Goal: Book appointment/travel/reservation

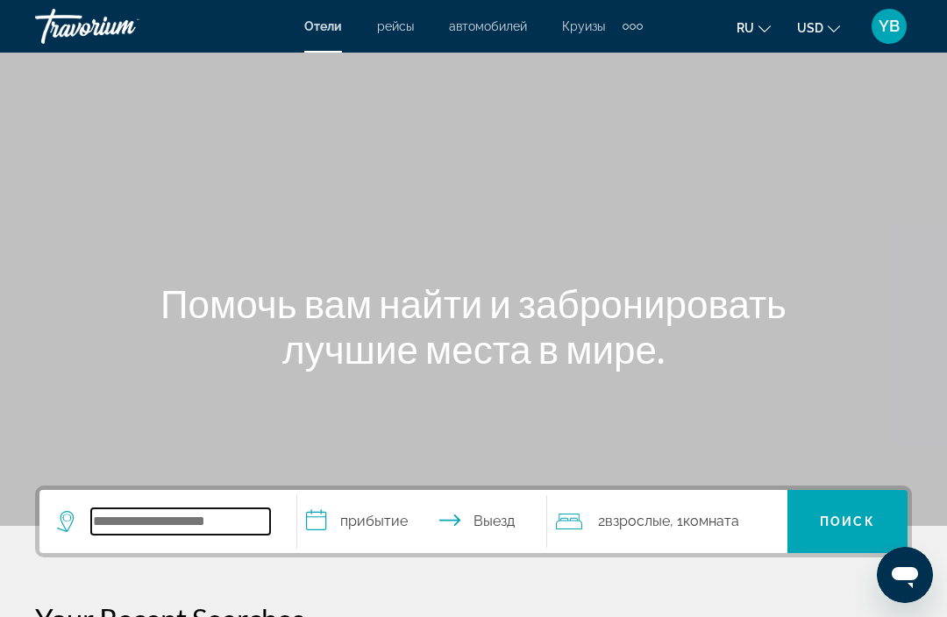
click at [105, 525] on input "Search hotel destination" at bounding box center [180, 522] width 179 height 26
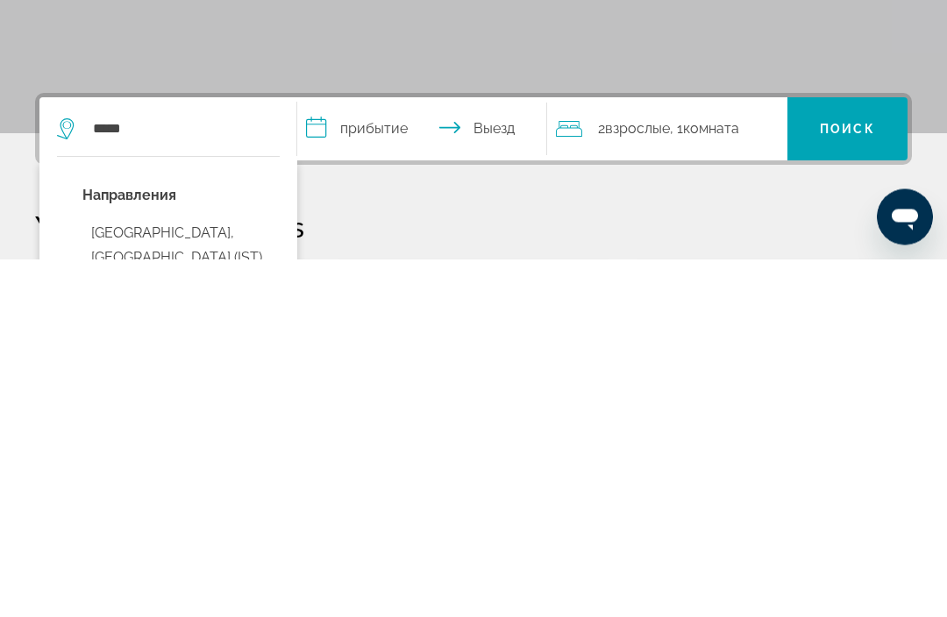
click at [113, 575] on button "[GEOGRAPHIC_DATA], [GEOGRAPHIC_DATA] (IST)" at bounding box center [180, 604] width 197 height 58
type input "**********"
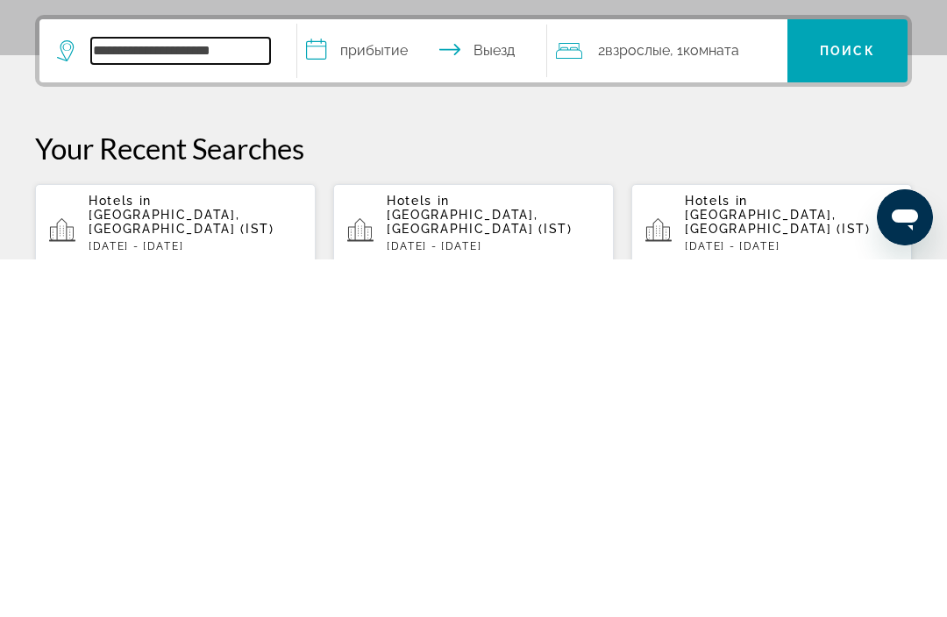
scroll to position [114, 0]
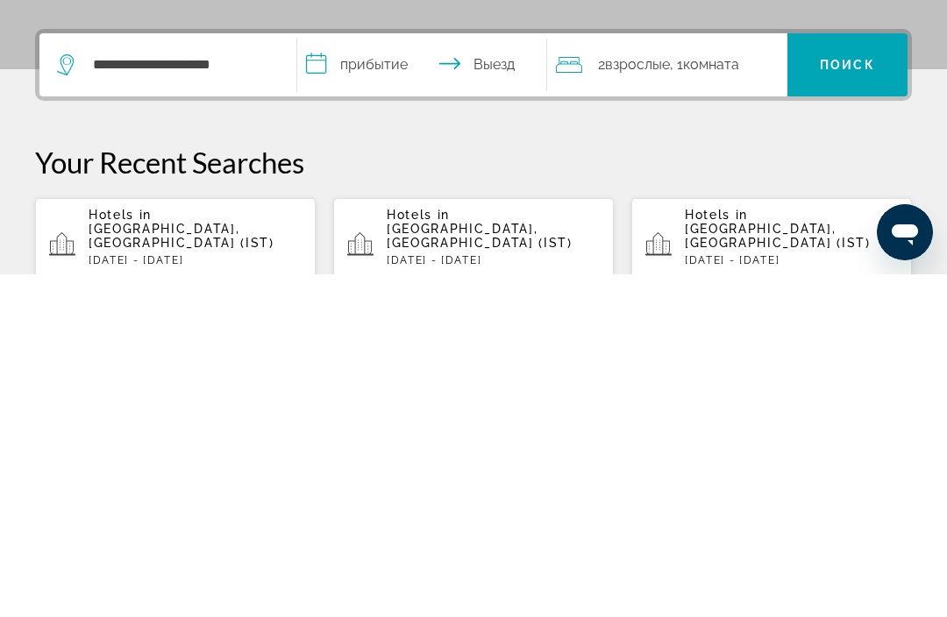
click at [117, 597] on p "[DATE] - [DATE]" at bounding box center [195, 603] width 213 height 12
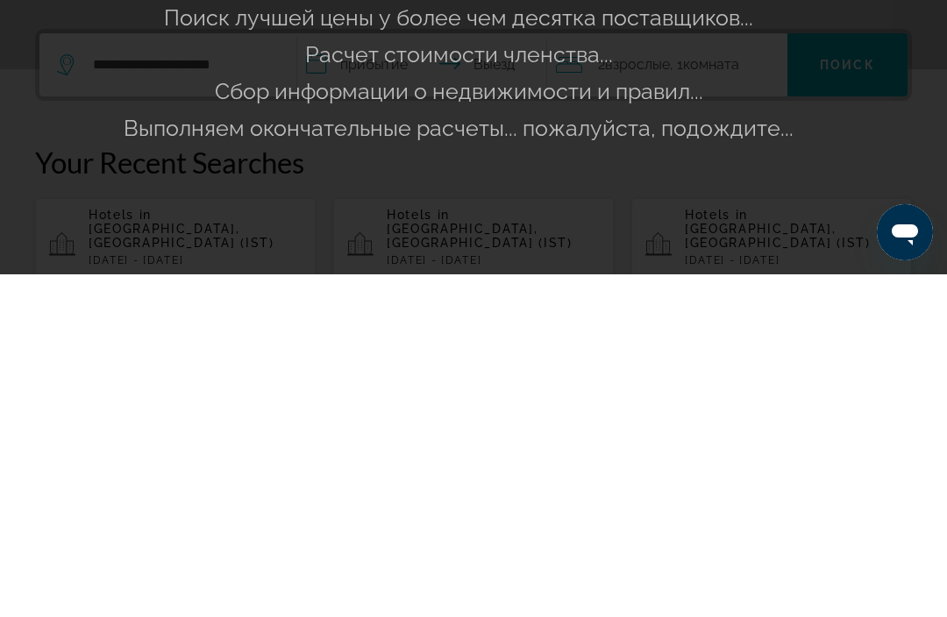
scroll to position [458, 0]
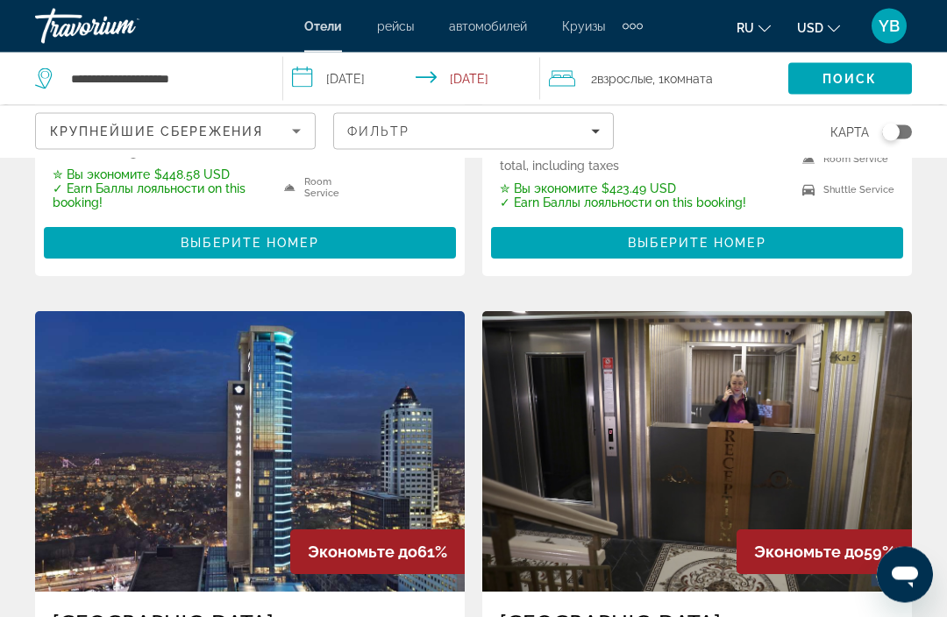
scroll to position [2532, 0]
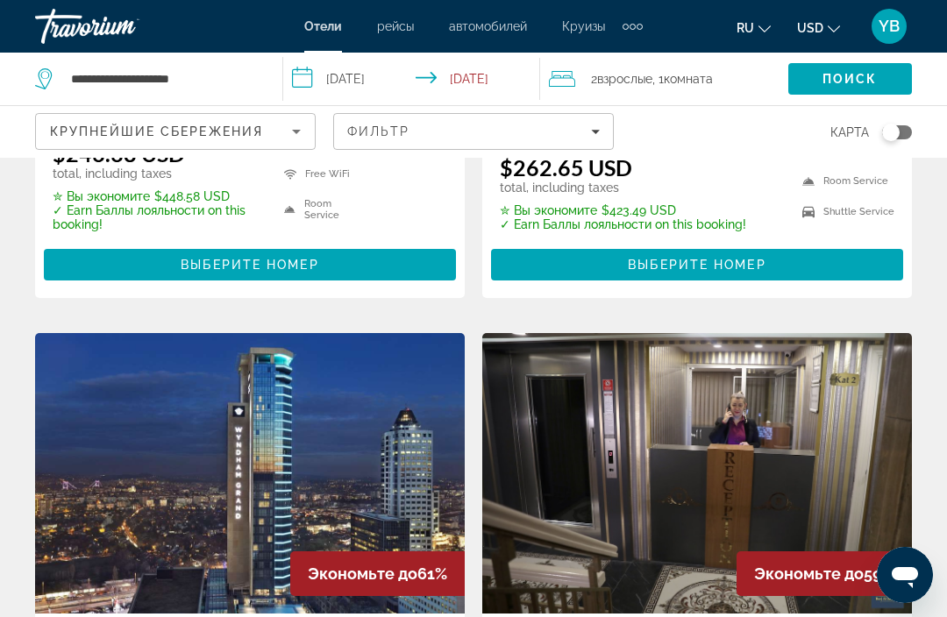
click at [407, 134] on span "Фильтр" at bounding box center [378, 132] width 63 height 14
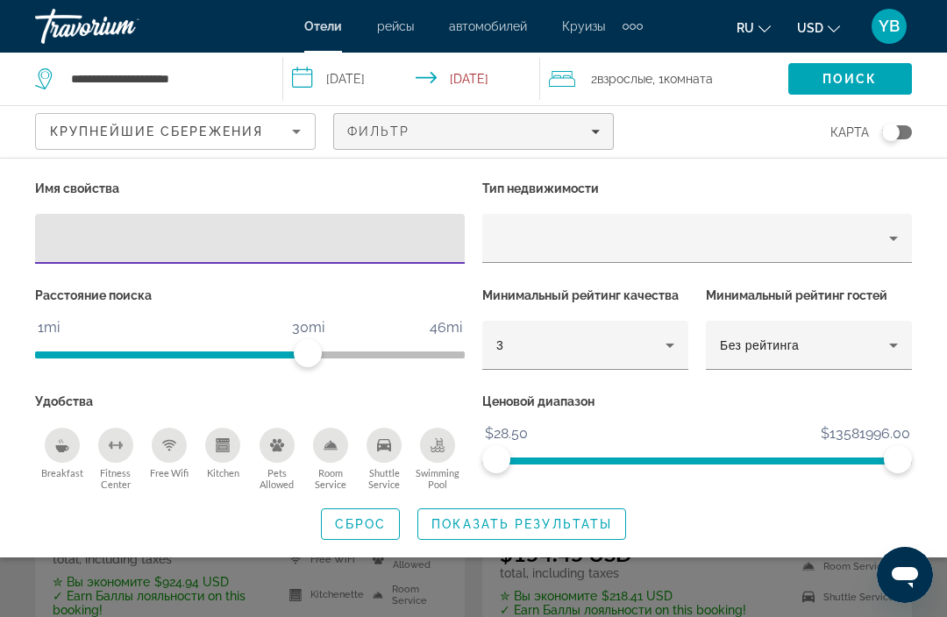
scroll to position [2805, 0]
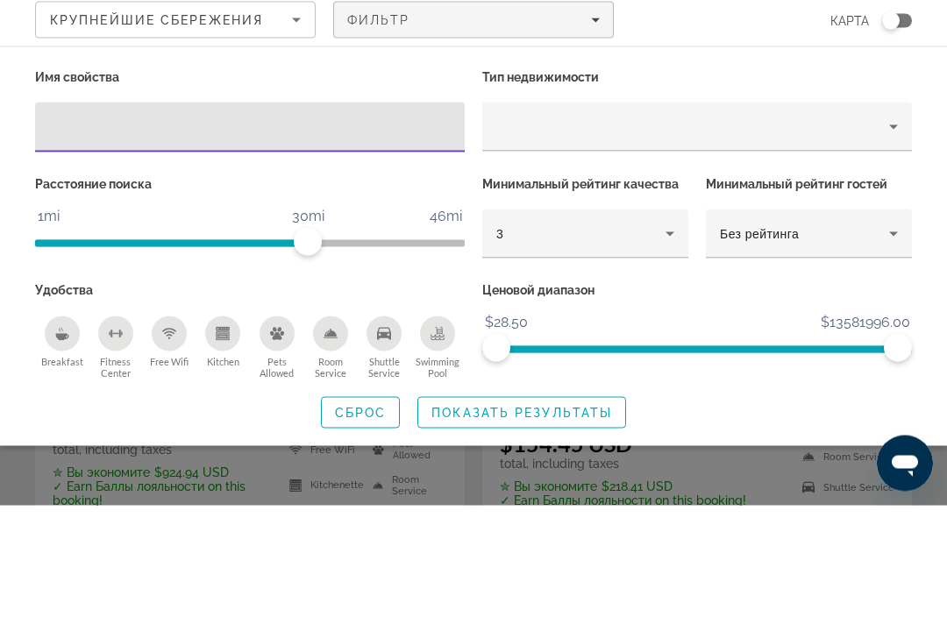
click at [555, 335] on div "3" at bounding box center [580, 345] width 169 height 21
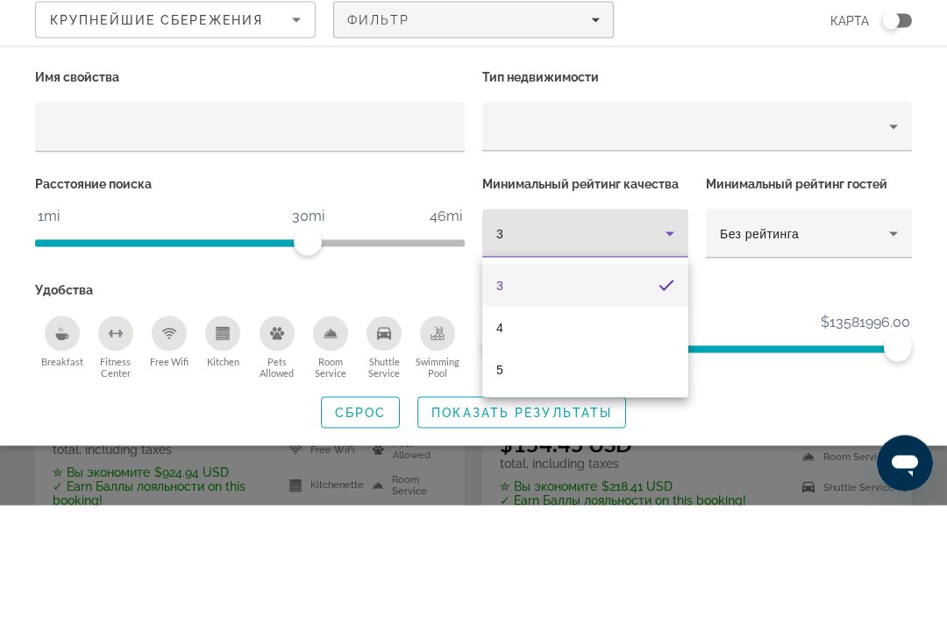
scroll to position [2917, 0]
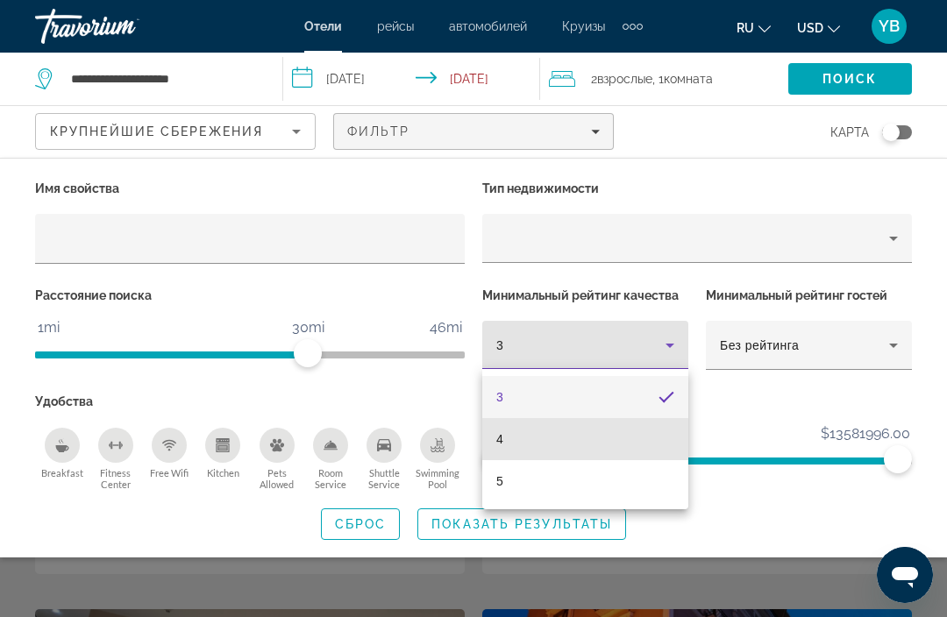
click at [523, 446] on mat-option "4" at bounding box center [585, 439] width 206 height 42
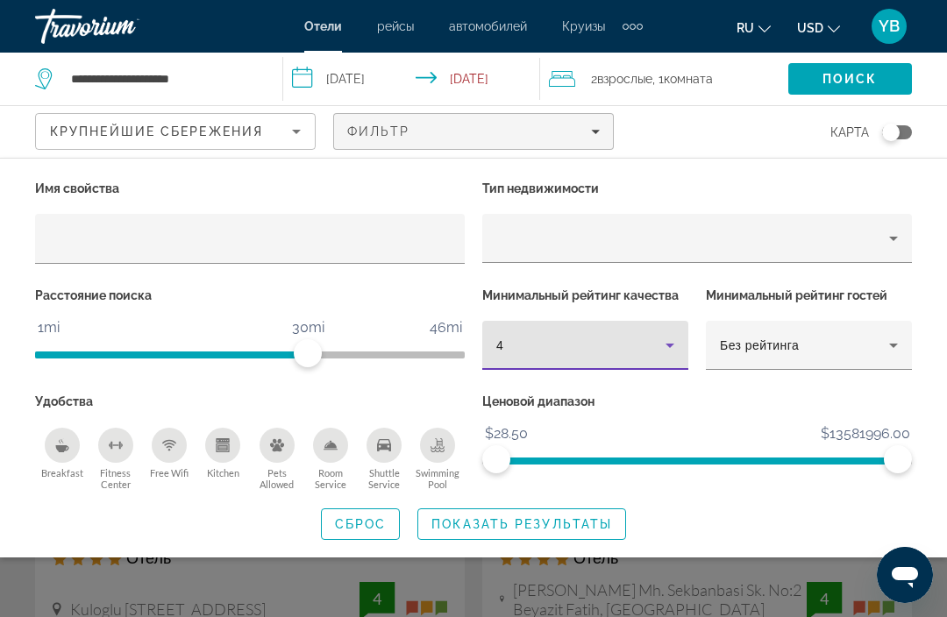
click at [483, 519] on span "Показать результаты" at bounding box center [521, 524] width 181 height 14
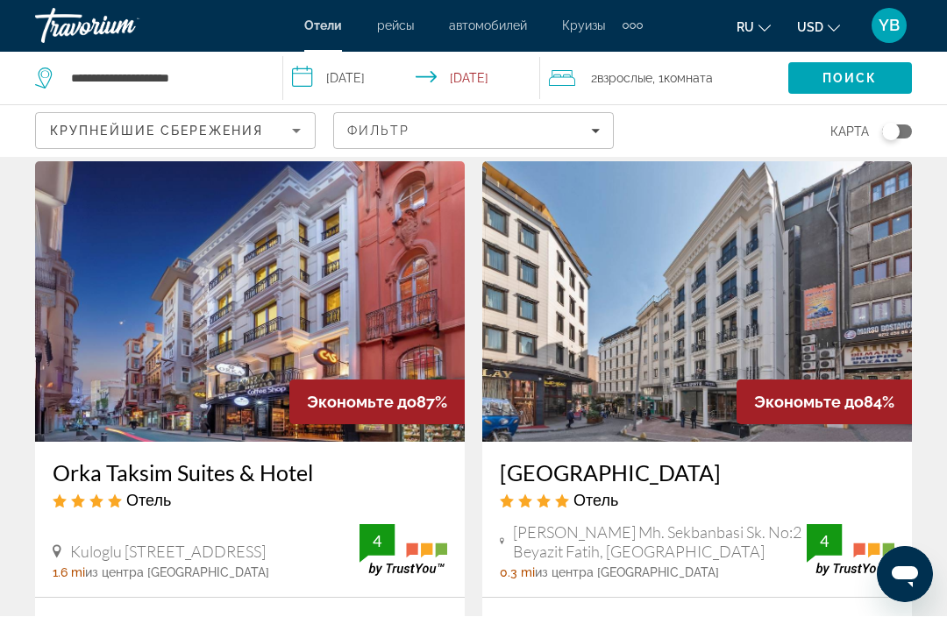
click at [893, 124] on div "Toggle map" at bounding box center [891, 133] width 18 height 18
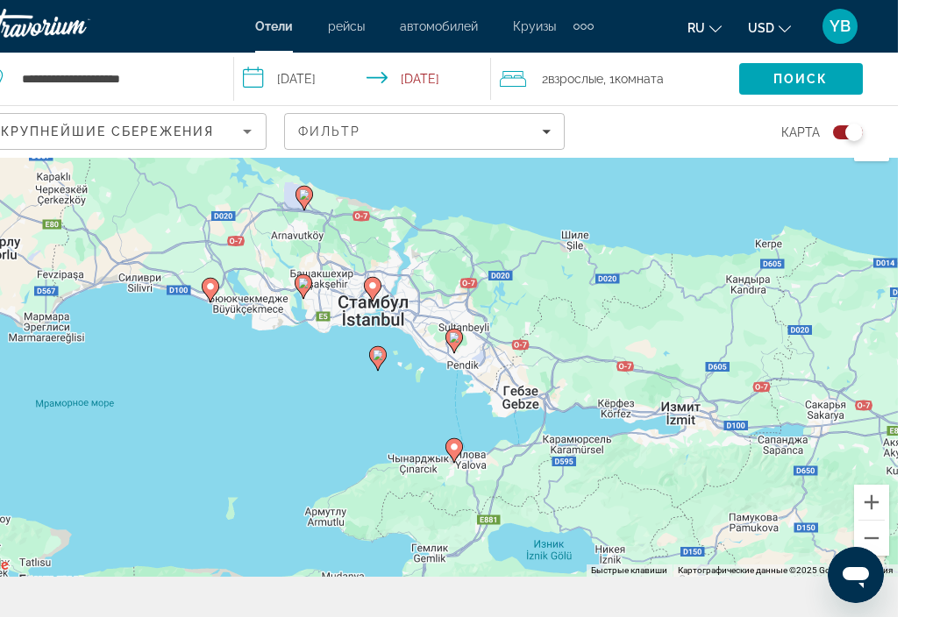
scroll to position [73, 0]
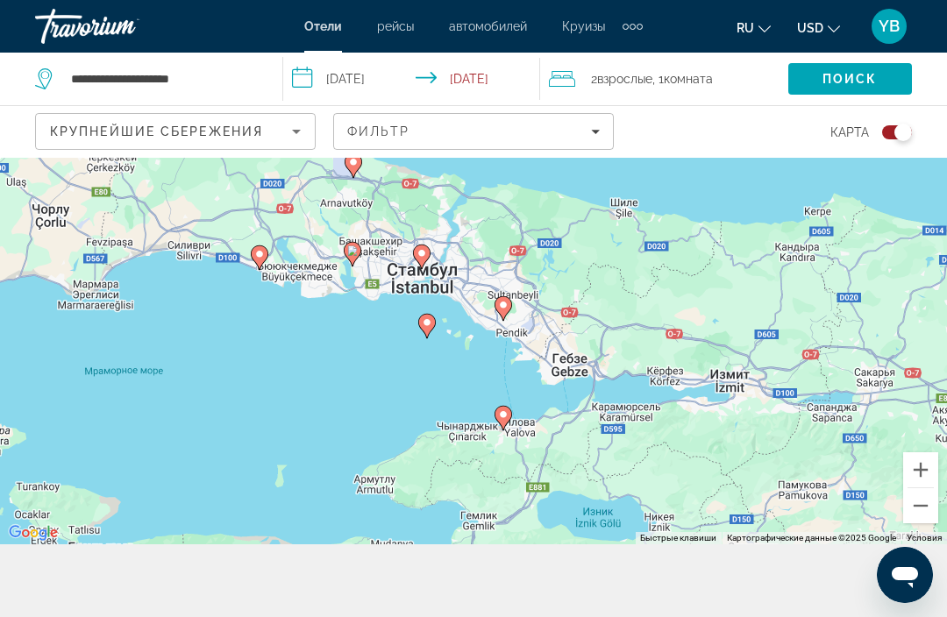
click at [913, 523] on button "Уменьшить" at bounding box center [920, 505] width 35 height 35
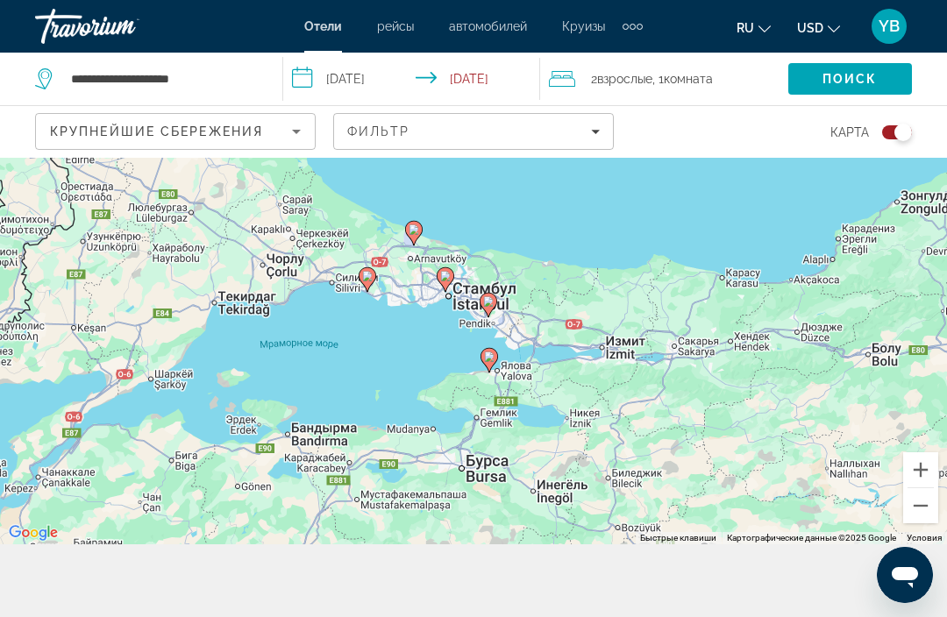
click at [902, 544] on div "Чтобы активировать перетаскивание с помощью клавиатуры, нажмите Alt + Ввод. Пос…" at bounding box center [473, 314] width 947 height 459
click at [907, 523] on button "Уменьшить" at bounding box center [920, 505] width 35 height 35
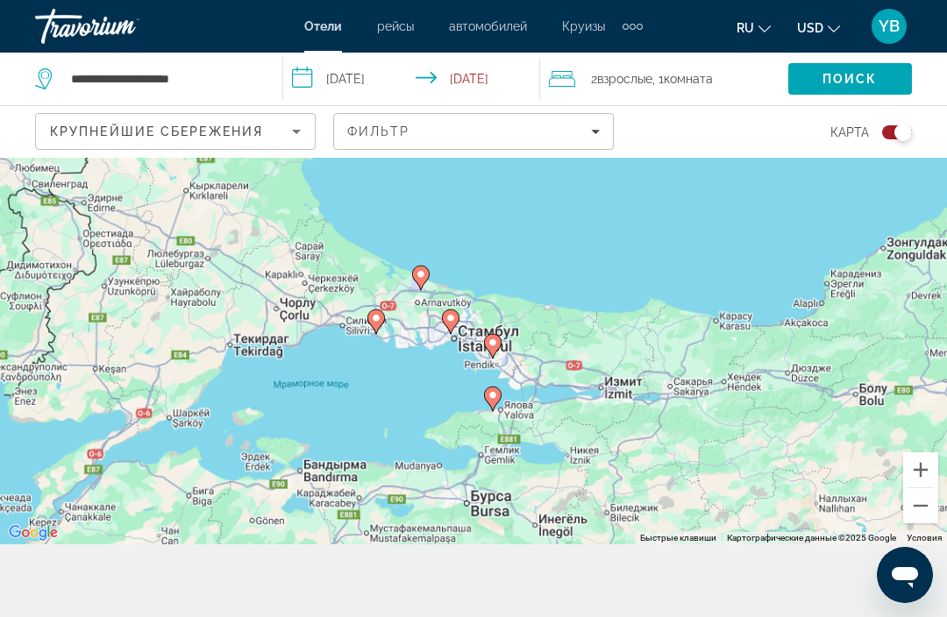
scroll to position [103, 0]
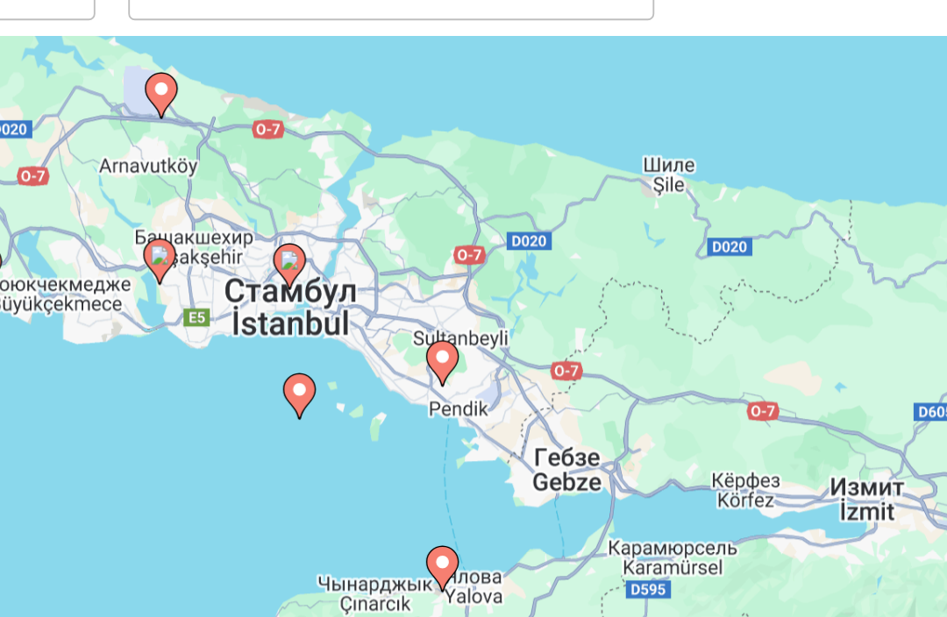
click at [492, 320] on gmp-advanced-marker "Main content" at bounding box center [501, 333] width 18 height 26
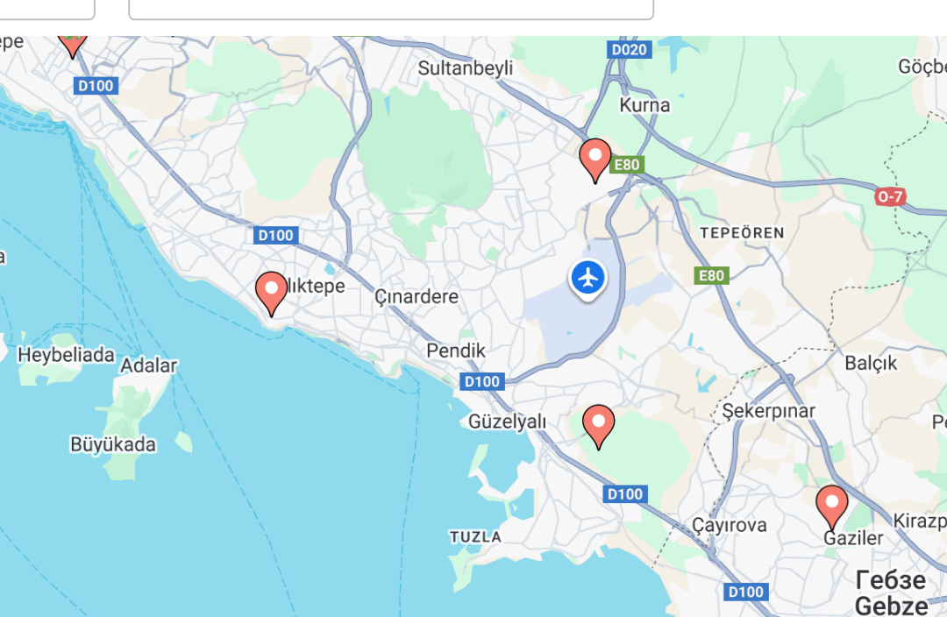
click at [402, 285] on icon "Main content" at bounding box center [410, 296] width 16 height 23
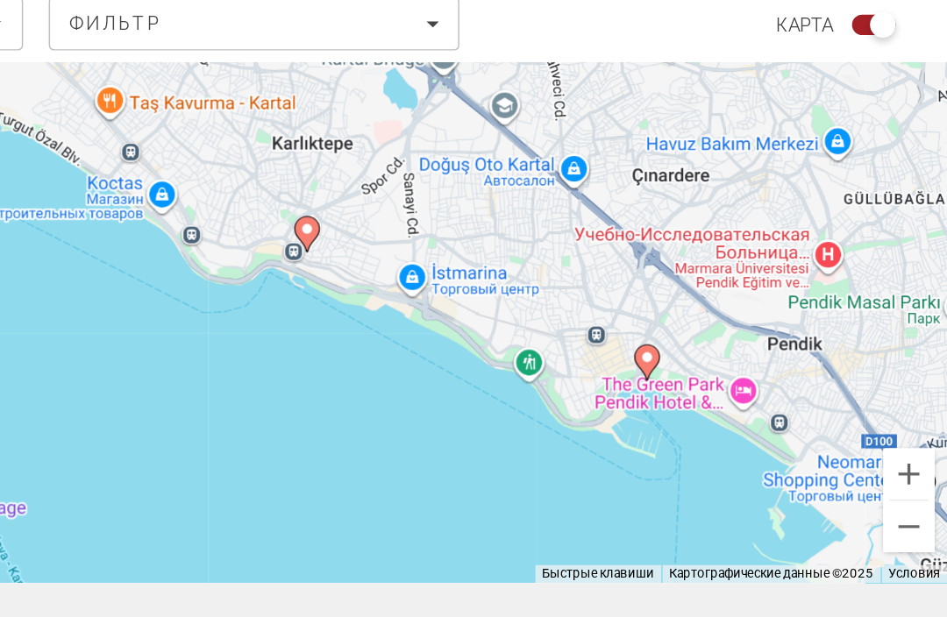
click at [504, 267] on image "Main content" at bounding box center [509, 272] width 11 height 11
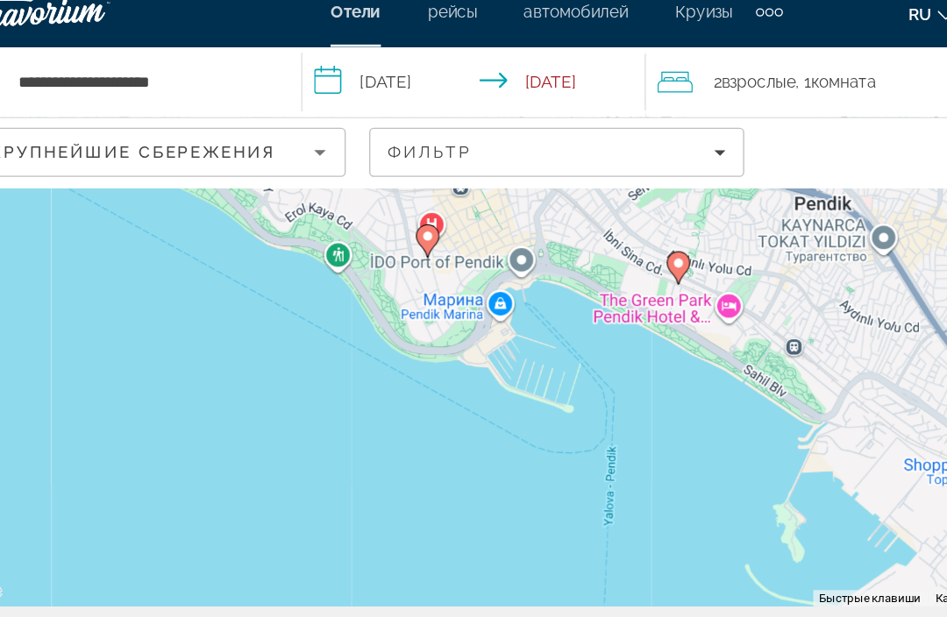
scroll to position [121, 0]
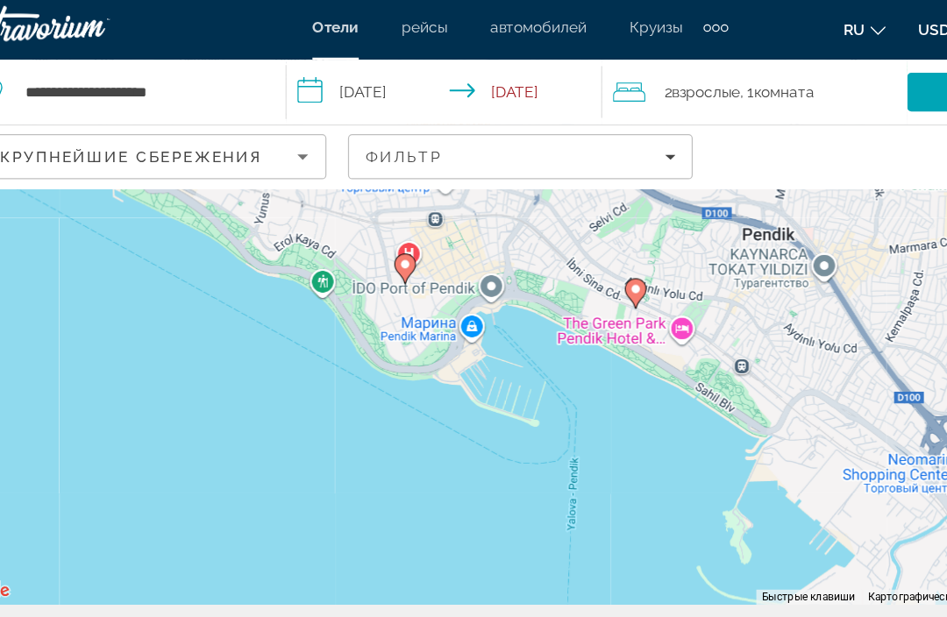
click at [372, 234] on icon "Main content" at bounding box center [380, 222] width 16 height 23
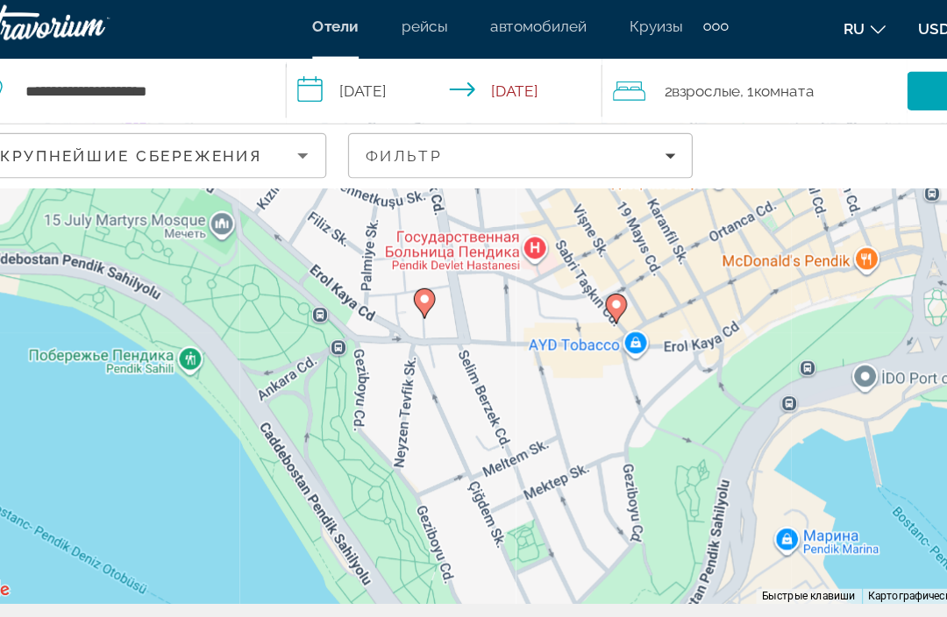
click at [489, 272] on div "Для навигации используйте клавиши со стрелками. Чтобы активировать перетаскиван…" at bounding box center [473, 266] width 947 height 459
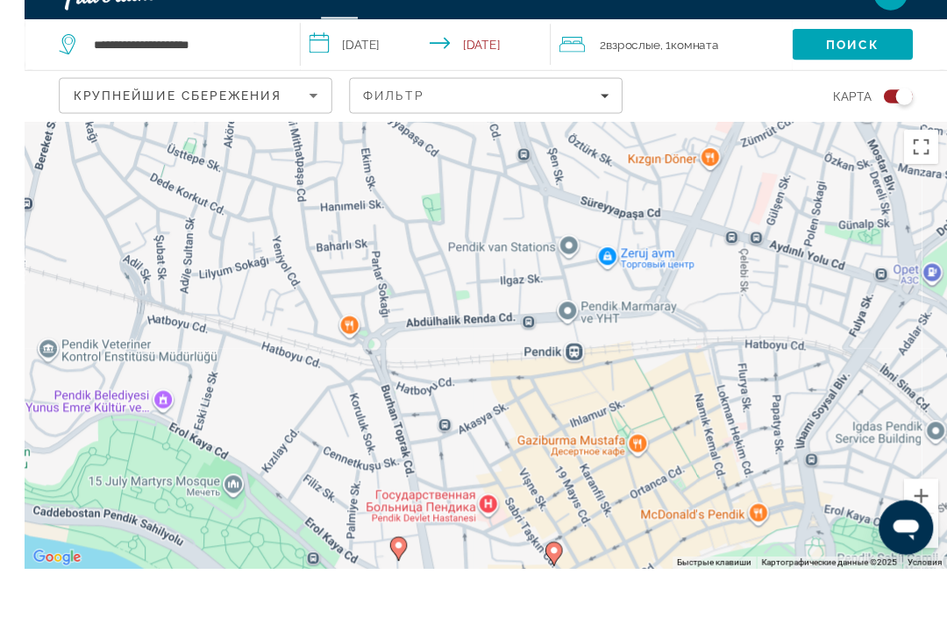
scroll to position [158, 0]
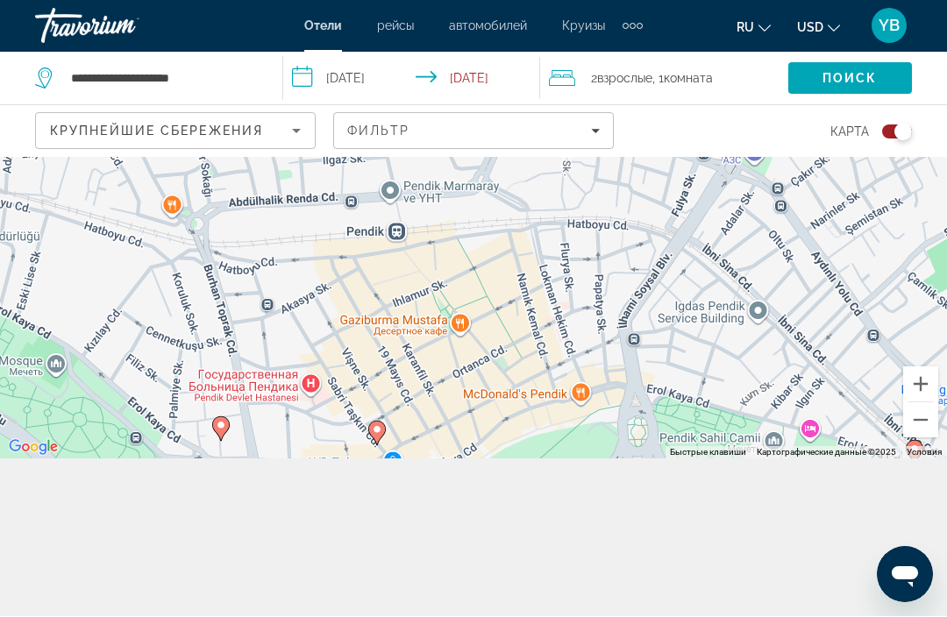
click at [207, 451] on div "Чтобы активировать перетаскивание с помощью клавиатуры, нажмите Alt + Ввод. Пос…" at bounding box center [473, 229] width 947 height 459
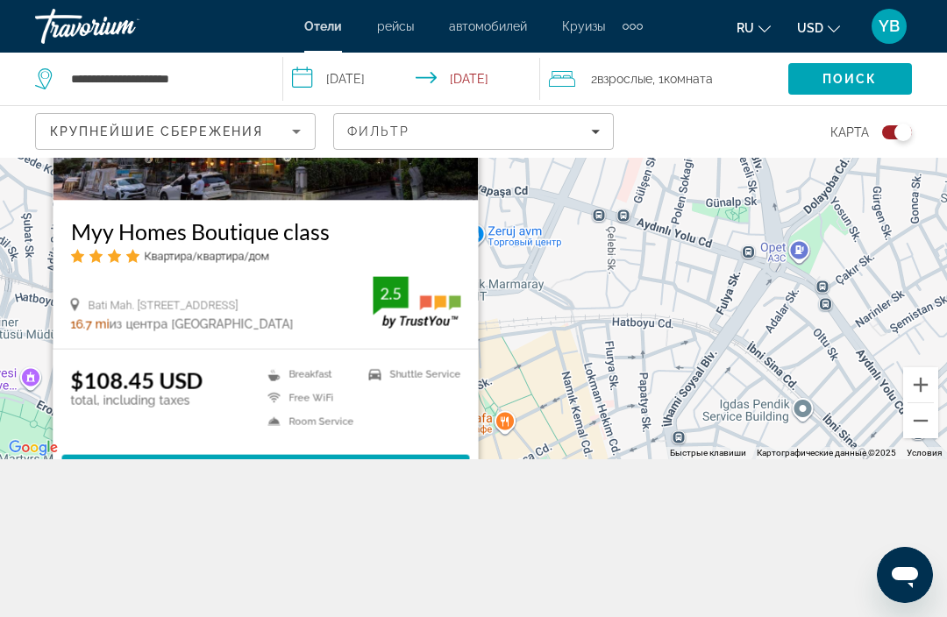
click at [33, 293] on div "Чтобы активировать перетаскивание с помощью клавиатуры, нажмите Alt + Ввод. Пос…" at bounding box center [473, 229] width 947 height 459
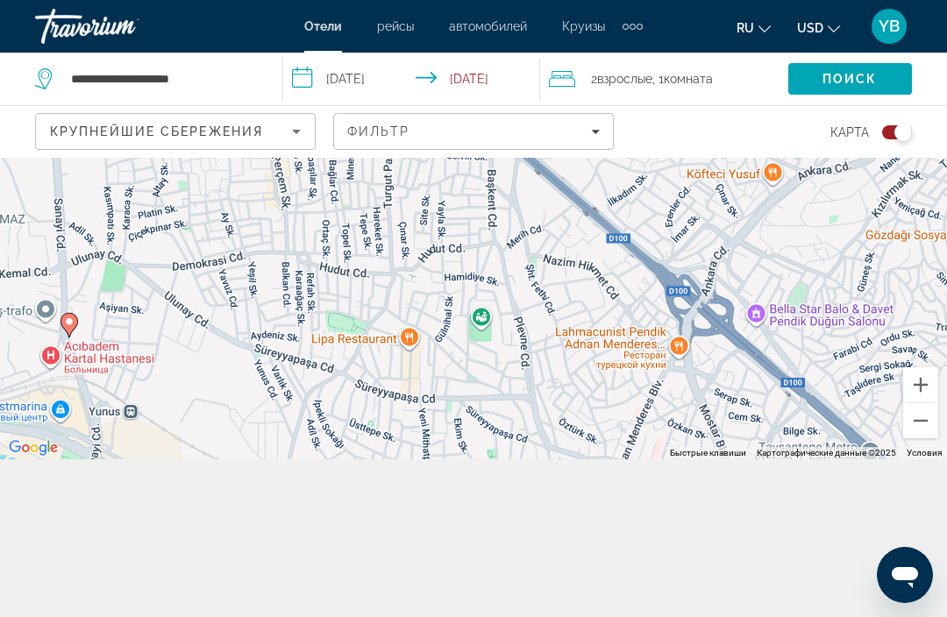
click at [914, 438] on button "Уменьшить" at bounding box center [920, 420] width 35 height 35
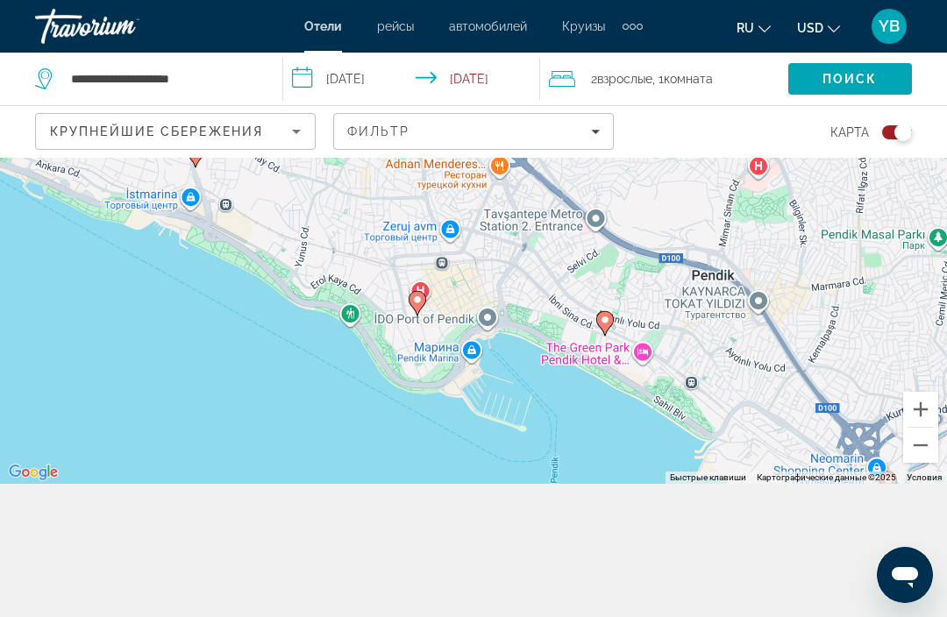
scroll to position [132, 0]
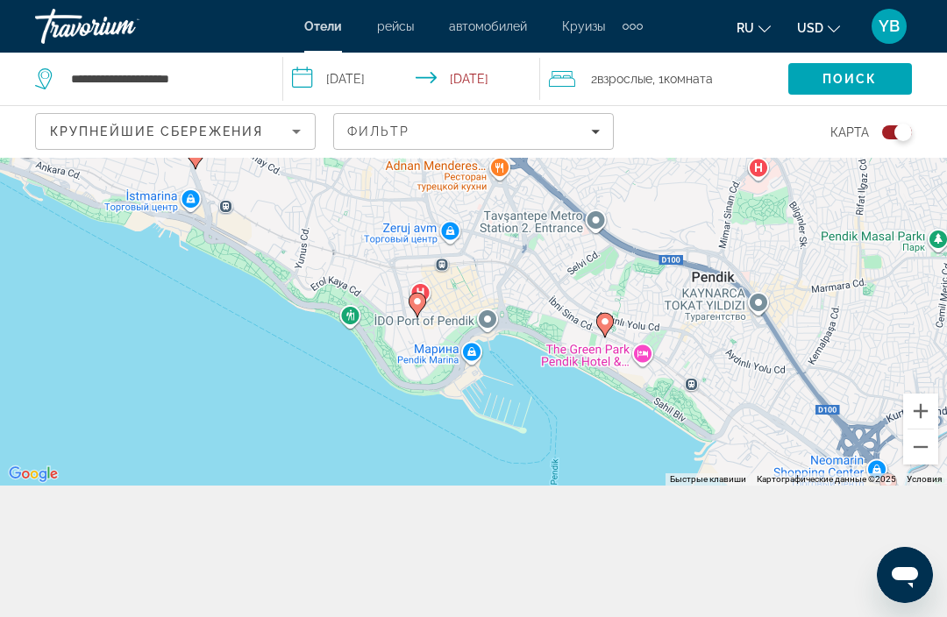
click at [916, 465] on button "Уменьшить" at bounding box center [920, 447] width 35 height 35
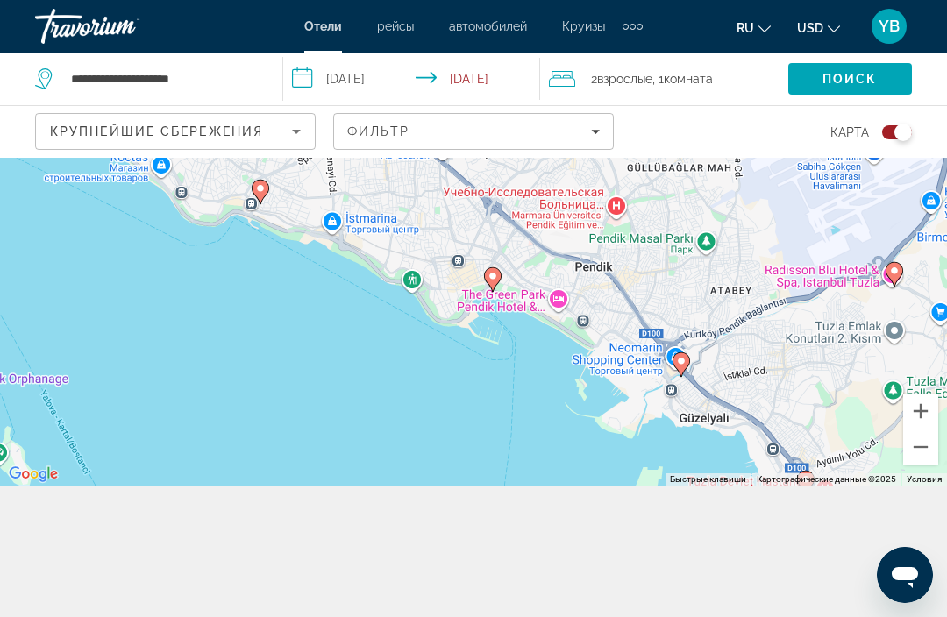
click at [920, 465] on button "Уменьшить" at bounding box center [920, 447] width 35 height 35
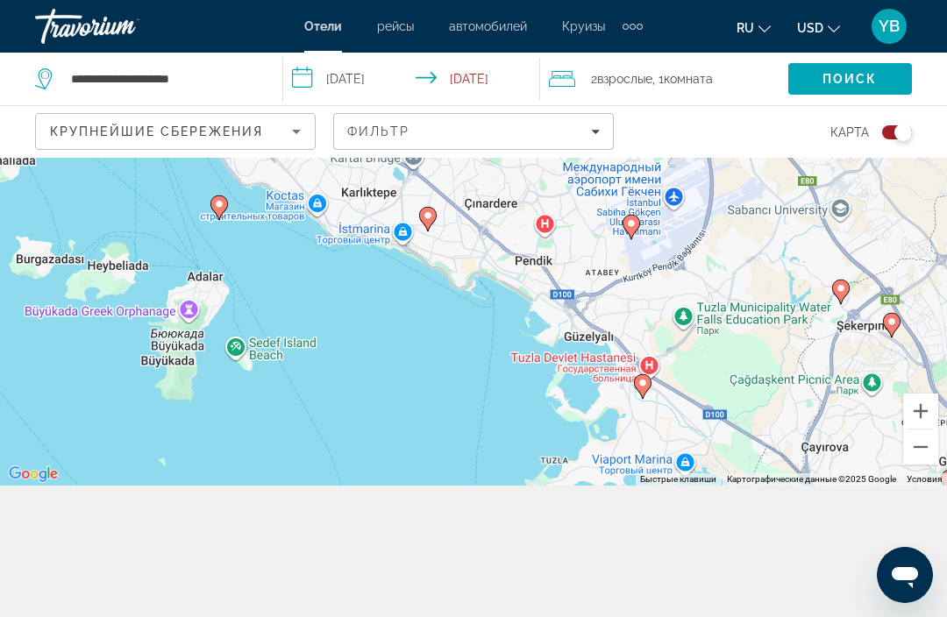
click at [922, 465] on button "Уменьшить" at bounding box center [920, 447] width 35 height 35
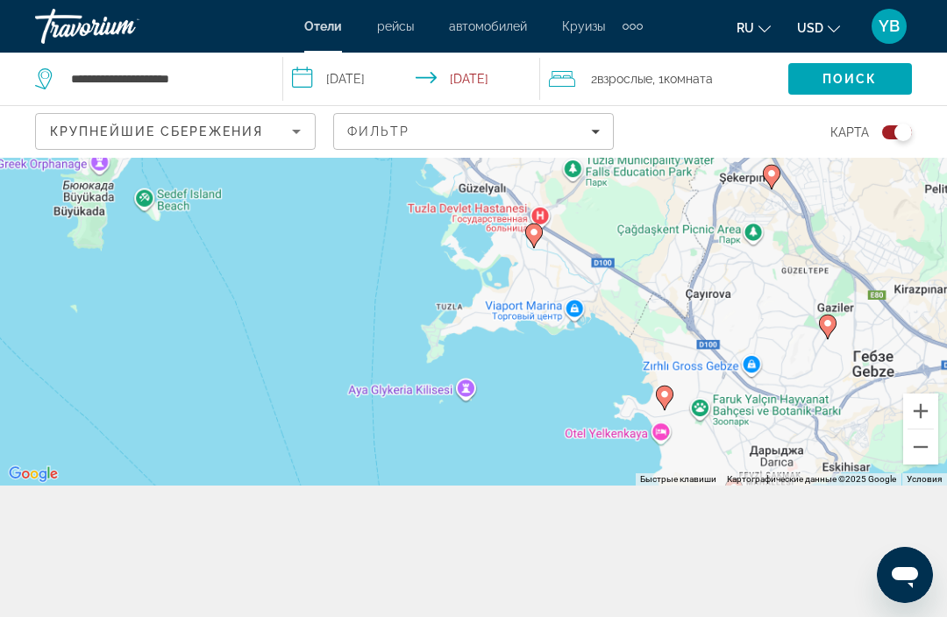
scroll to position [153, 0]
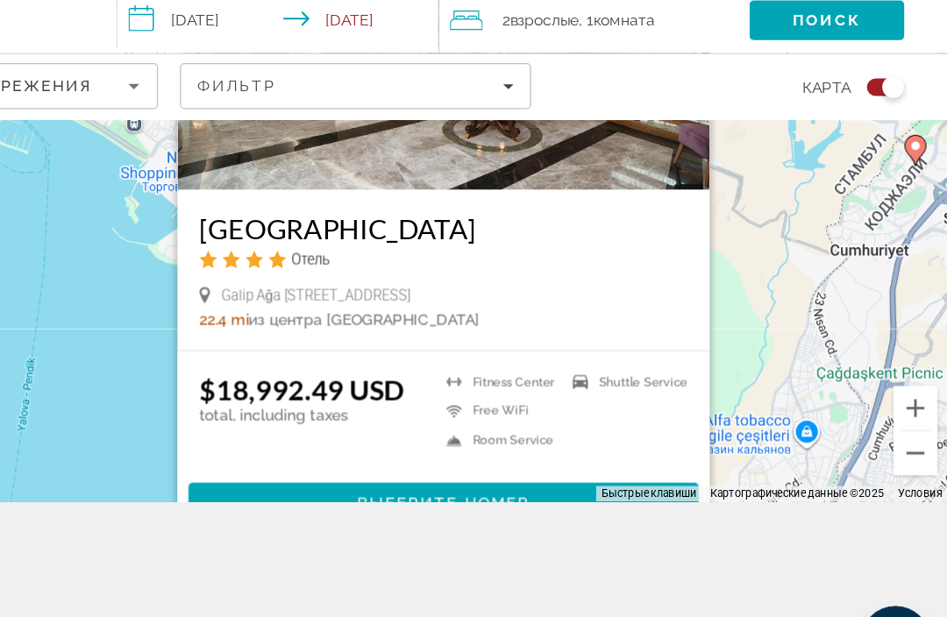
click at [88, 231] on div "Чтобы активировать перетаскивание с помощью клавиатуры, нажмите Alt + Ввод. Пос…" at bounding box center [473, 233] width 947 height 459
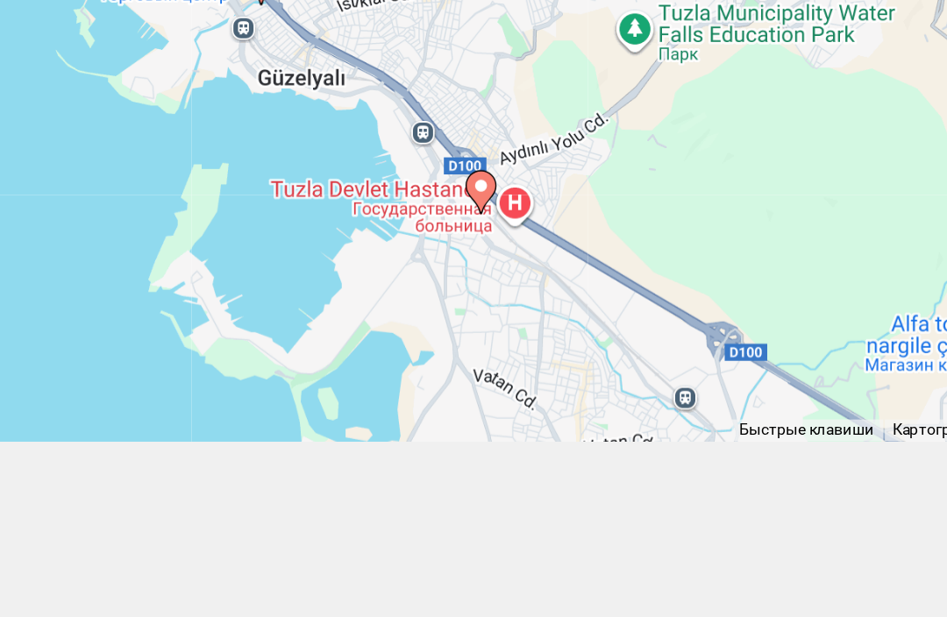
click at [295, 260] on div "Чтобы активировать перетаскивание с помощью клавиатуры, нажмите Alt + Ввод. Пос…" at bounding box center [473, 233] width 947 height 459
click at [309, 226] on div "Чтобы активировать перетаскивание с помощью клавиатуры, нажмите Alt + Ввод. Пос…" at bounding box center [473, 233] width 947 height 459
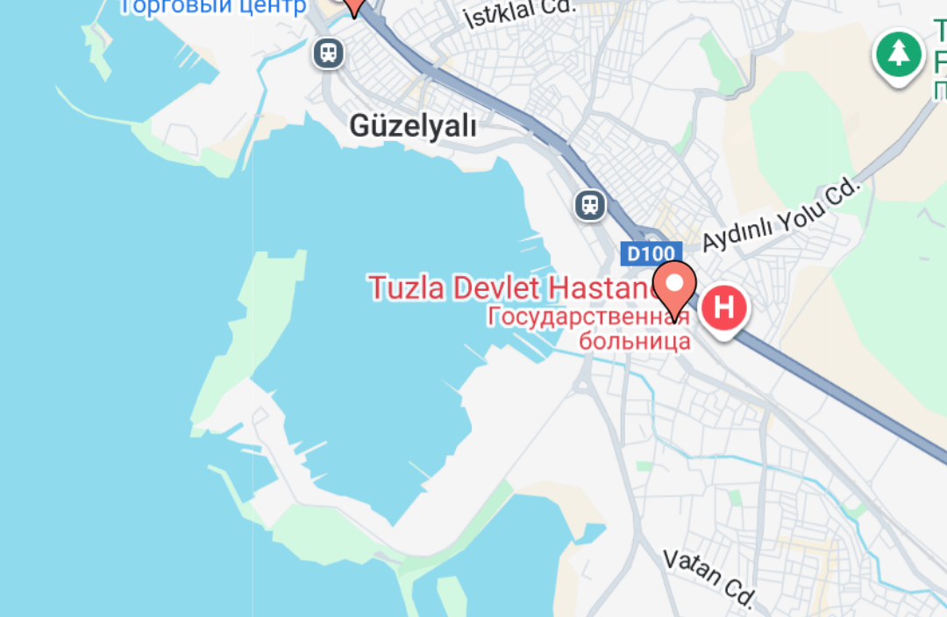
click at [383, 194] on image "Main content" at bounding box center [388, 199] width 11 height 11
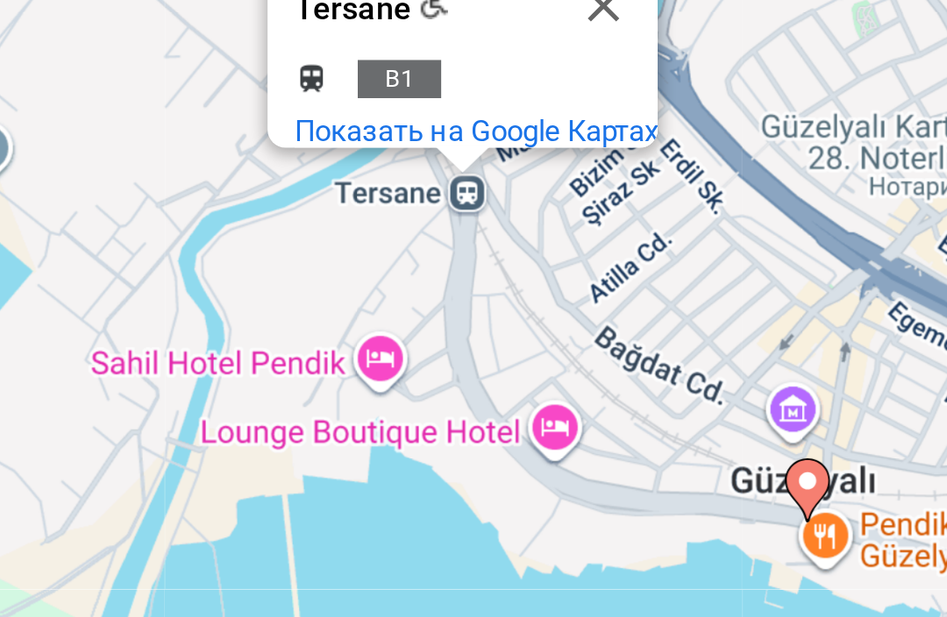
click at [465, 189] on button "Закрыть" at bounding box center [486, 210] width 42 height 42
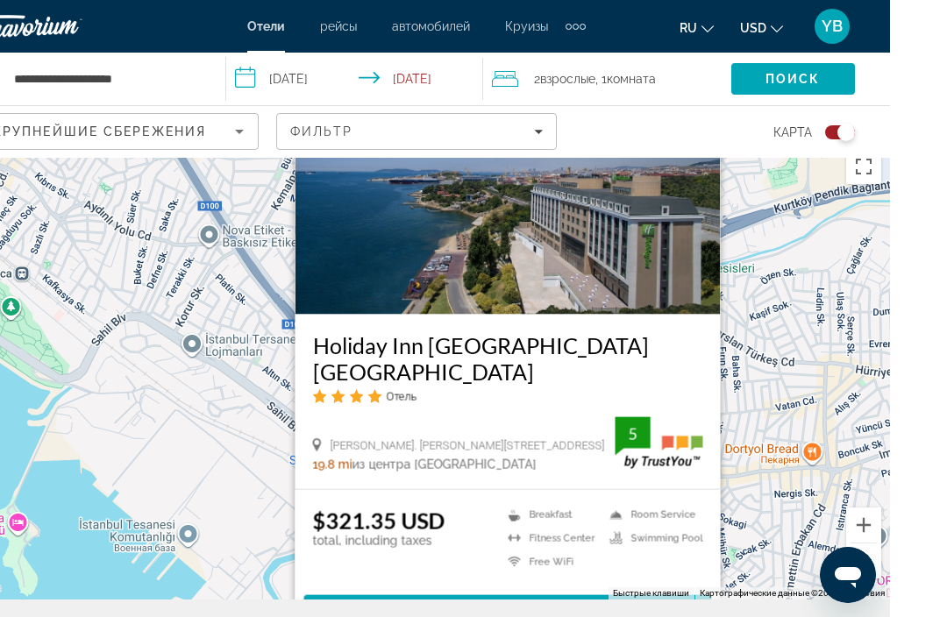
scroll to position [93, 0]
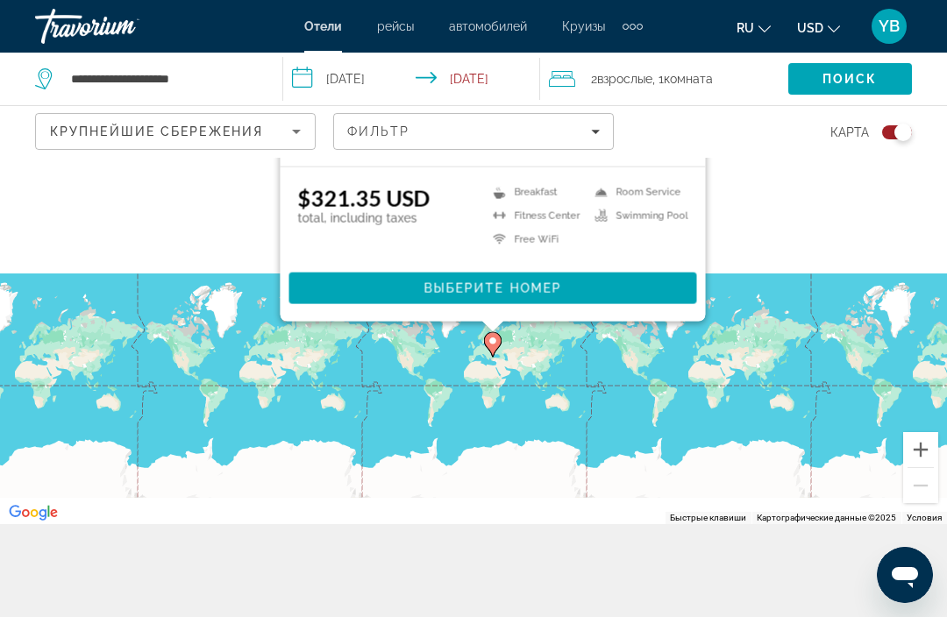
click at [884, 133] on div "Toggle map" at bounding box center [897, 132] width 30 height 14
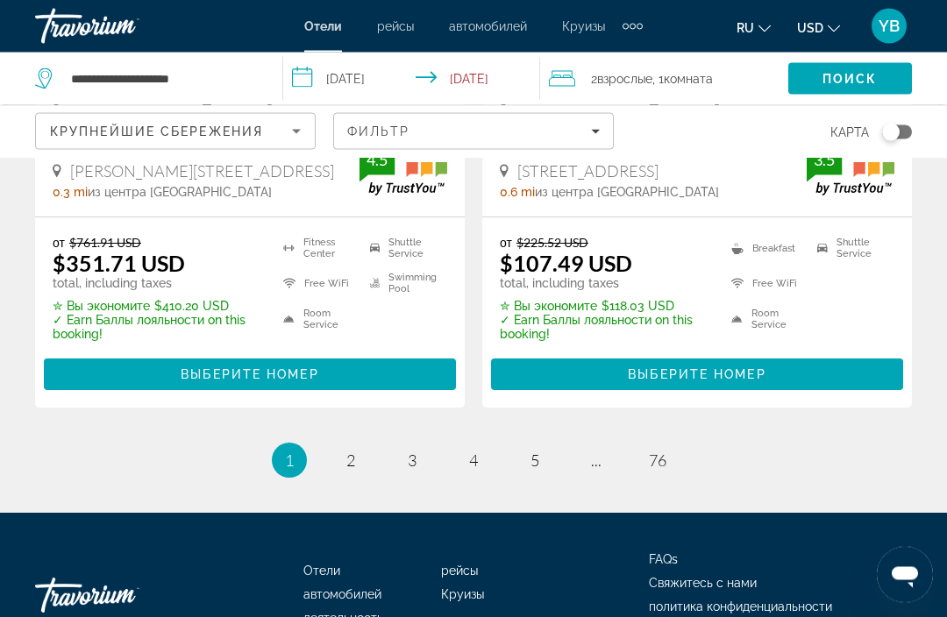
scroll to position [3715, 0]
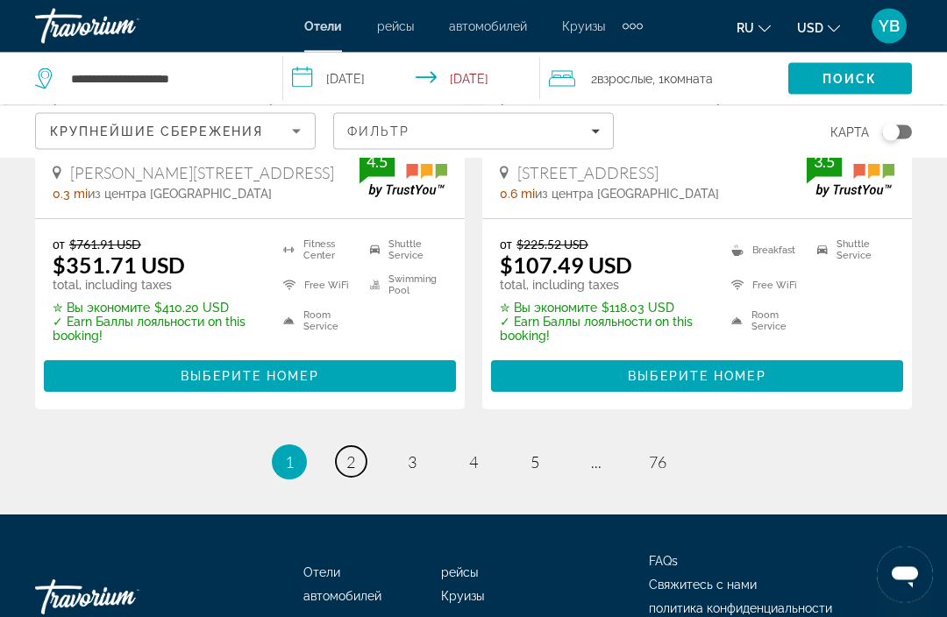
click at [337, 478] on link "page 2" at bounding box center [351, 462] width 31 height 31
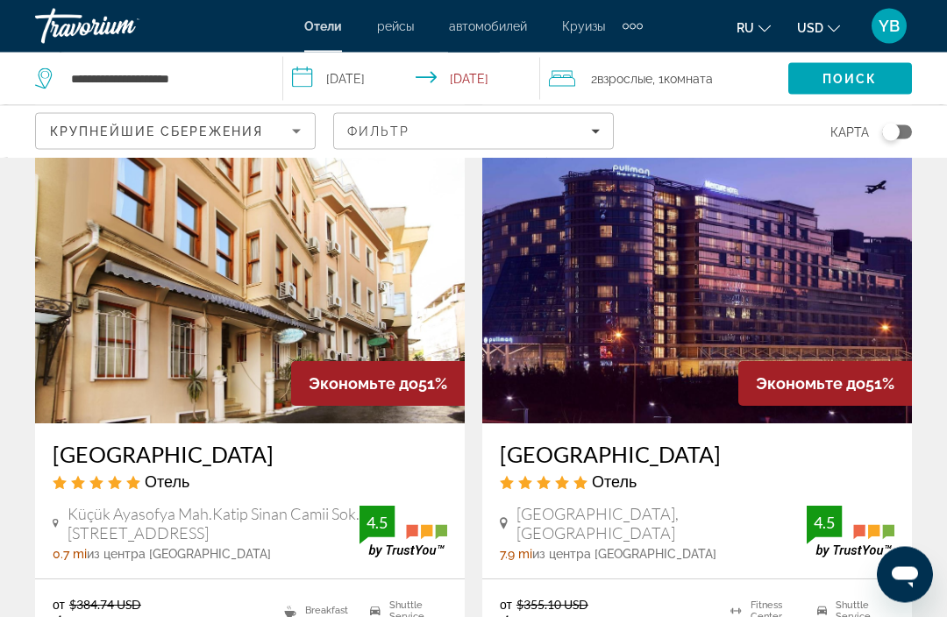
scroll to position [779, 0]
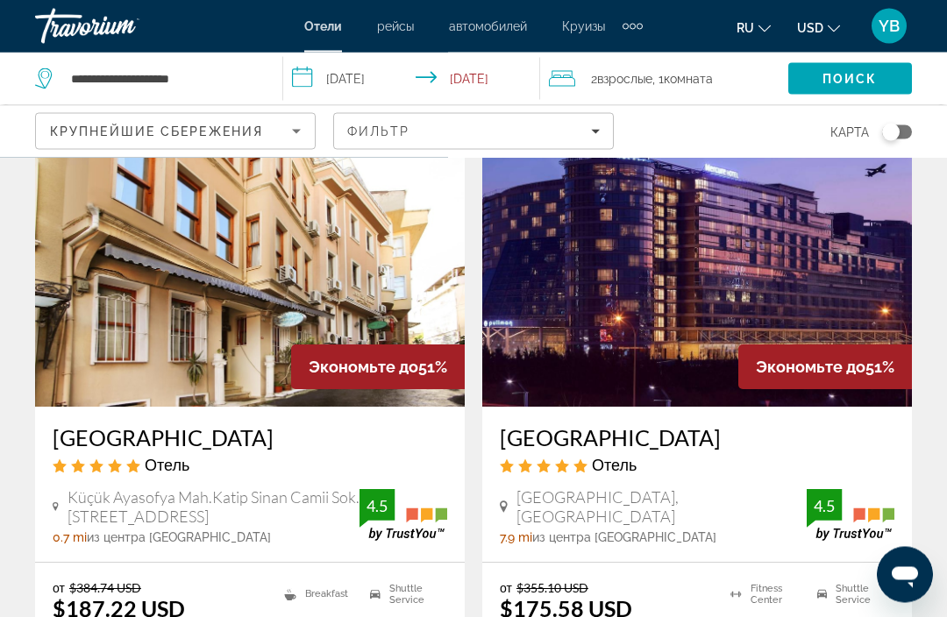
click at [517, 425] on h3 "[GEOGRAPHIC_DATA]" at bounding box center [697, 438] width 395 height 26
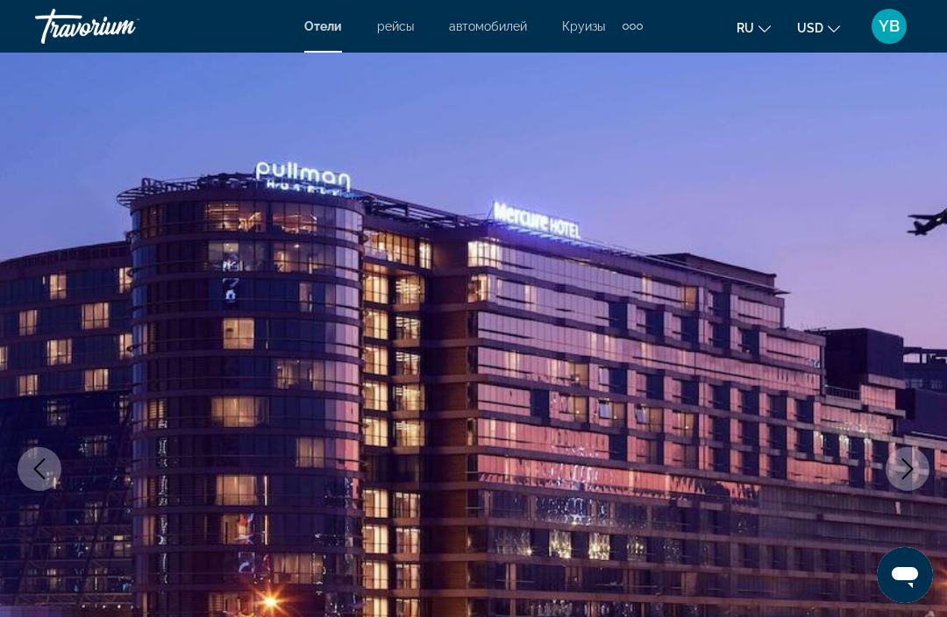
click at [124, 324] on img "Main content" at bounding box center [473, 469] width 947 height 833
click at [32, 458] on button "Previous image" at bounding box center [40, 469] width 44 height 44
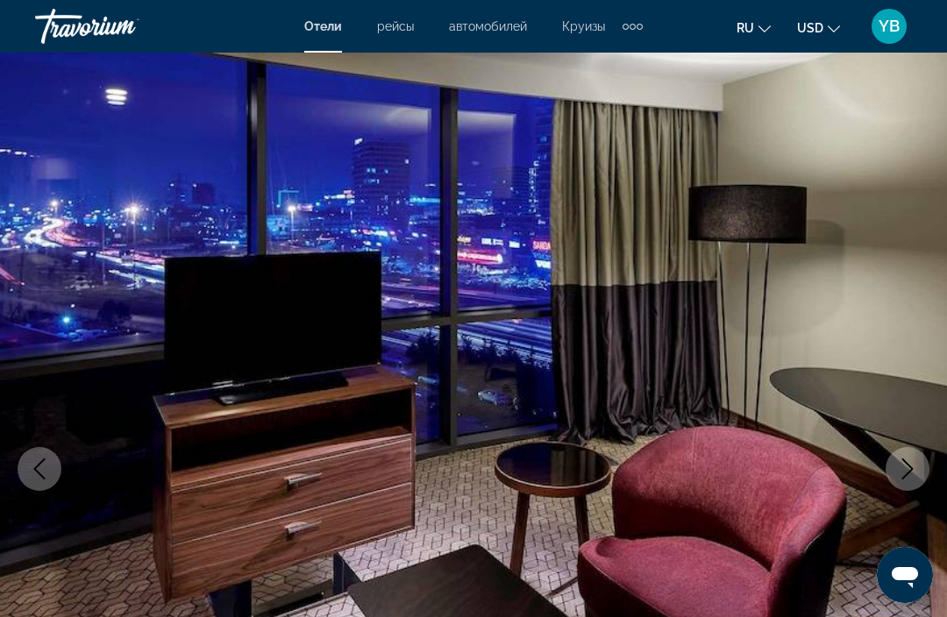
click at [32, 468] on icon "Previous image" at bounding box center [39, 469] width 21 height 21
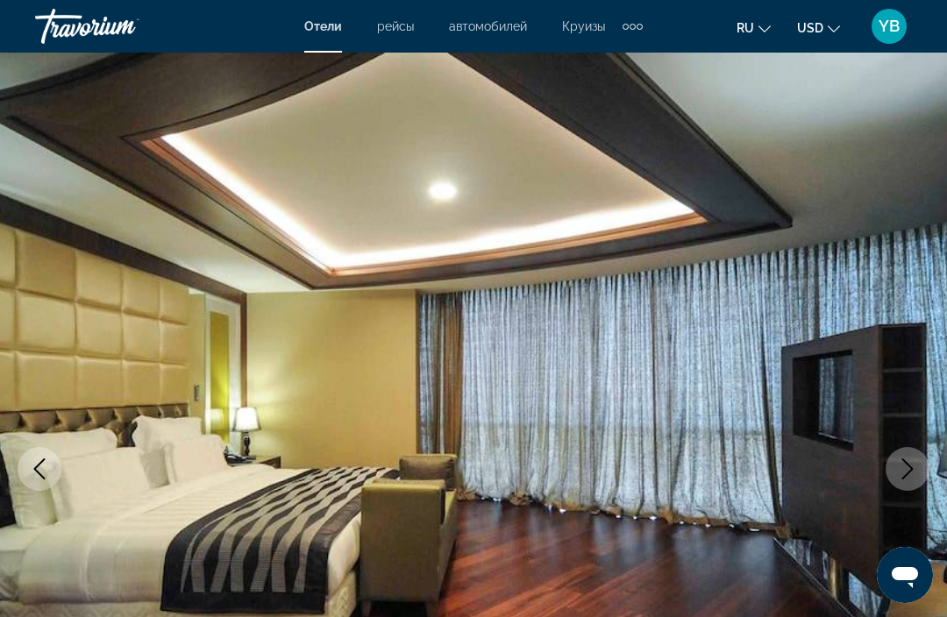
click at [48, 457] on button "Previous image" at bounding box center [40, 469] width 44 height 44
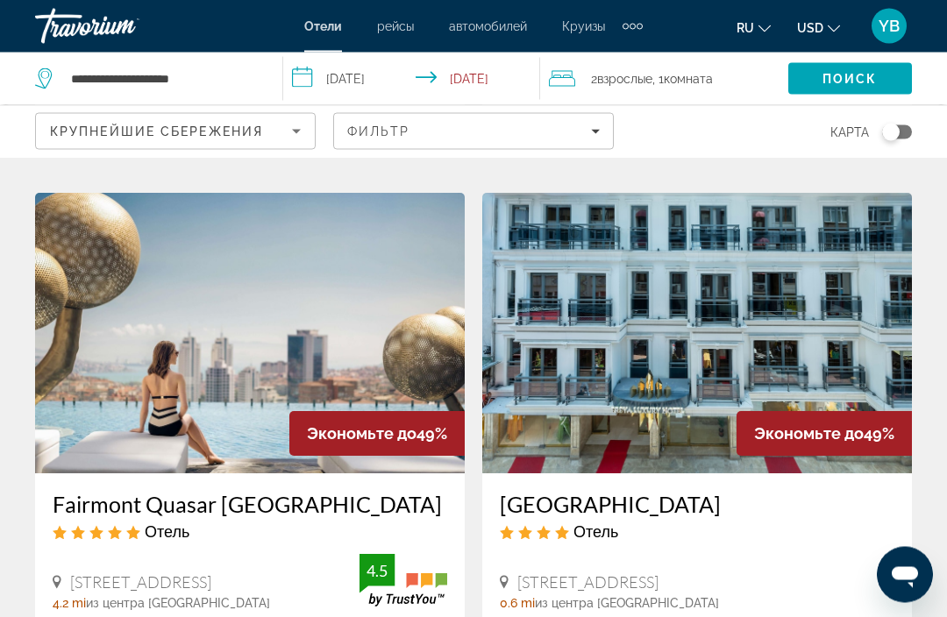
scroll to position [2063, 0]
click at [86, 387] on img "Main content" at bounding box center [250, 333] width 430 height 281
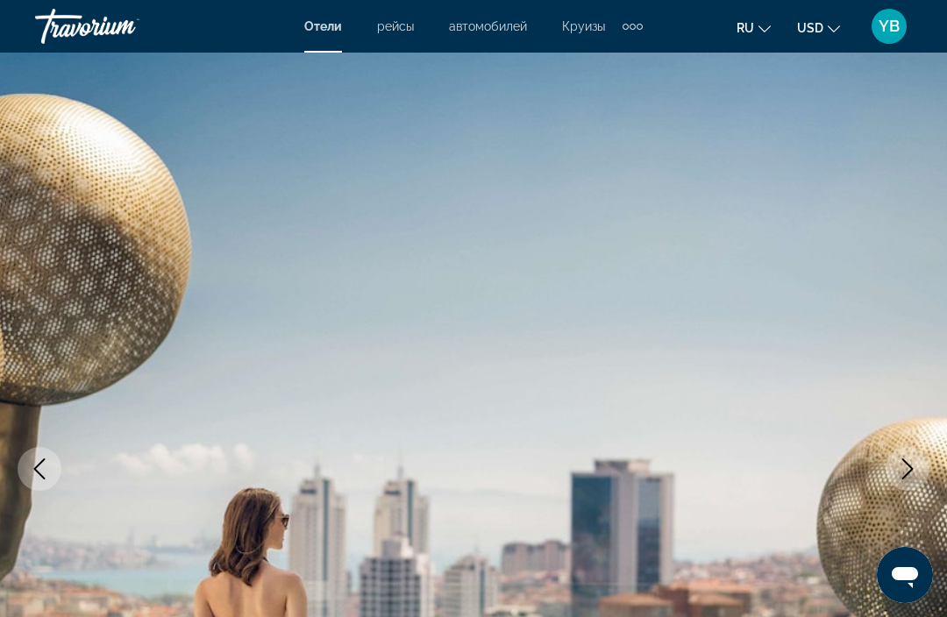
click at [60, 406] on img "Main content" at bounding box center [473, 469] width 947 height 833
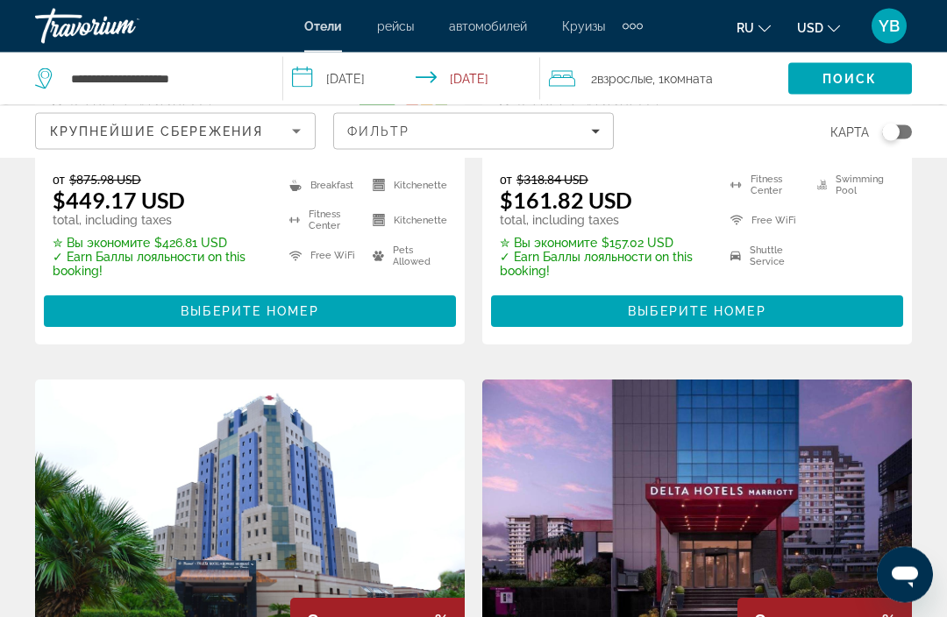
scroll to position [2536, 0]
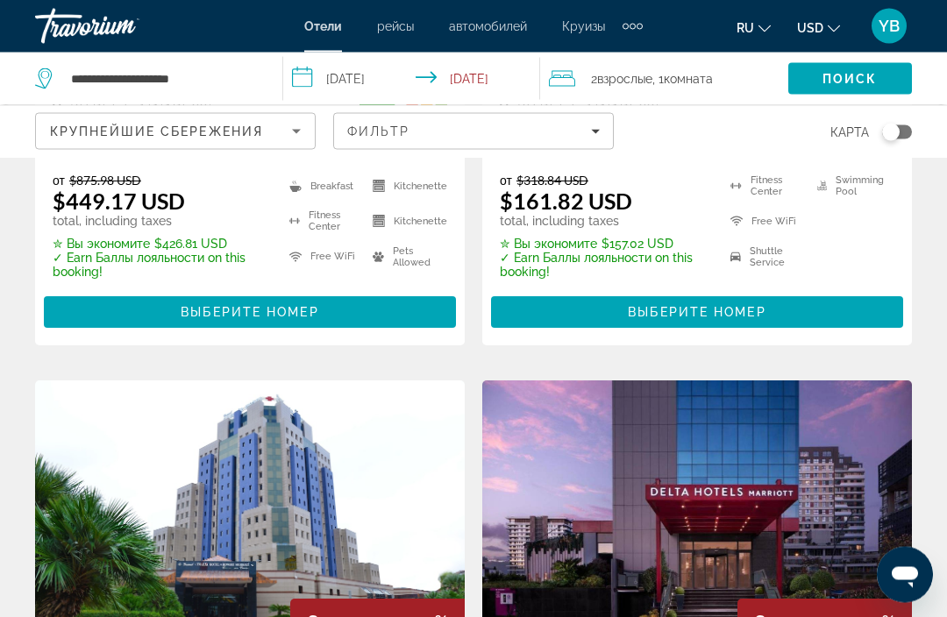
click at [141, 292] on span "Main content" at bounding box center [250, 313] width 412 height 42
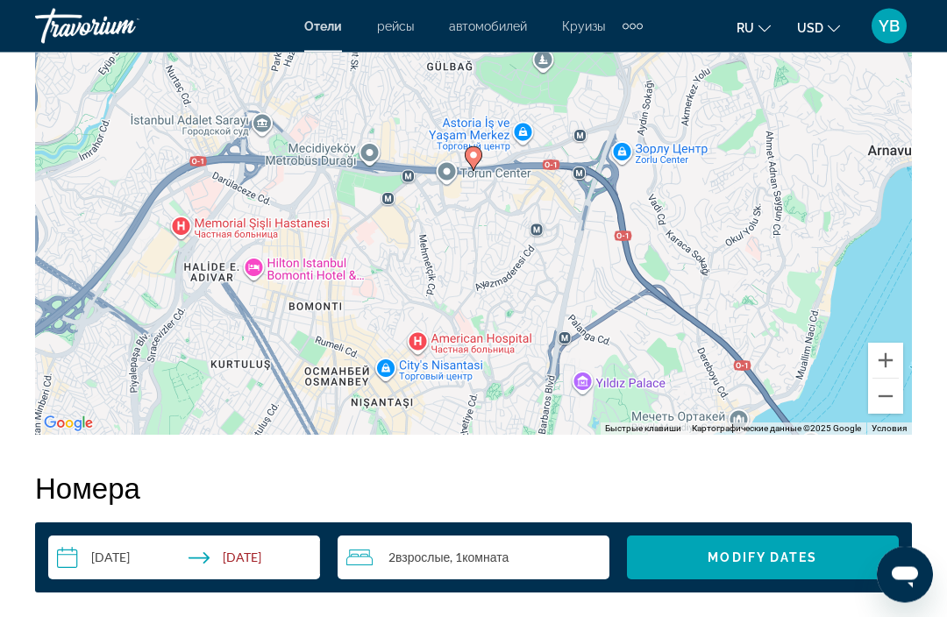
scroll to position [2282, 0]
click at [885, 403] on button "Уменьшить" at bounding box center [885, 396] width 35 height 35
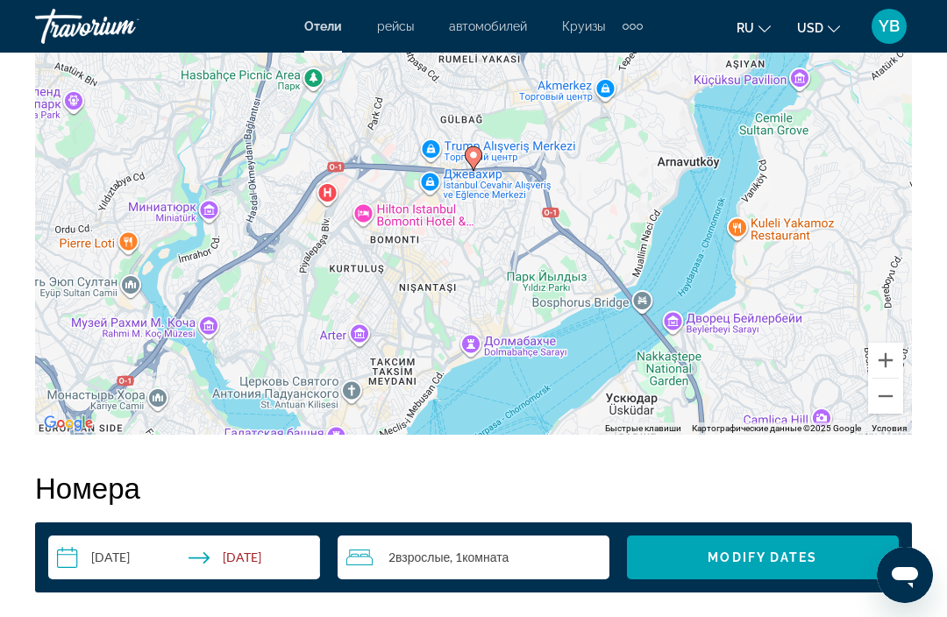
click at [873, 401] on button "Уменьшить" at bounding box center [885, 396] width 35 height 35
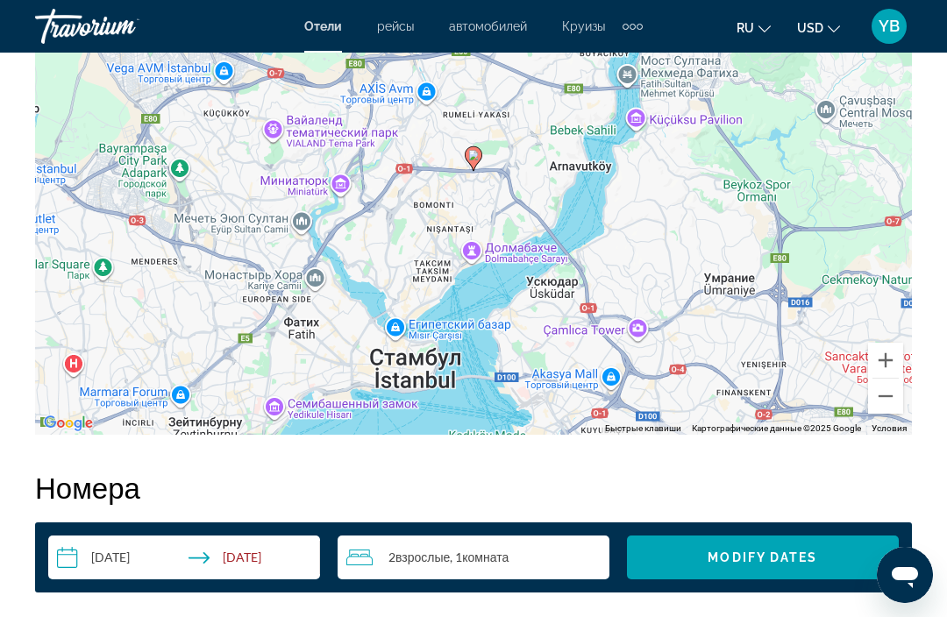
click at [884, 395] on button "Уменьшить" at bounding box center [885, 396] width 35 height 35
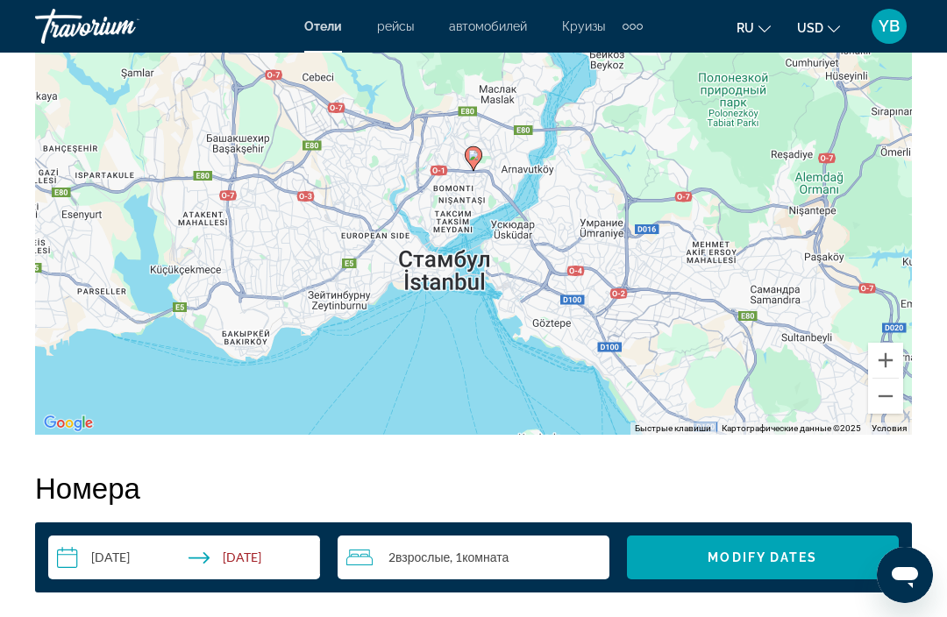
click at [893, 393] on button "Уменьшить" at bounding box center [885, 396] width 35 height 35
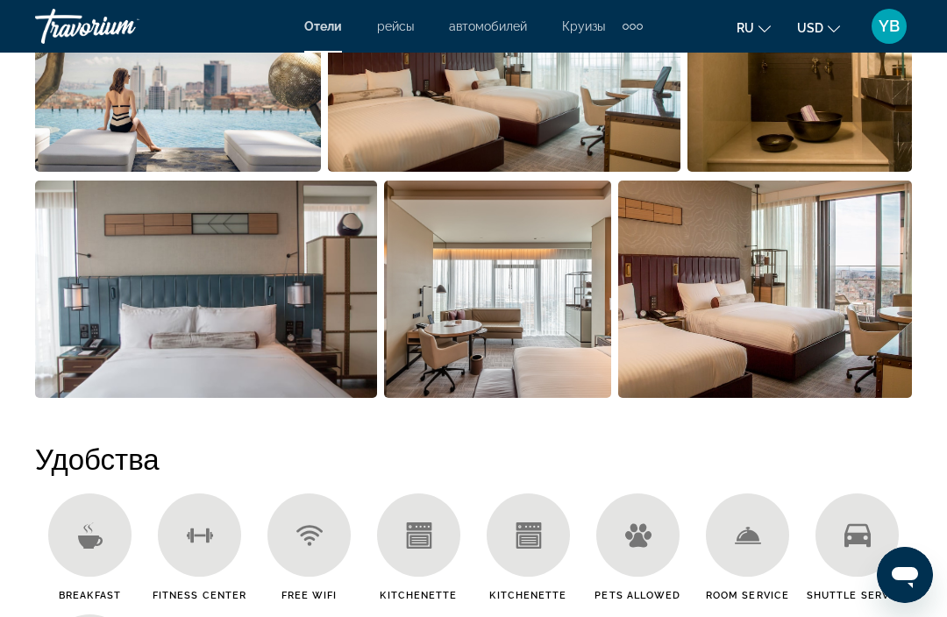
scroll to position [1363, 0]
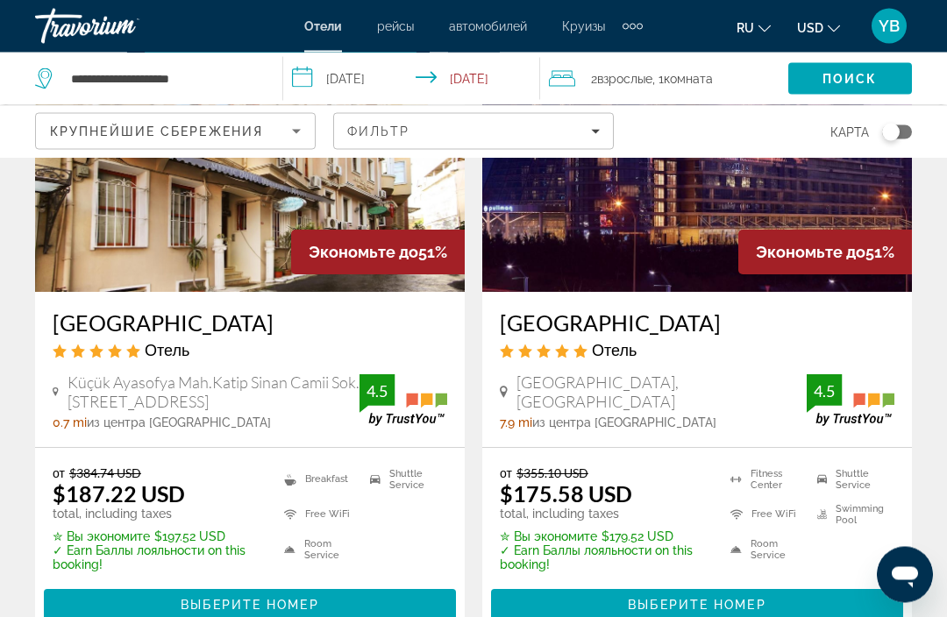
scroll to position [895, 0]
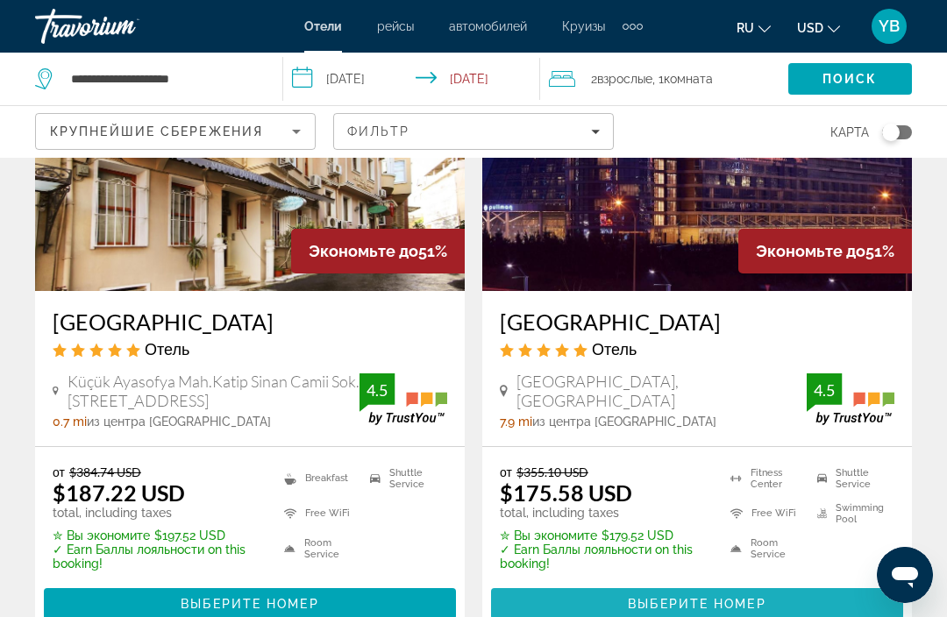
click at [595, 601] on span "Main content" at bounding box center [697, 604] width 412 height 42
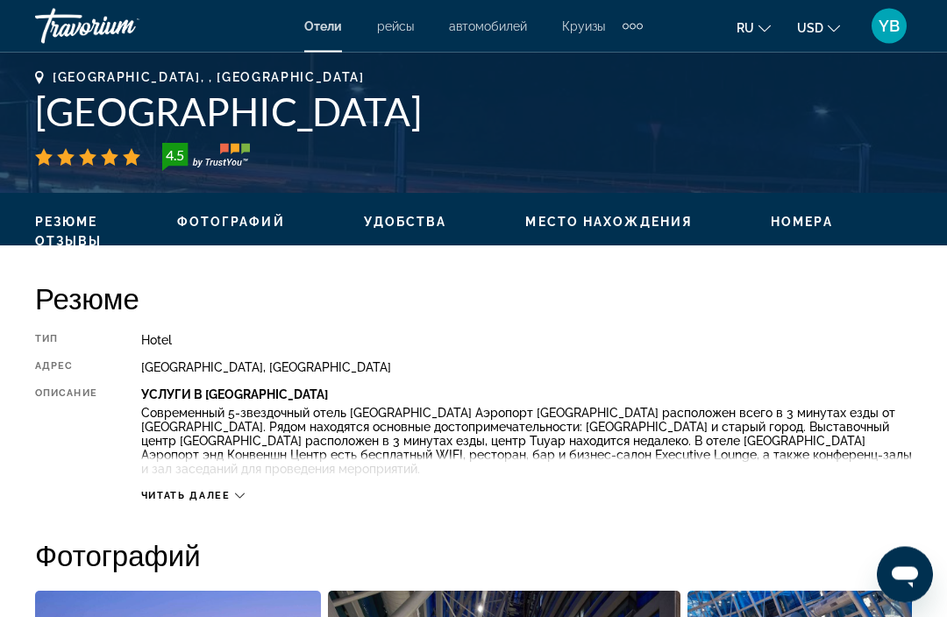
scroll to position [691, 0]
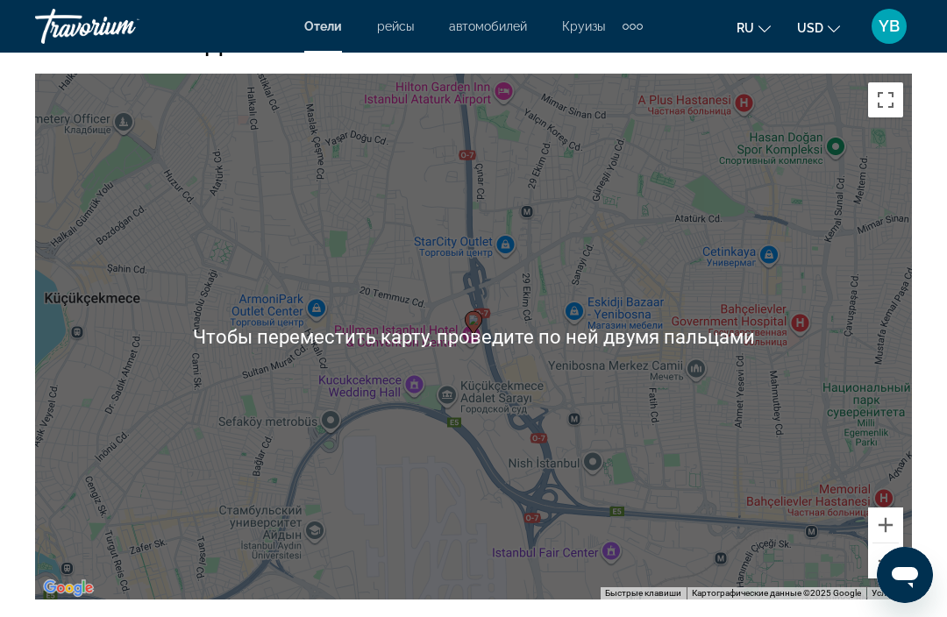
scroll to position [1967, 0]
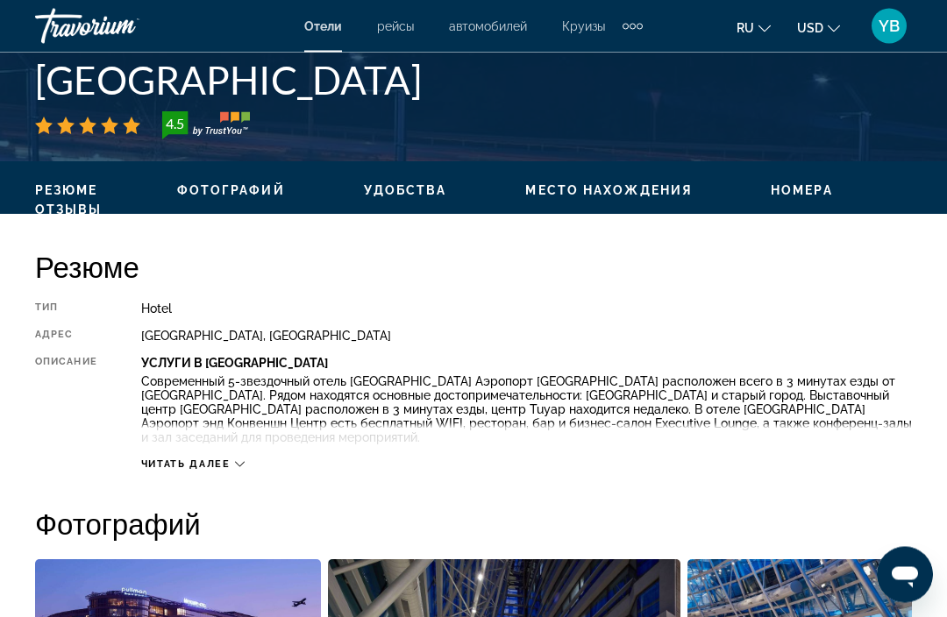
click at [232, 462] on div "Читать далее" at bounding box center [192, 464] width 103 height 11
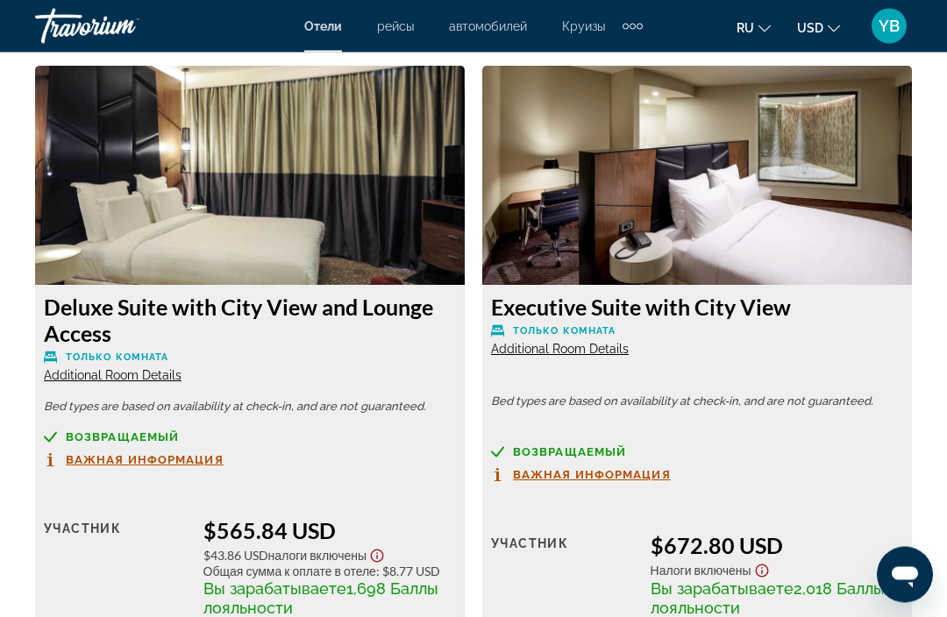
scroll to position [5805, 0]
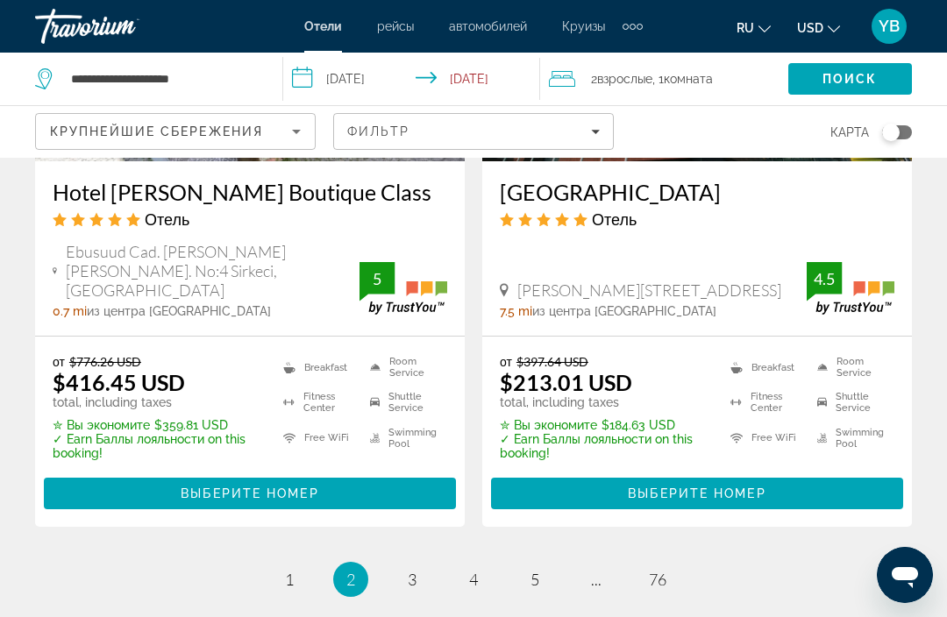
scroll to position [3725, 0]
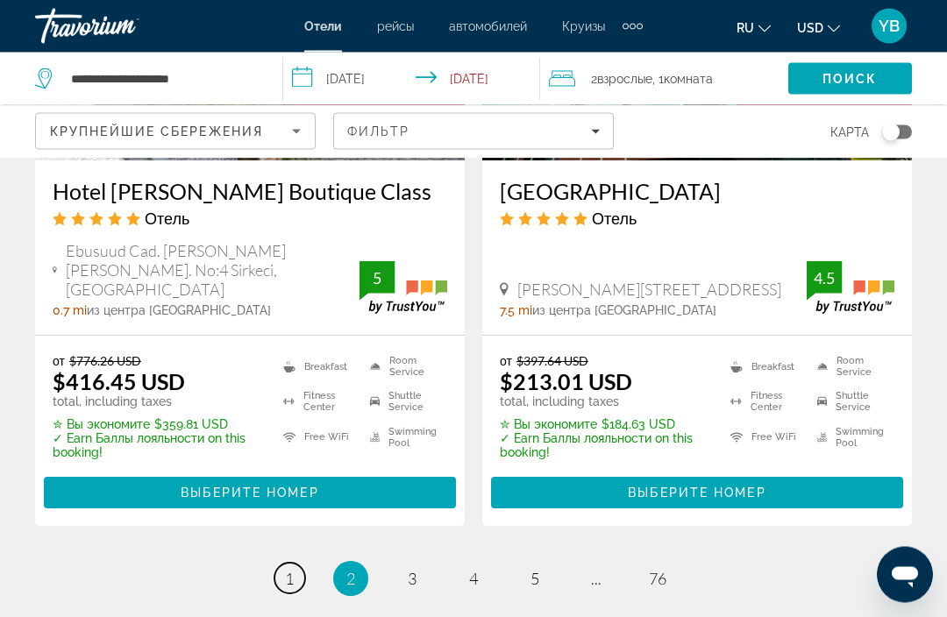
click at [290, 570] on span "1" at bounding box center [289, 579] width 9 height 19
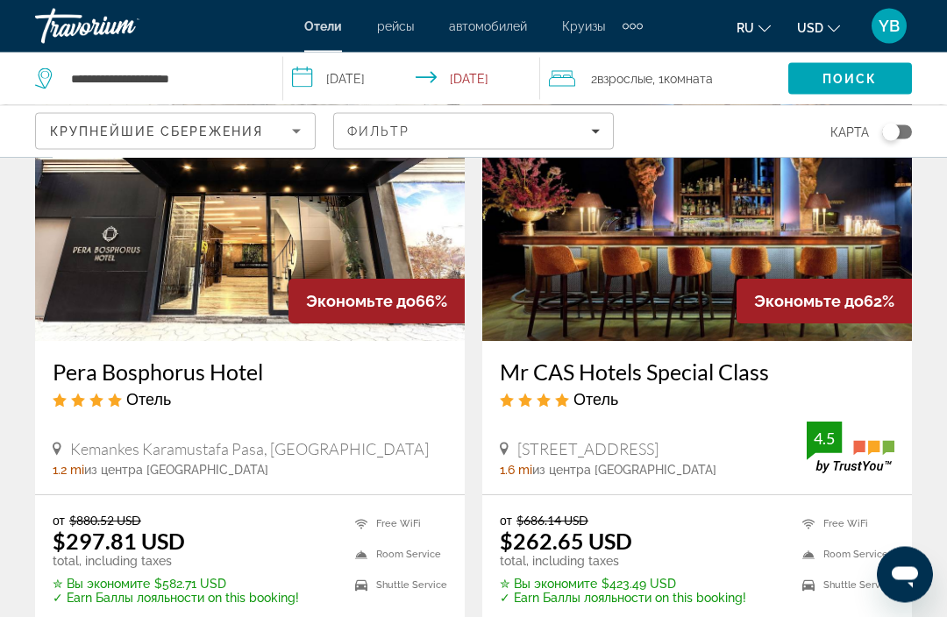
scroll to position [1483, 0]
click at [538, 132] on div "Фильтр" at bounding box center [473, 132] width 253 height 14
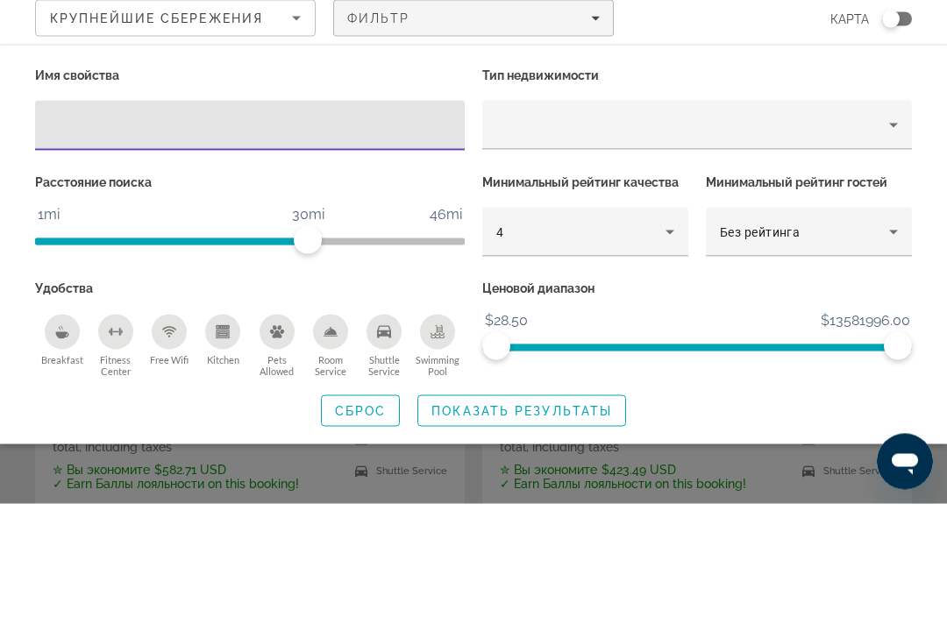
click at [533, 321] on div "4" at bounding box center [585, 345] width 178 height 49
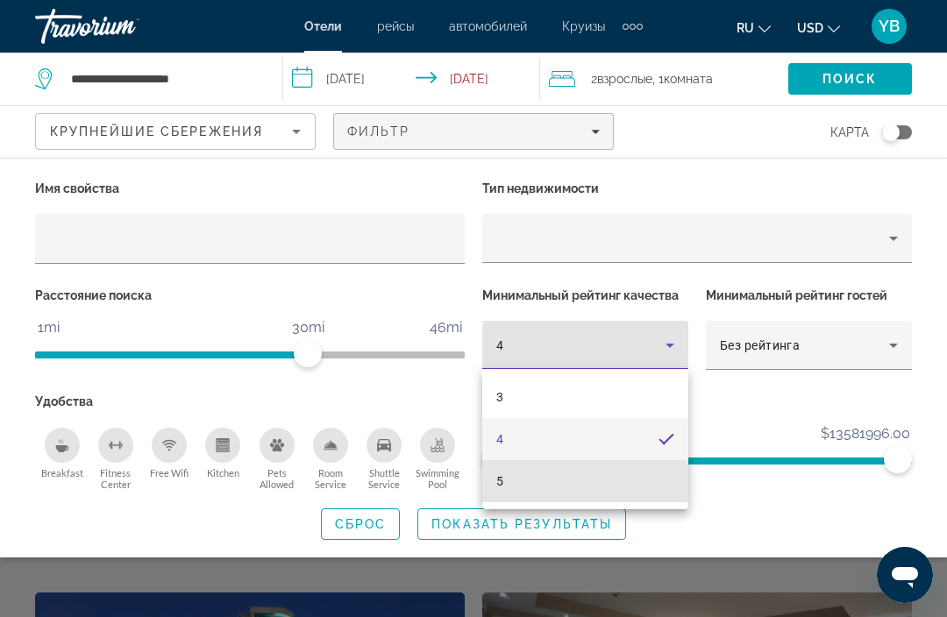
click at [496, 482] on span "5" at bounding box center [499, 481] width 7 height 21
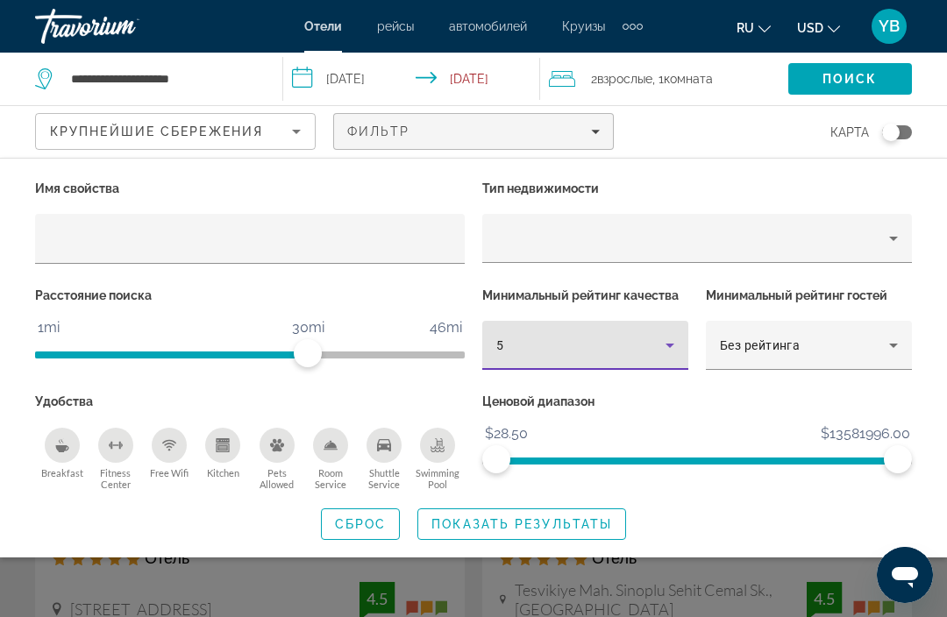
click at [463, 523] on span "Показать результаты" at bounding box center [521, 524] width 181 height 14
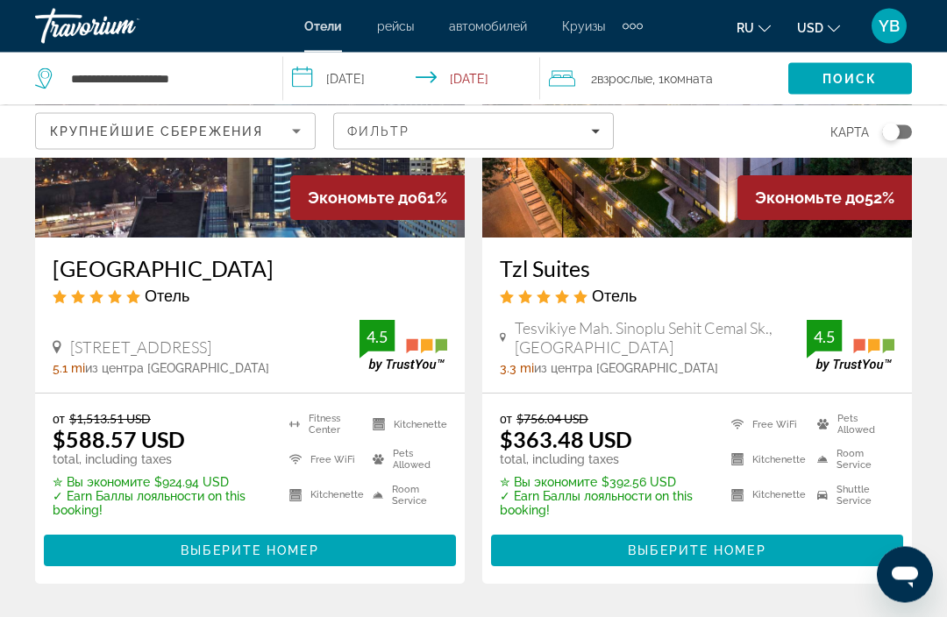
scroll to position [262, 0]
click at [102, 568] on span "Main content" at bounding box center [250, 551] width 412 height 42
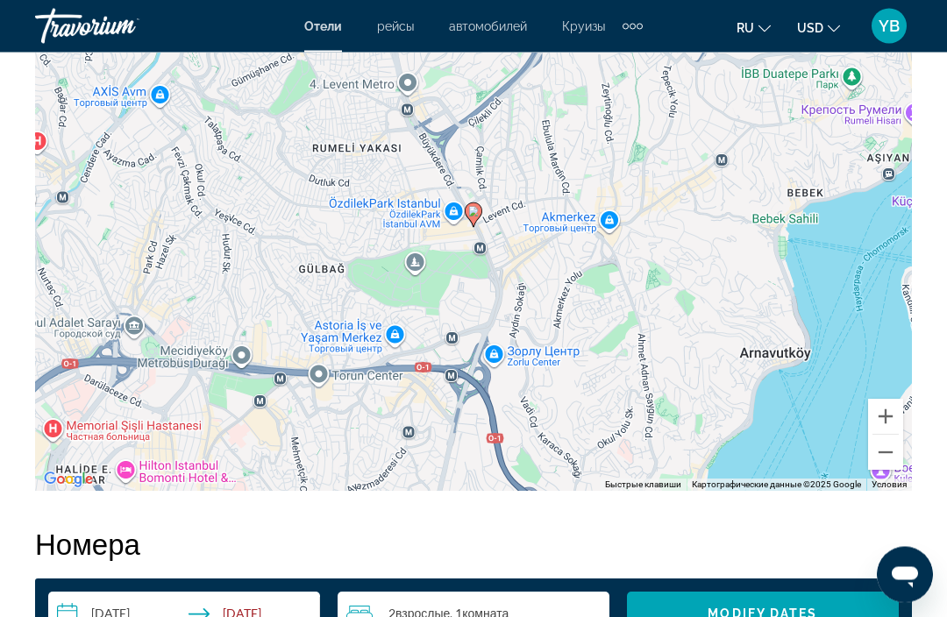
click at [883, 452] on button "Уменьшить" at bounding box center [885, 453] width 35 height 35
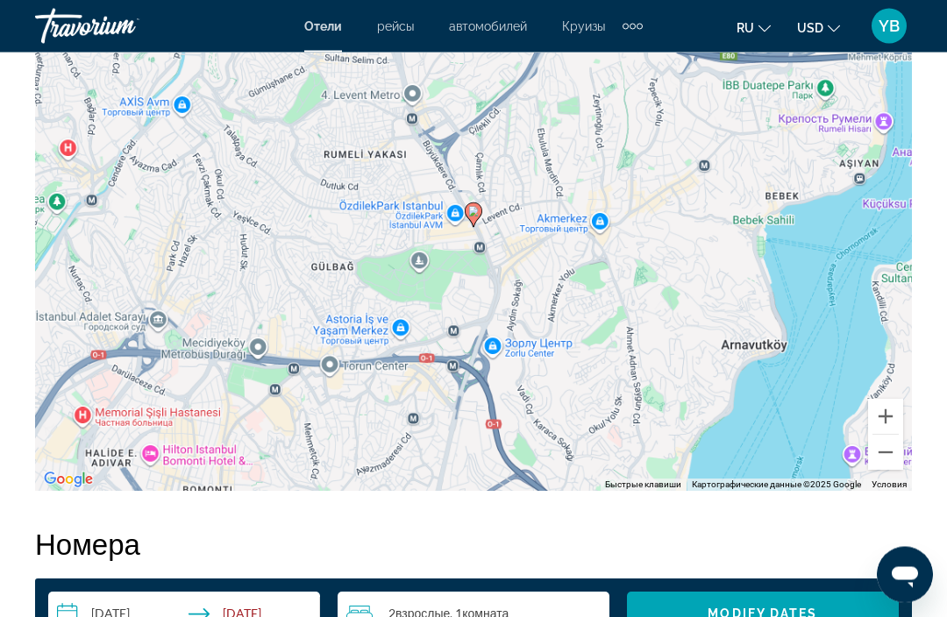
scroll to position [2105, 0]
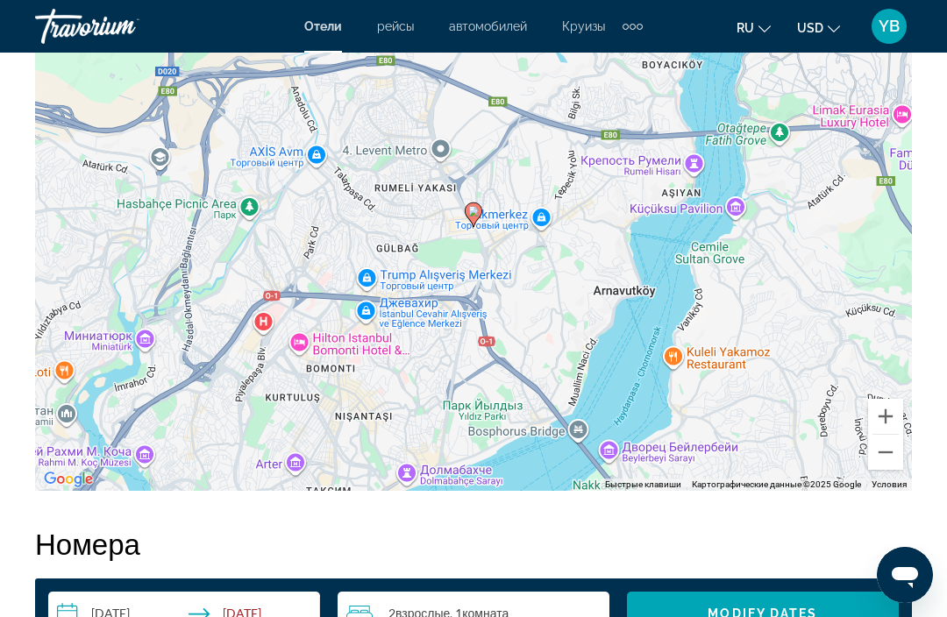
click at [884, 459] on button "Уменьшить" at bounding box center [885, 452] width 35 height 35
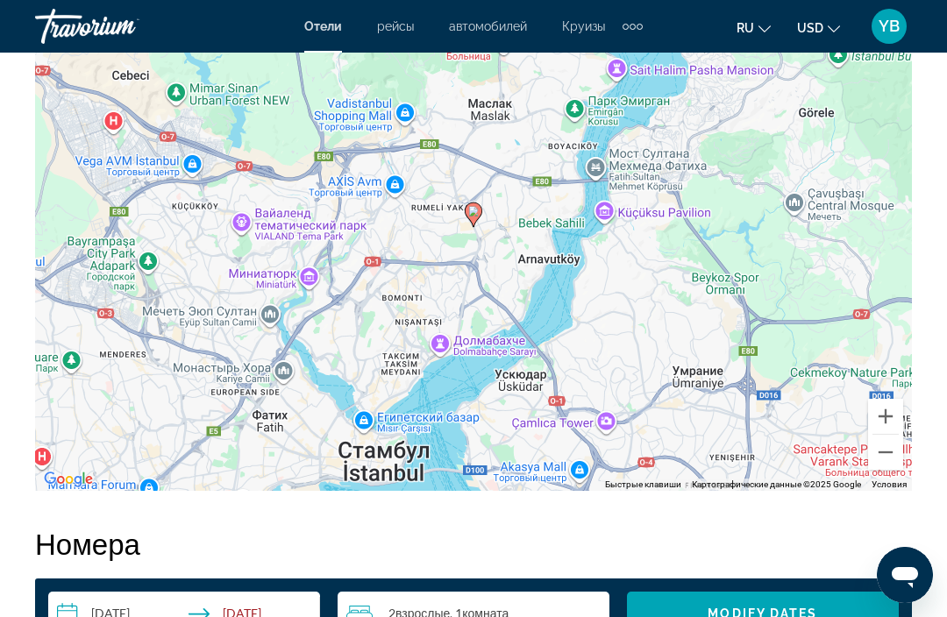
click at [889, 459] on button "Уменьшить" at bounding box center [885, 452] width 35 height 35
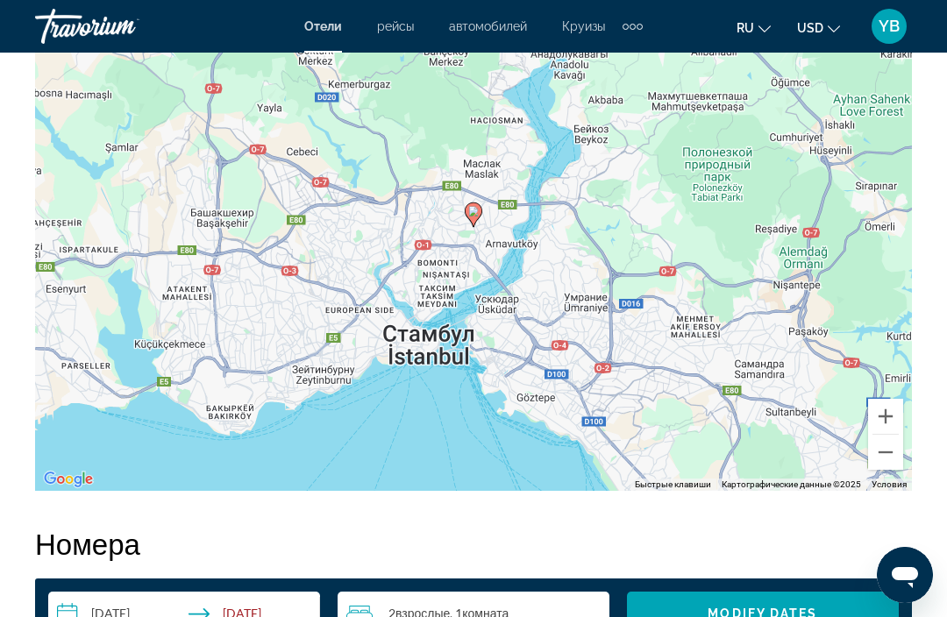
click at [892, 450] on button "Уменьшить" at bounding box center [885, 452] width 35 height 35
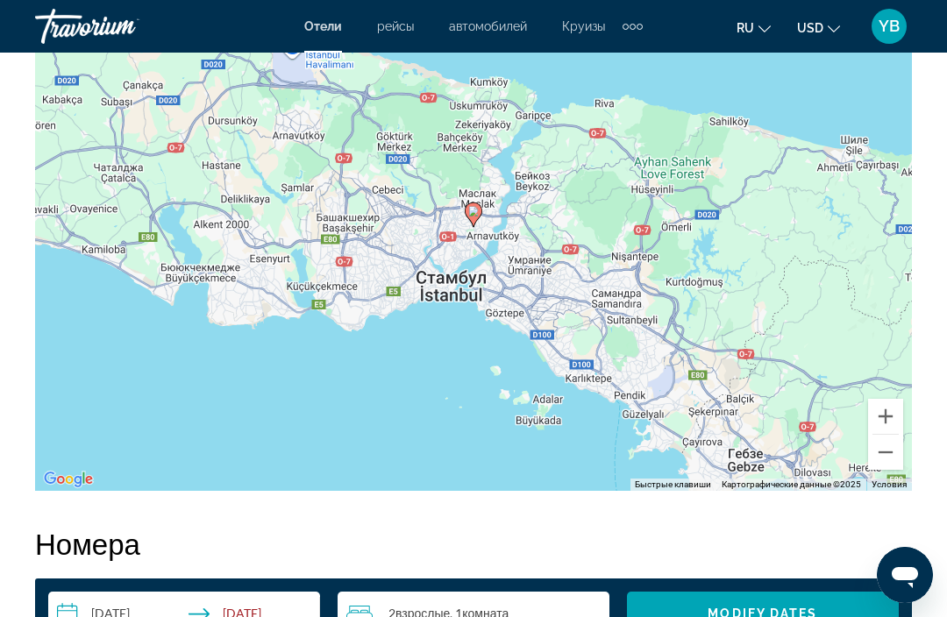
click at [894, 409] on button "Увеличить" at bounding box center [885, 416] width 35 height 35
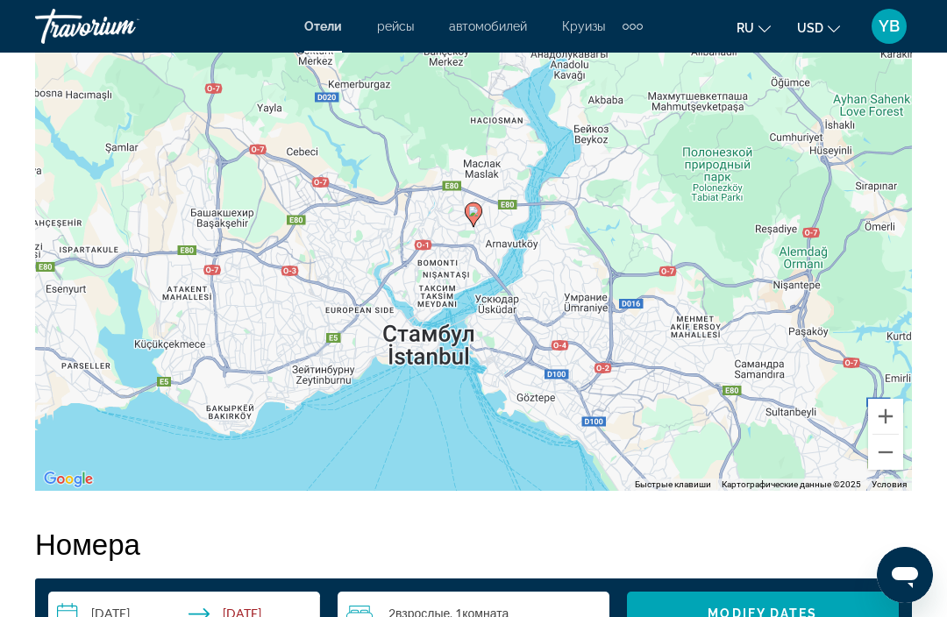
click at [892, 406] on button "Увеличить" at bounding box center [885, 416] width 35 height 35
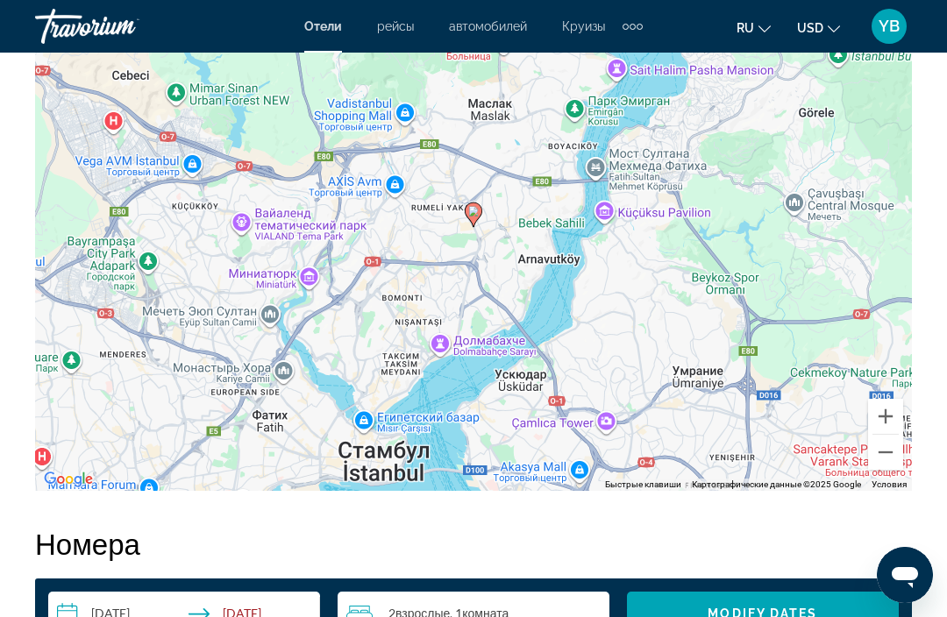
click at [897, 405] on button "Увеличить" at bounding box center [885, 416] width 35 height 35
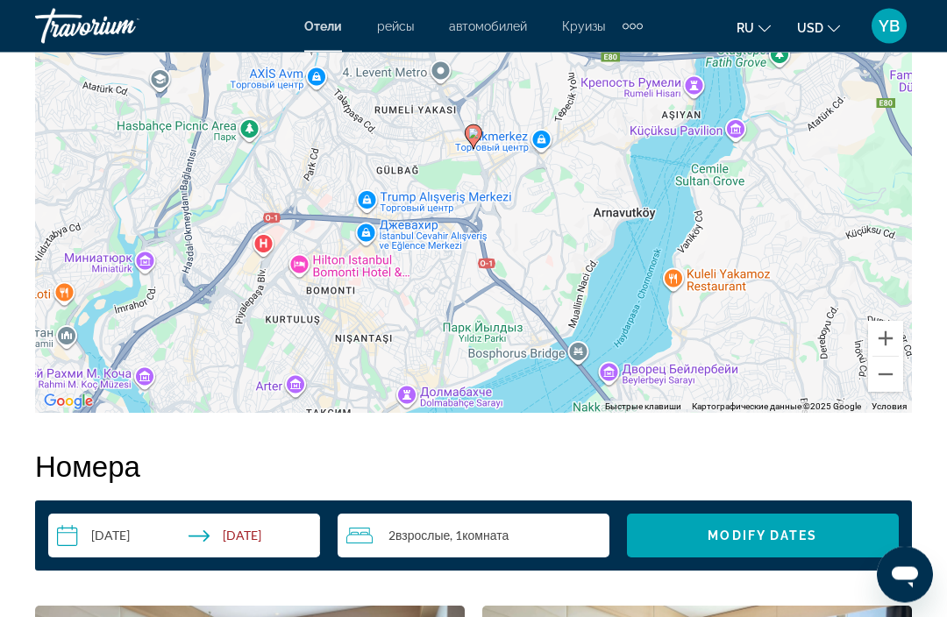
scroll to position [2158, 0]
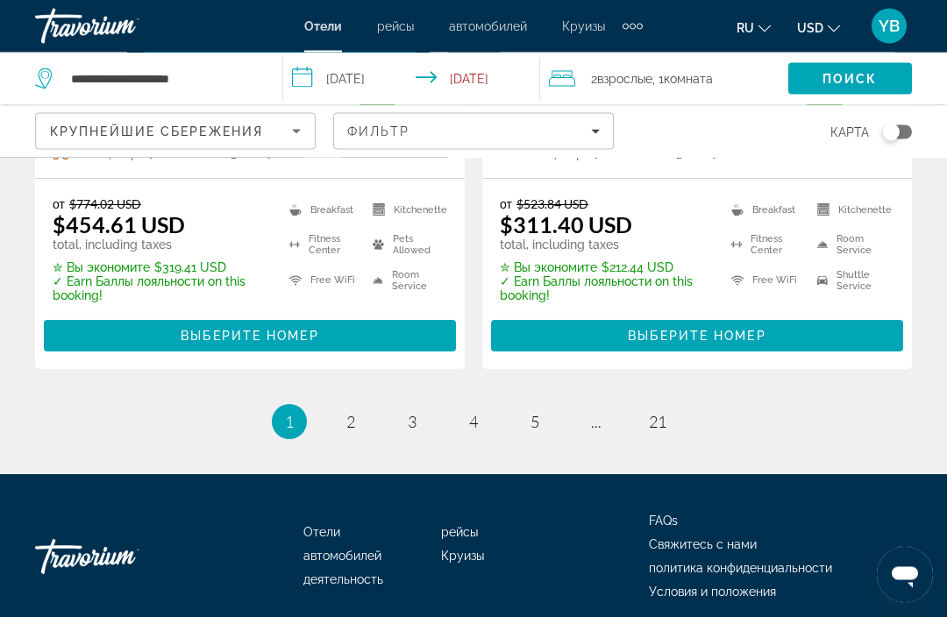
scroll to position [3898, 0]
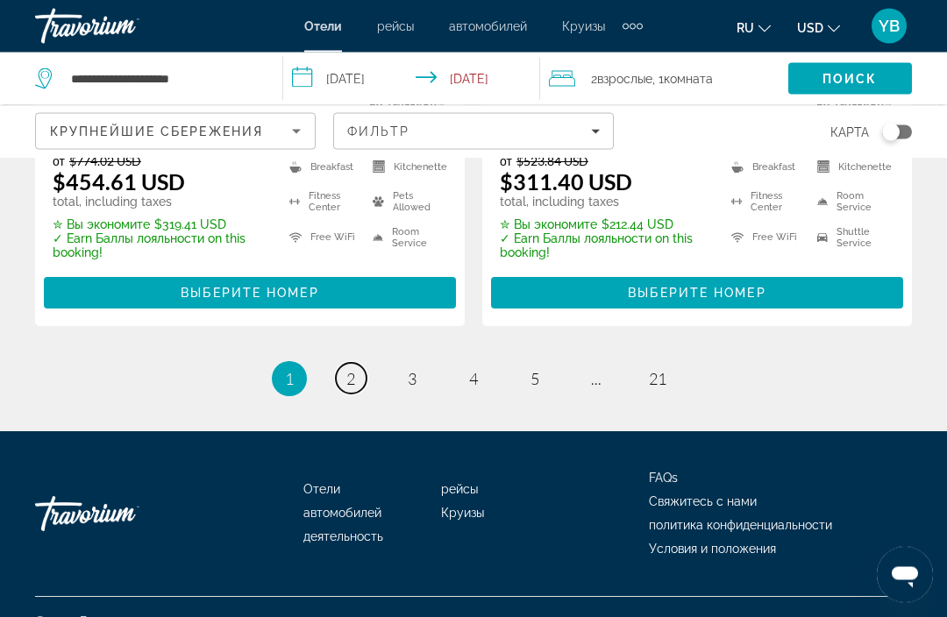
click at [350, 389] on span "2" at bounding box center [350, 379] width 9 height 19
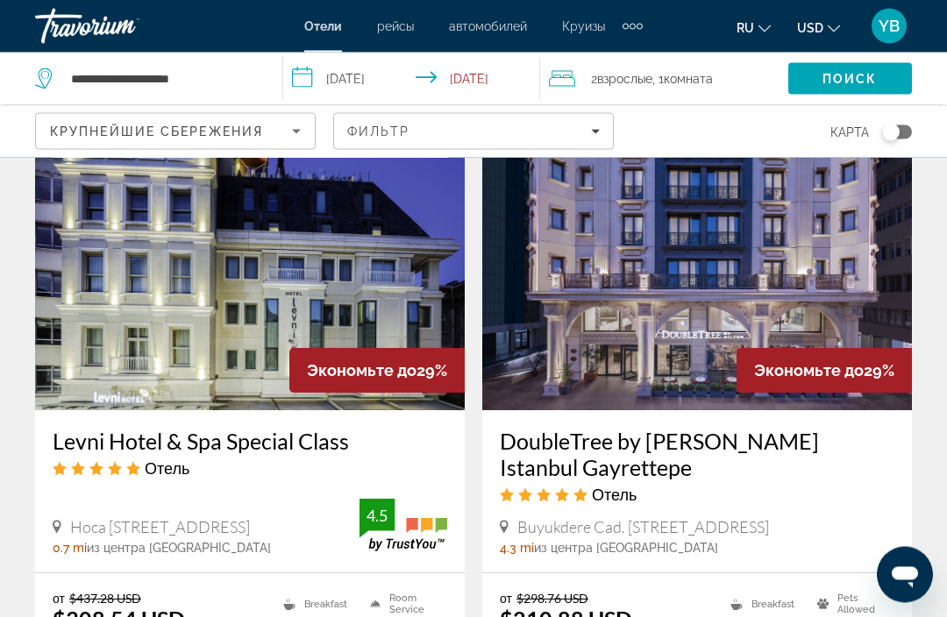
scroll to position [2844, 0]
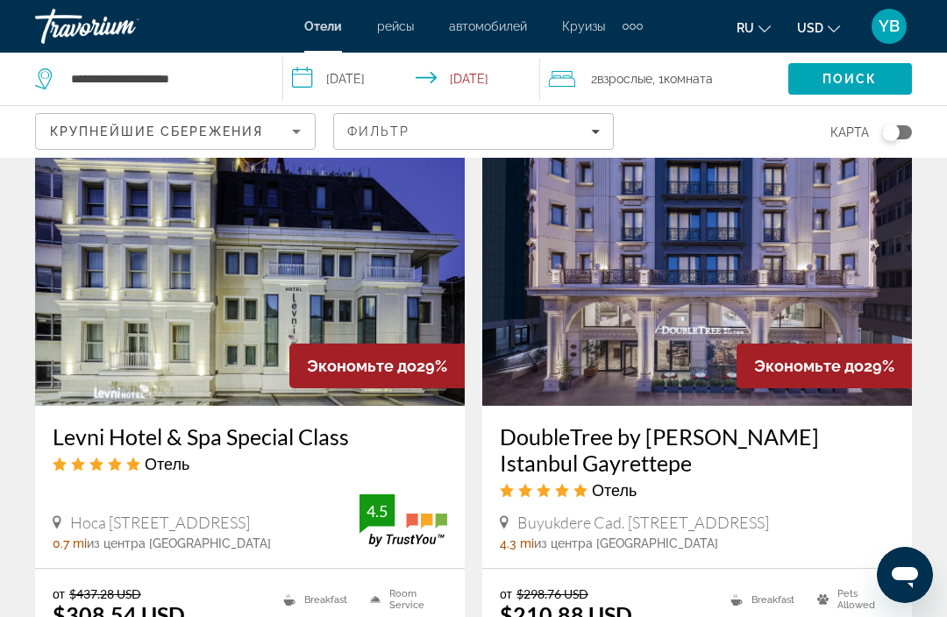
click at [539, 311] on img "Main content" at bounding box center [697, 265] width 430 height 281
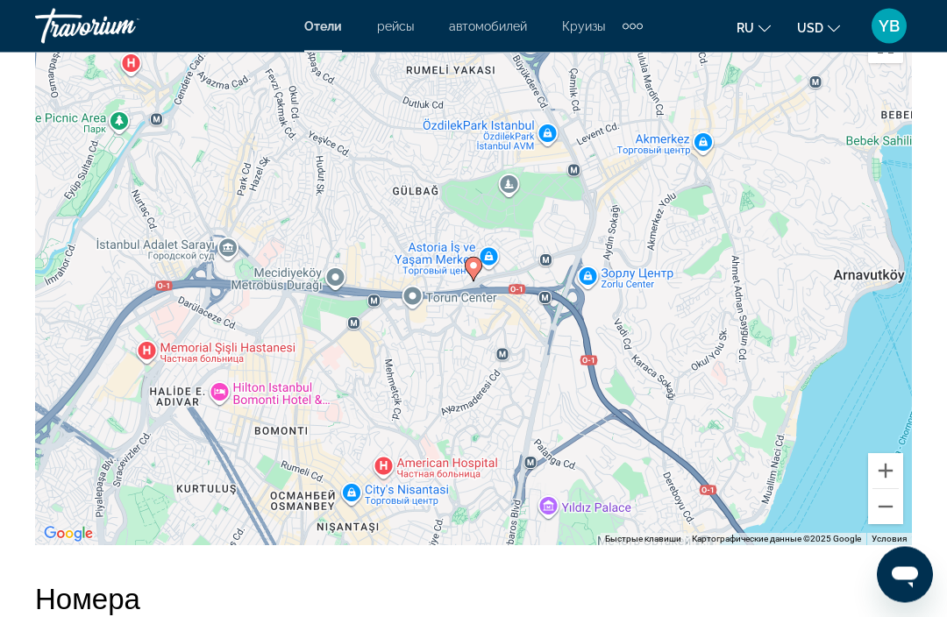
scroll to position [2052, 0]
click at [874, 520] on button "Уменьшить" at bounding box center [885, 505] width 35 height 35
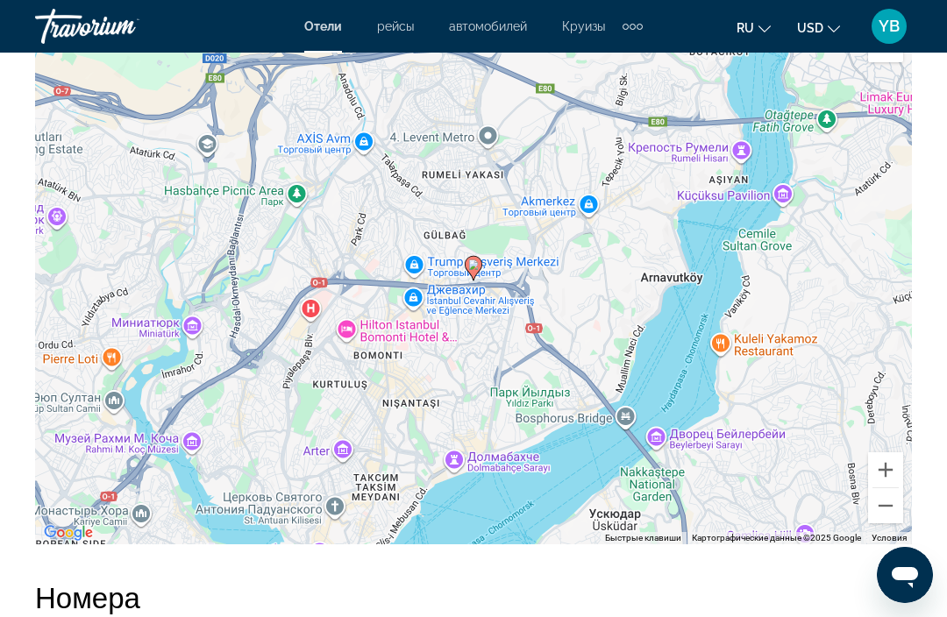
click at [879, 509] on button "Уменьшить" at bounding box center [885, 505] width 35 height 35
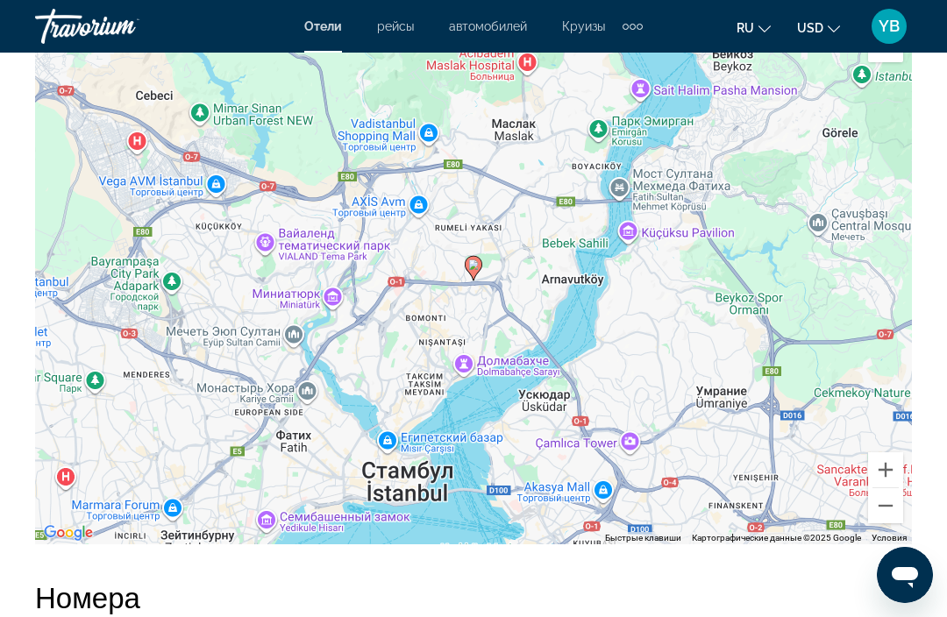
click at [879, 513] on button "Уменьшить" at bounding box center [885, 505] width 35 height 35
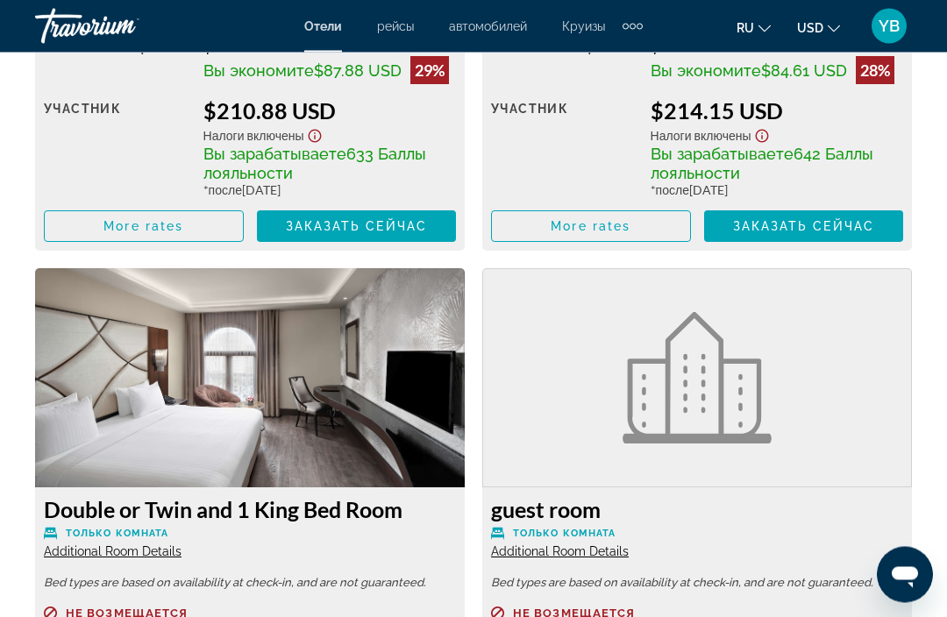
scroll to position [3135, 0]
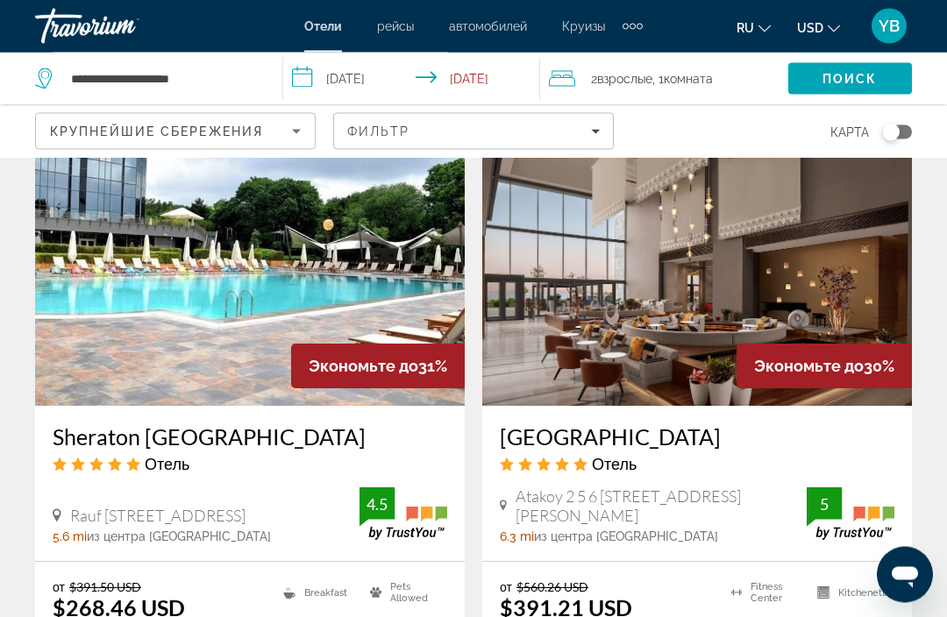
scroll to position [2183, 0]
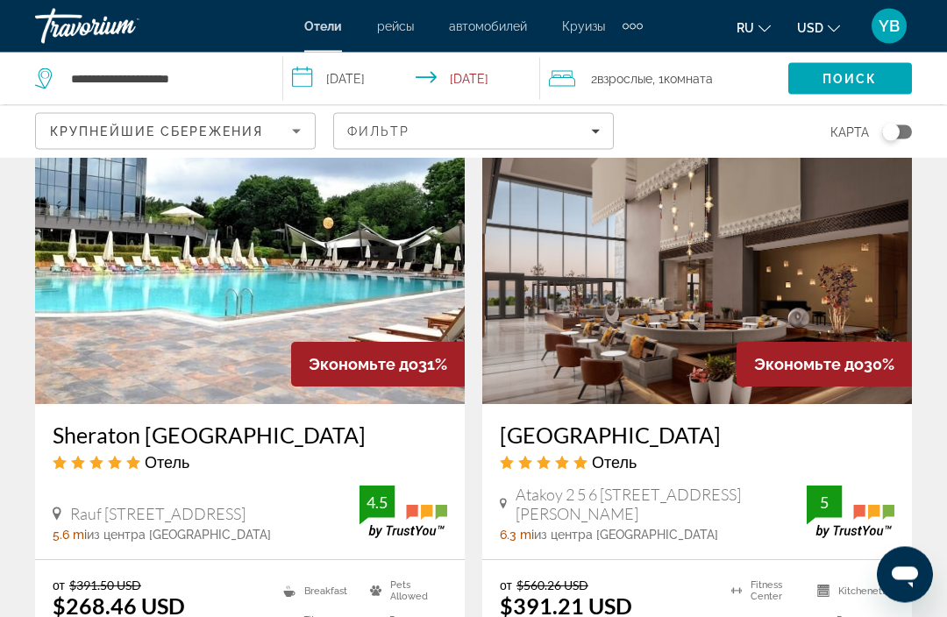
click at [116, 312] on img "Main content" at bounding box center [250, 265] width 430 height 281
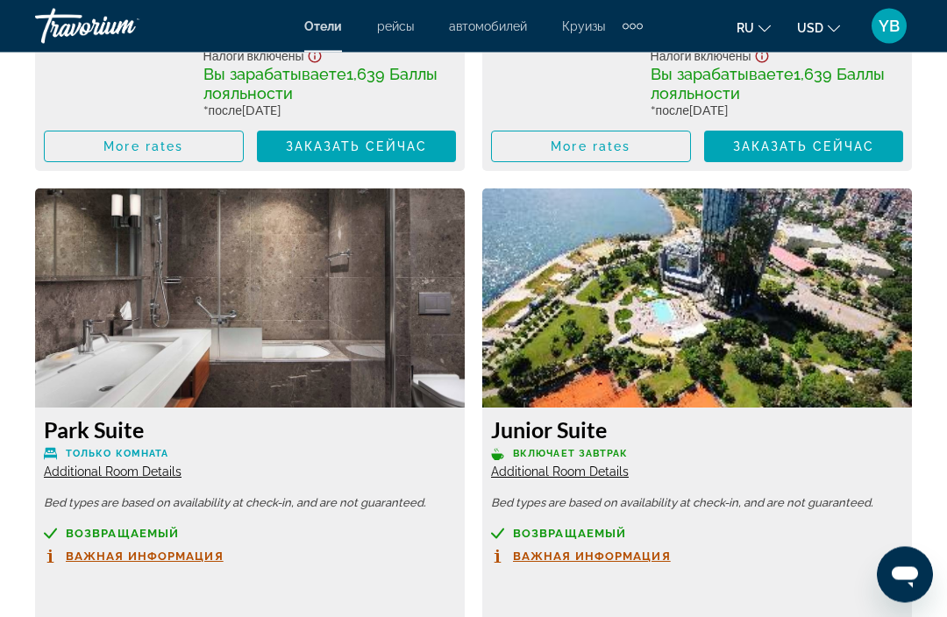
scroll to position [7538, 0]
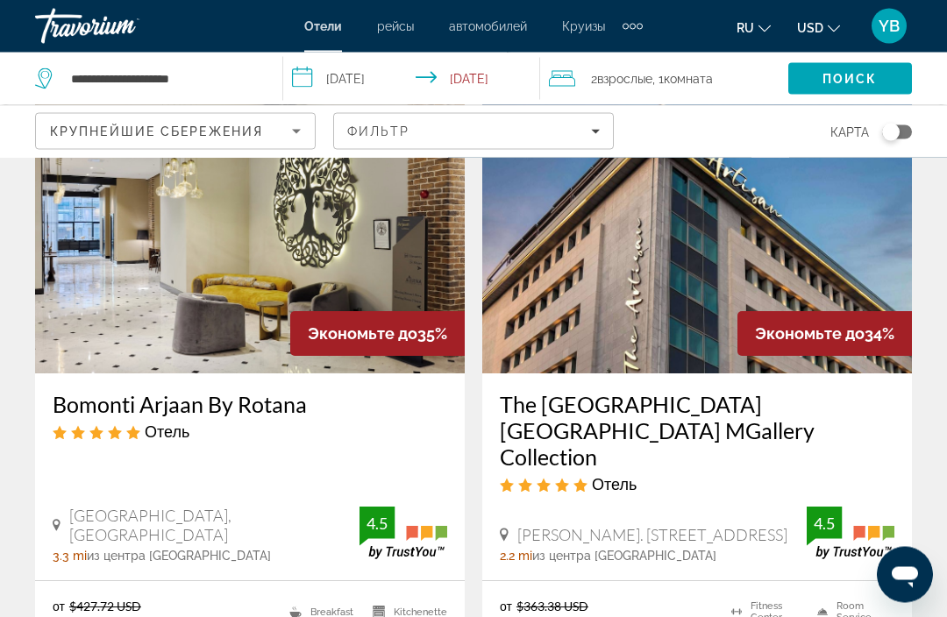
click at [561, 302] on img "Main content" at bounding box center [697, 234] width 430 height 281
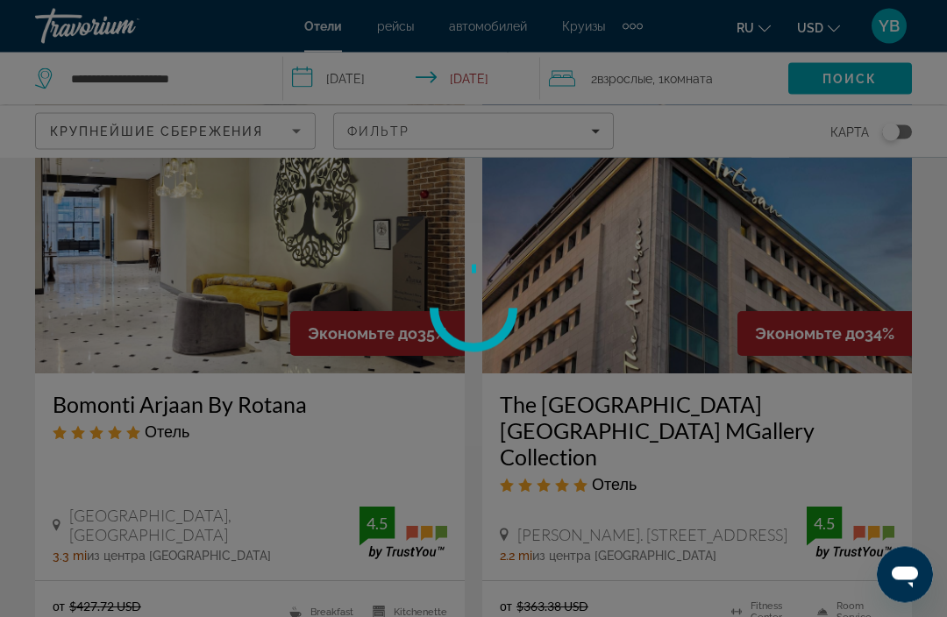
scroll to position [813, 0]
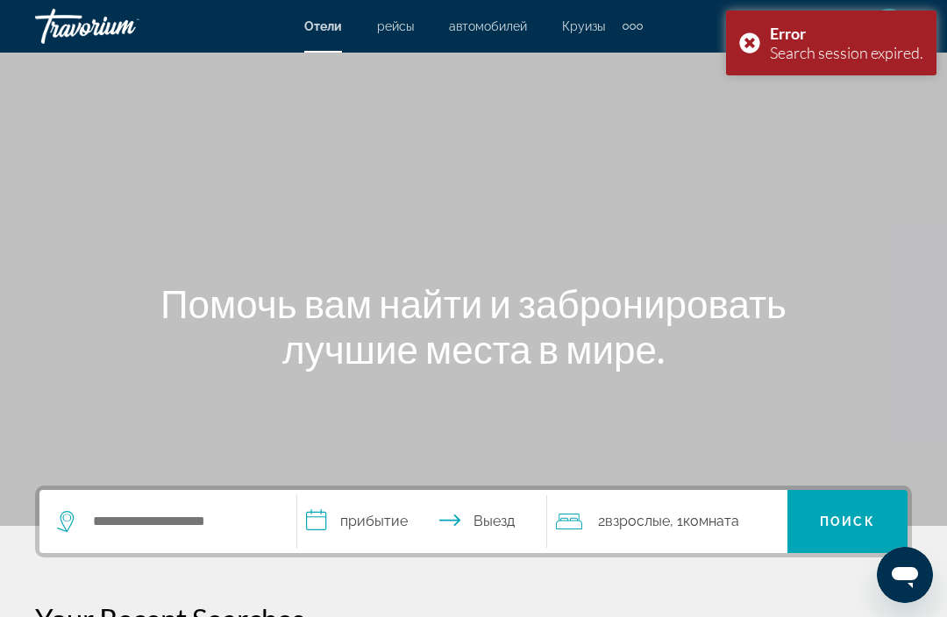
click at [480, 10] on div "Отели рейсы автомобилей Круизы деятельность Отели рейсы автомобилей Круизы деят…" at bounding box center [473, 27] width 947 height 46
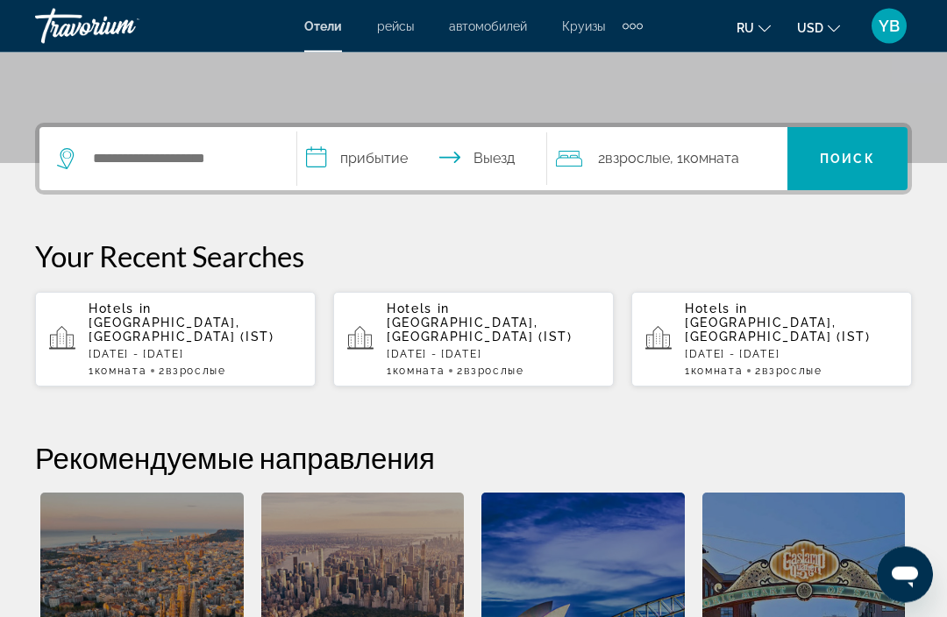
scroll to position [363, 0]
click at [111, 348] on p "[DATE] - [DATE]" at bounding box center [195, 354] width 213 height 12
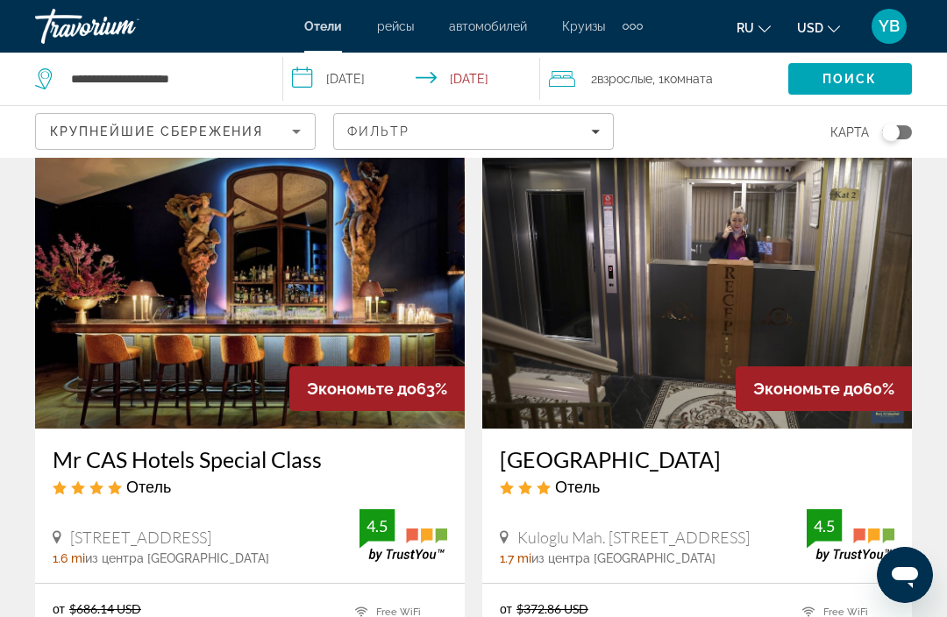
scroll to position [2746, 0]
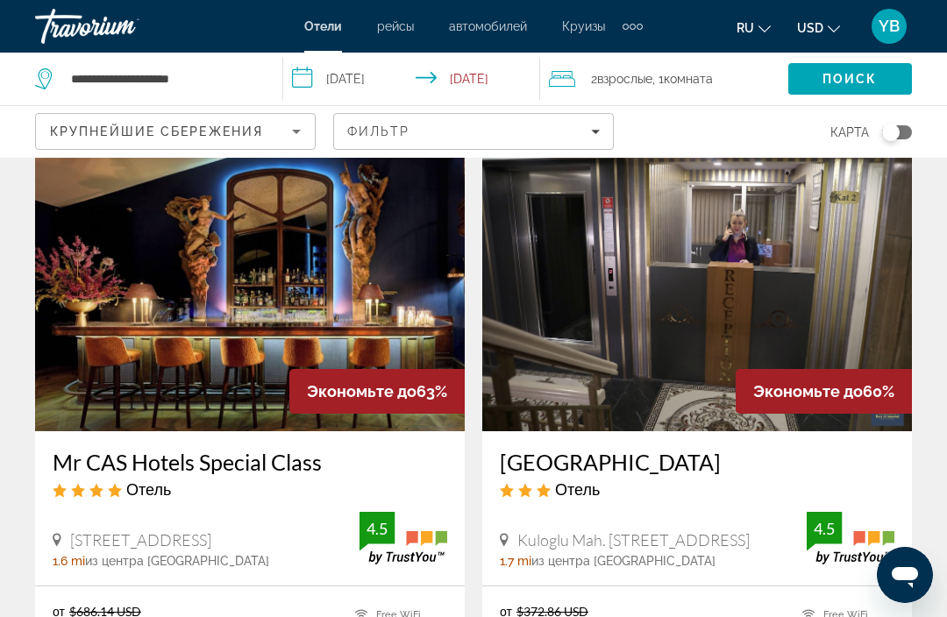
click at [346, 291] on img "Main content" at bounding box center [250, 291] width 430 height 281
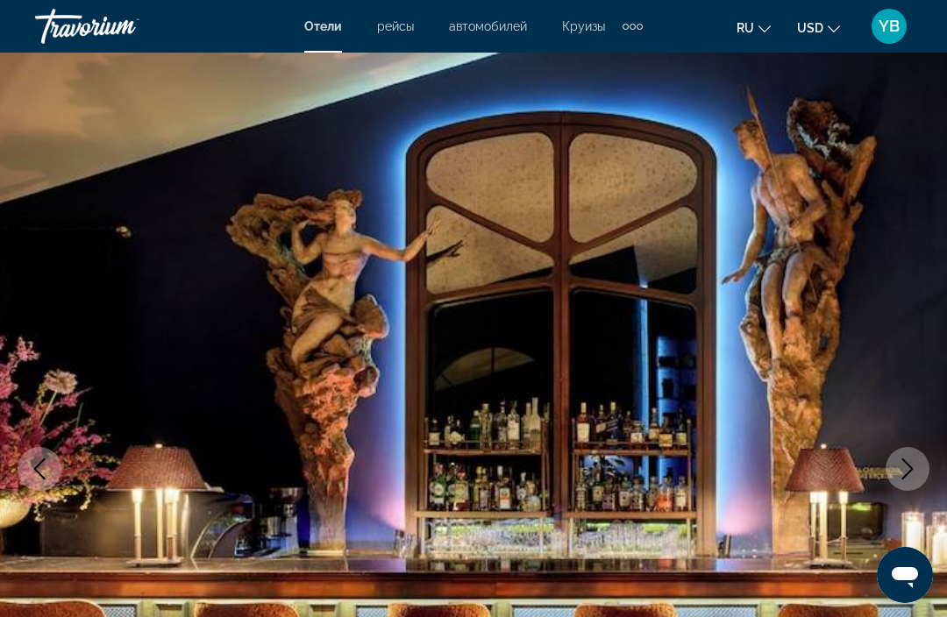
click at [912, 473] on icon "Next image" at bounding box center [907, 469] width 21 height 21
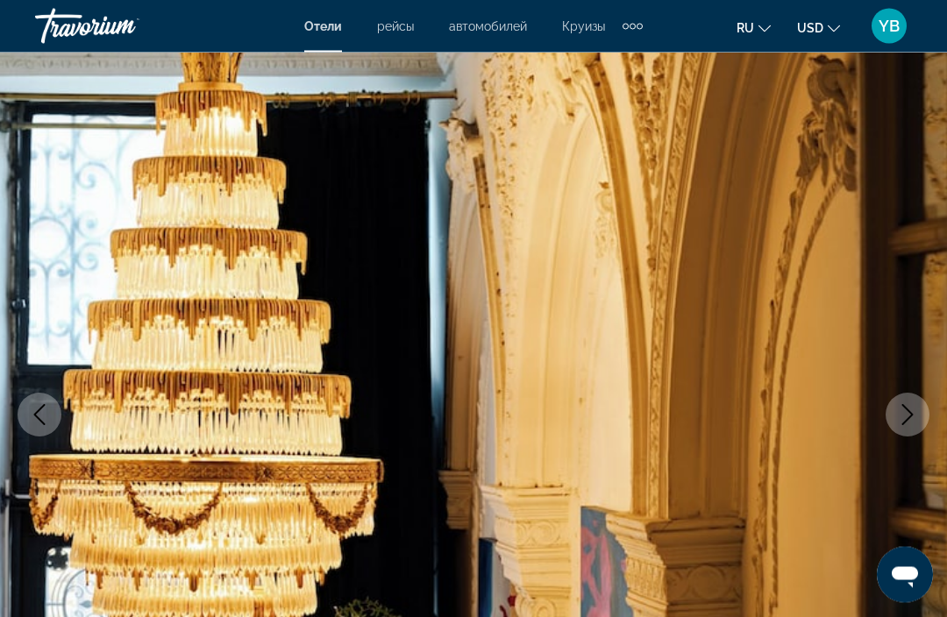
scroll to position [54, 0]
click at [919, 418] on button "Next image" at bounding box center [908, 415] width 44 height 44
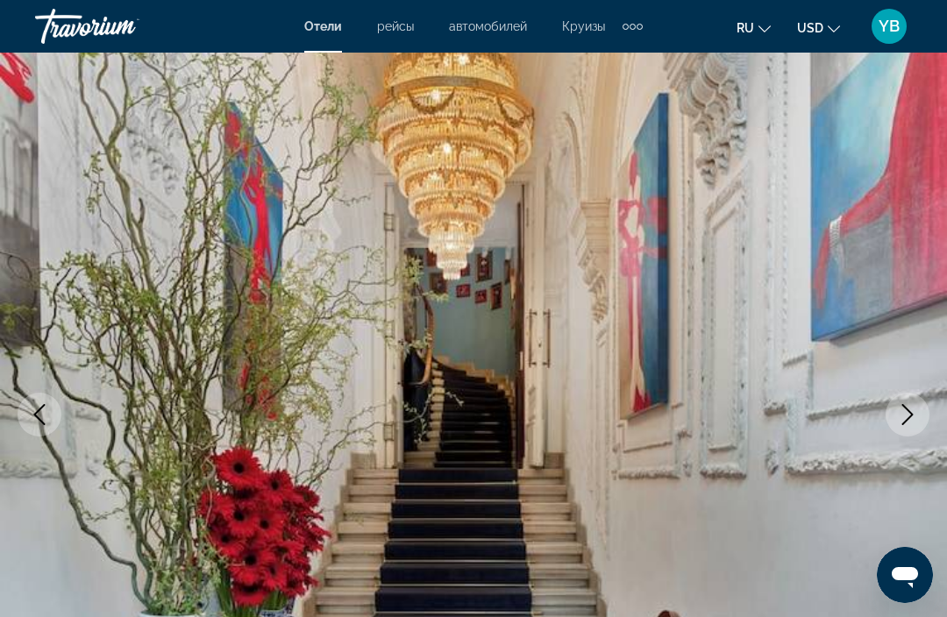
click at [896, 422] on button "Next image" at bounding box center [908, 415] width 44 height 44
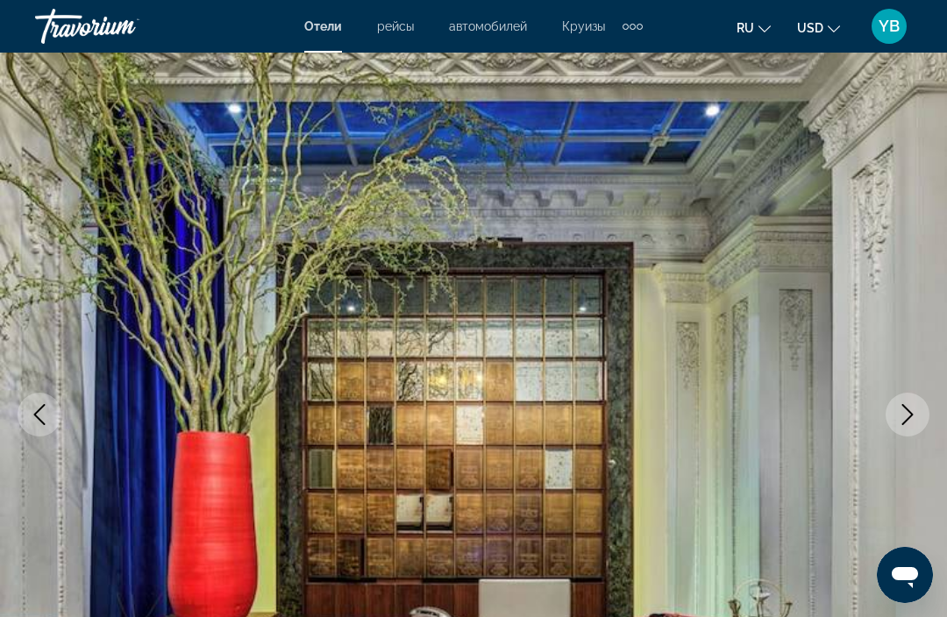
click at [914, 426] on button "Next image" at bounding box center [908, 415] width 44 height 44
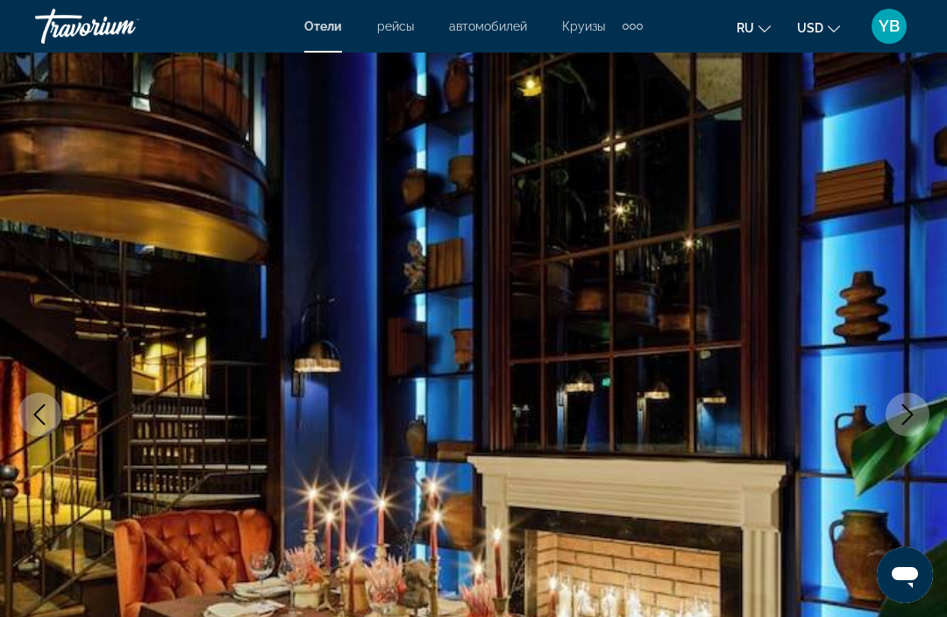
click at [904, 424] on icon "Next image" at bounding box center [907, 414] width 21 height 21
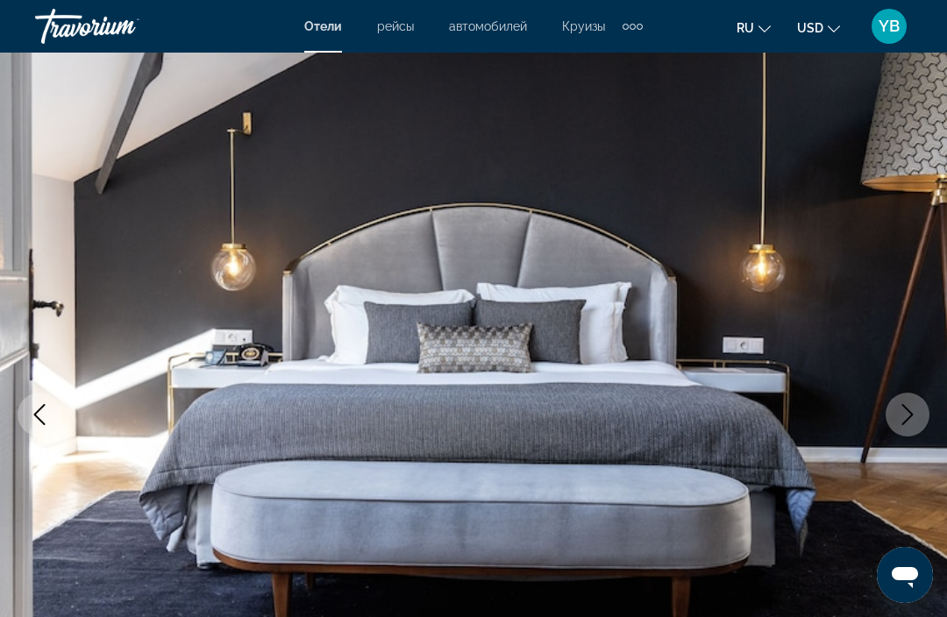
click at [904, 427] on button "Next image" at bounding box center [908, 415] width 44 height 44
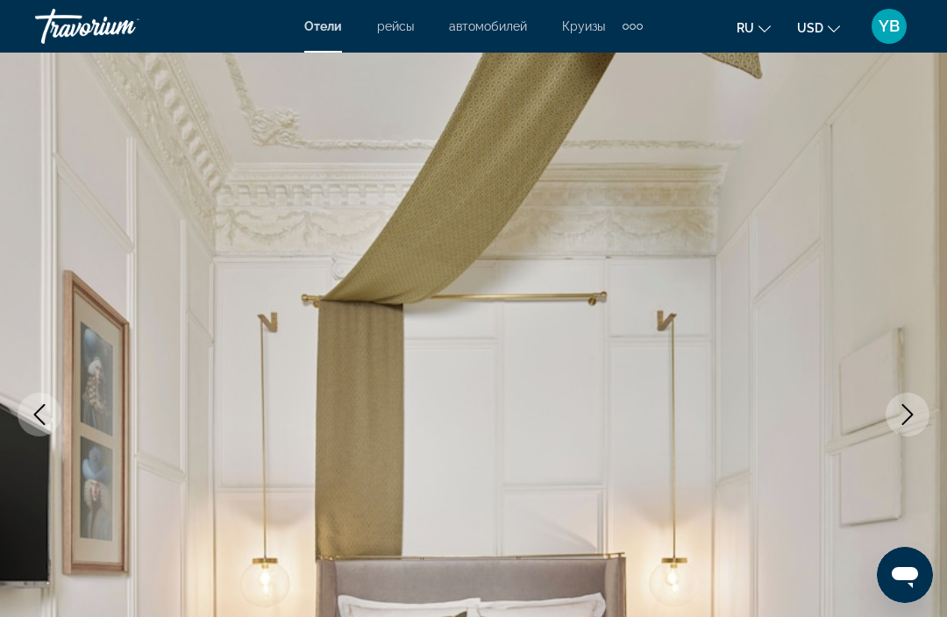
click at [904, 424] on icon "Next image" at bounding box center [907, 414] width 21 height 21
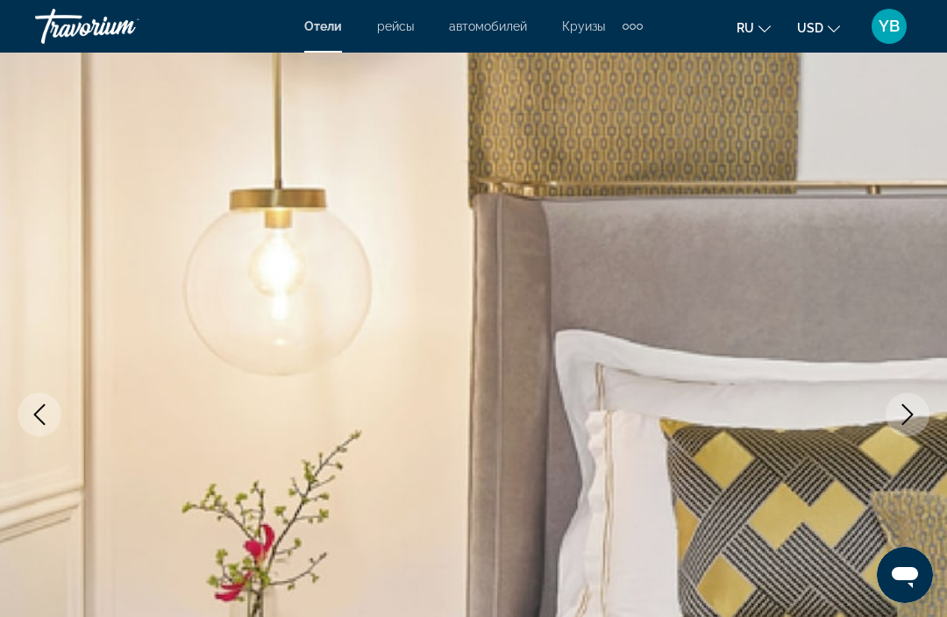
click at [910, 428] on button "Next image" at bounding box center [908, 415] width 44 height 44
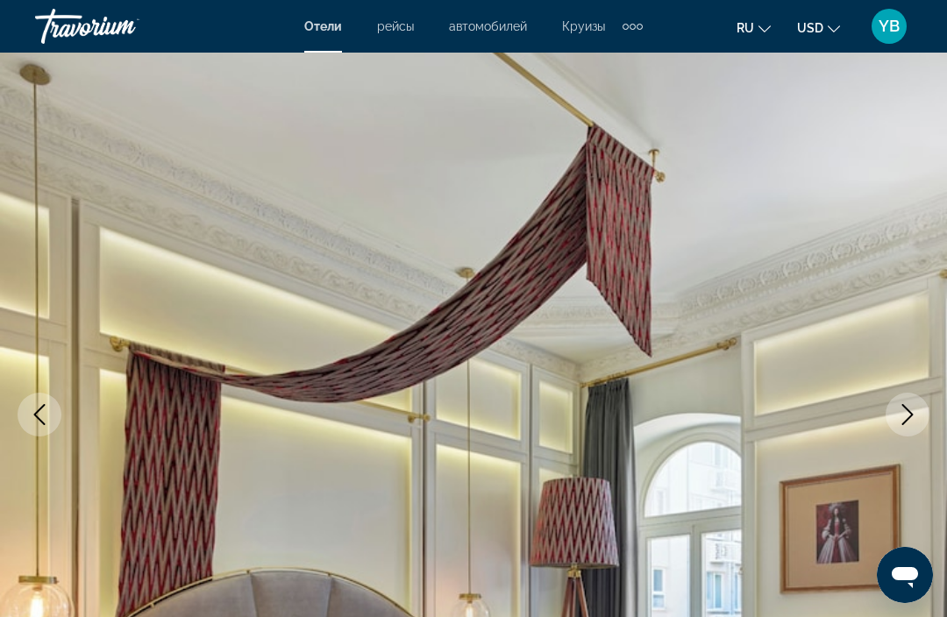
click at [916, 418] on icon "Next image" at bounding box center [907, 414] width 21 height 21
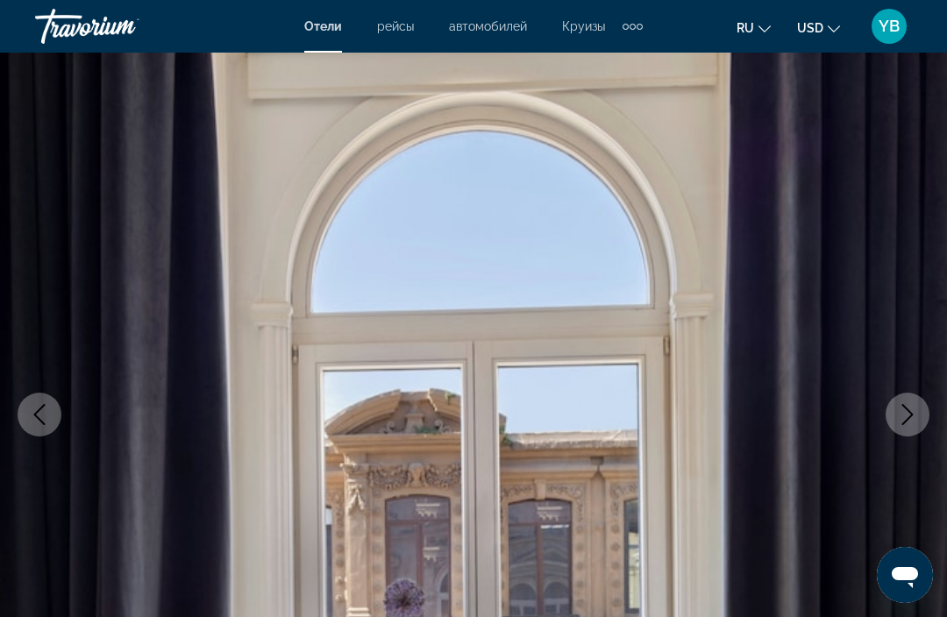
click at [916, 418] on icon "Next image" at bounding box center [907, 414] width 21 height 21
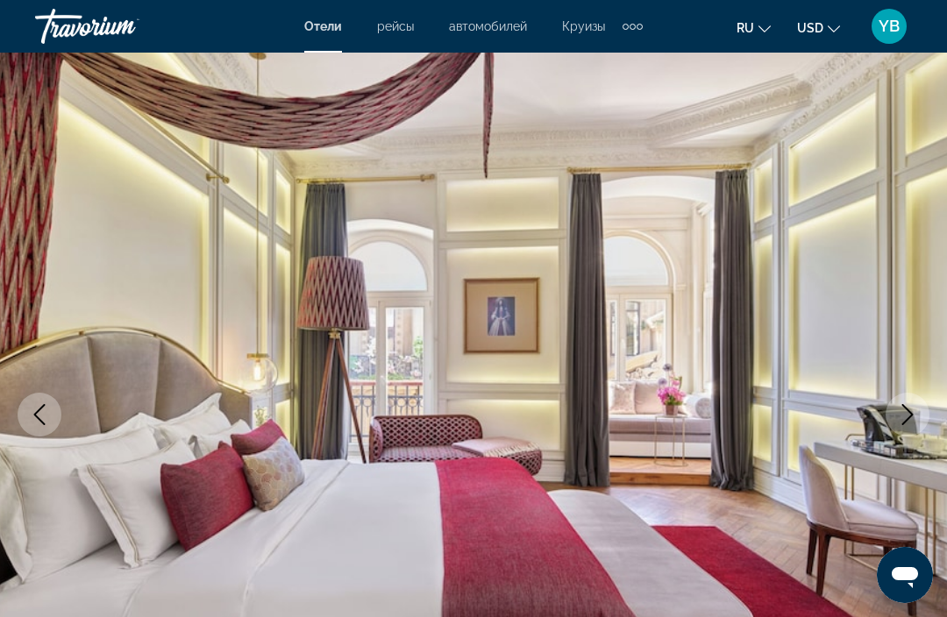
click at [906, 430] on button "Next image" at bounding box center [908, 415] width 44 height 44
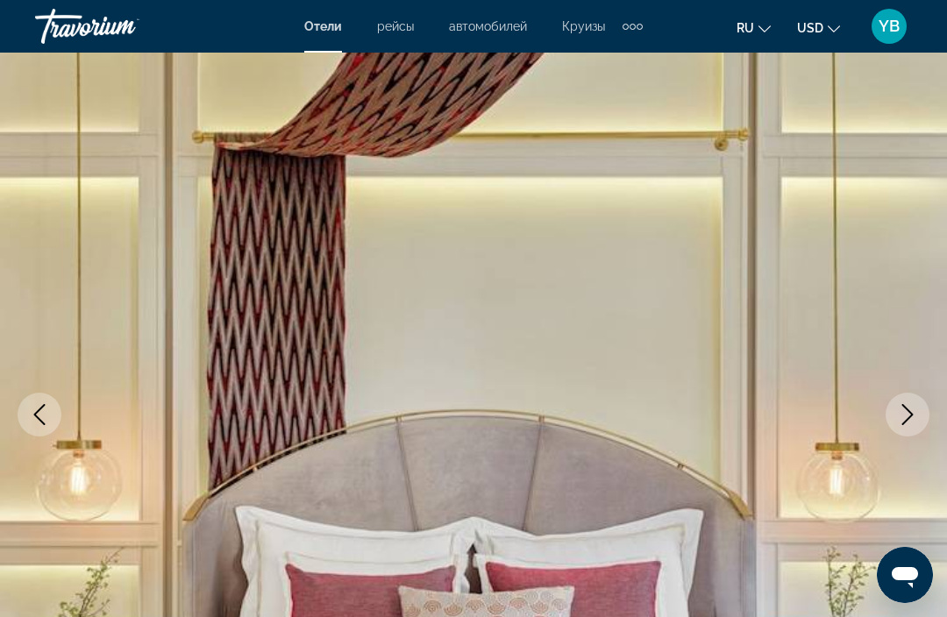
click at [909, 433] on button "Next image" at bounding box center [908, 415] width 44 height 44
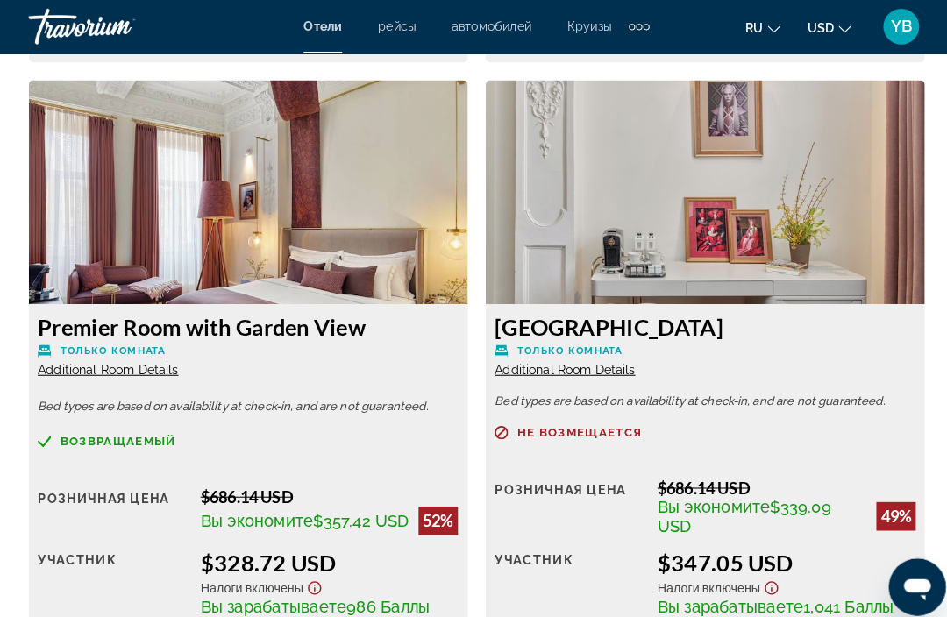
scroll to position [5233, 0]
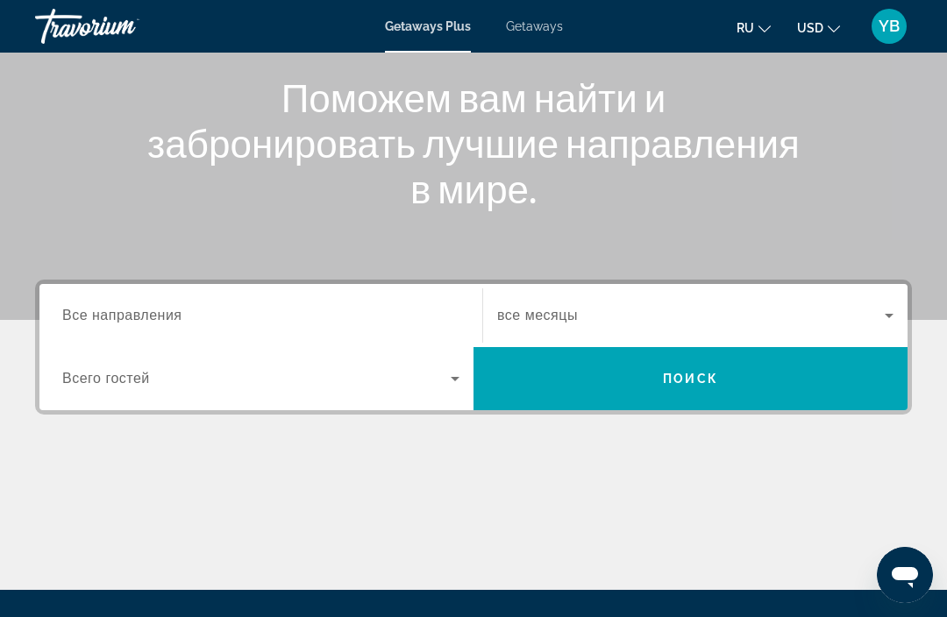
scroll to position [209, 0]
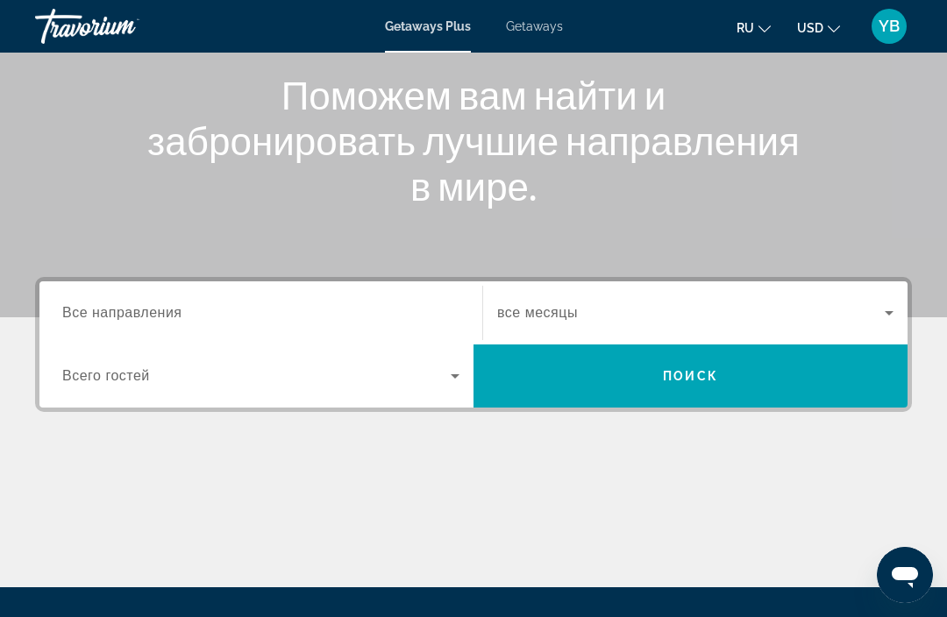
click at [77, 312] on span "Все направления" at bounding box center [122, 312] width 120 height 15
click at [77, 312] on input "Destination Все направления" at bounding box center [260, 313] width 397 height 21
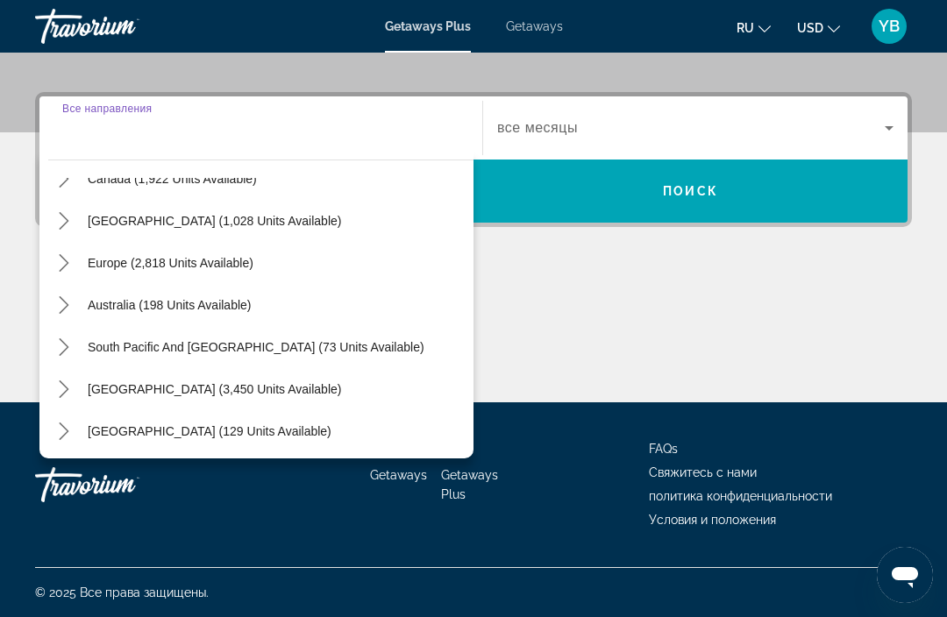
scroll to position [138, 0]
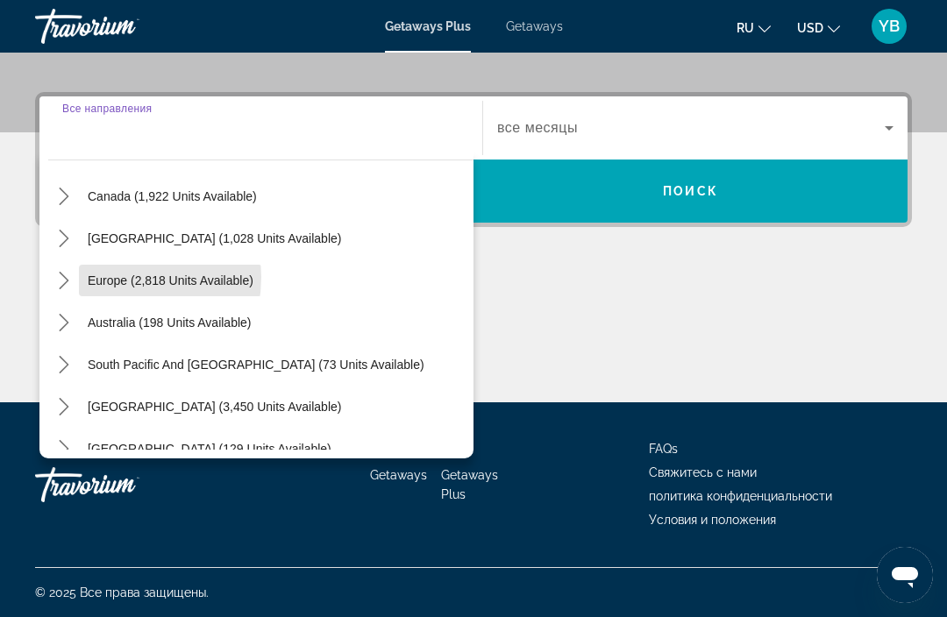
click at [105, 277] on span "Europe (2,818 units available)" at bounding box center [171, 281] width 166 height 14
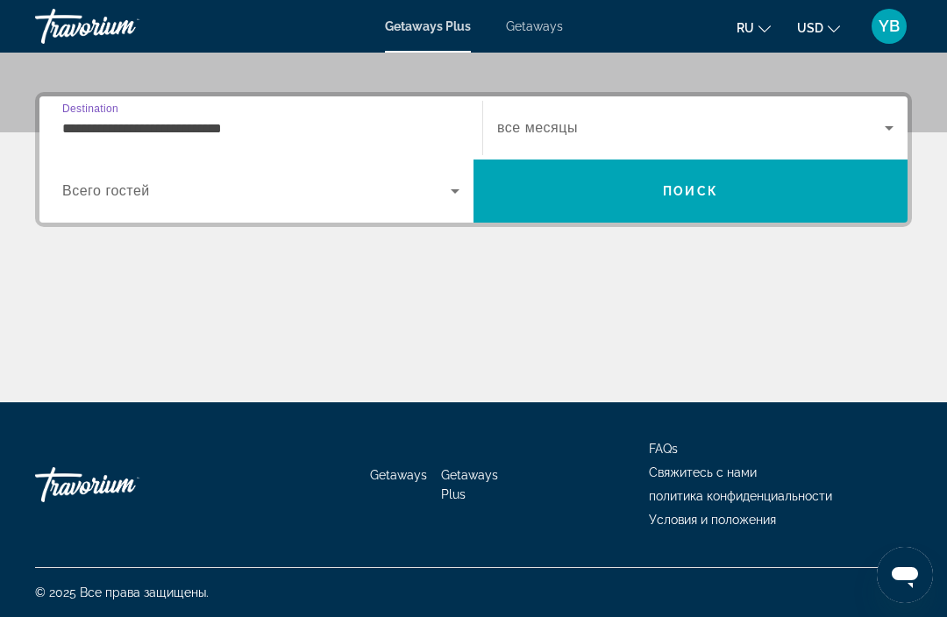
click at [78, 125] on input "**********" at bounding box center [260, 128] width 397 height 21
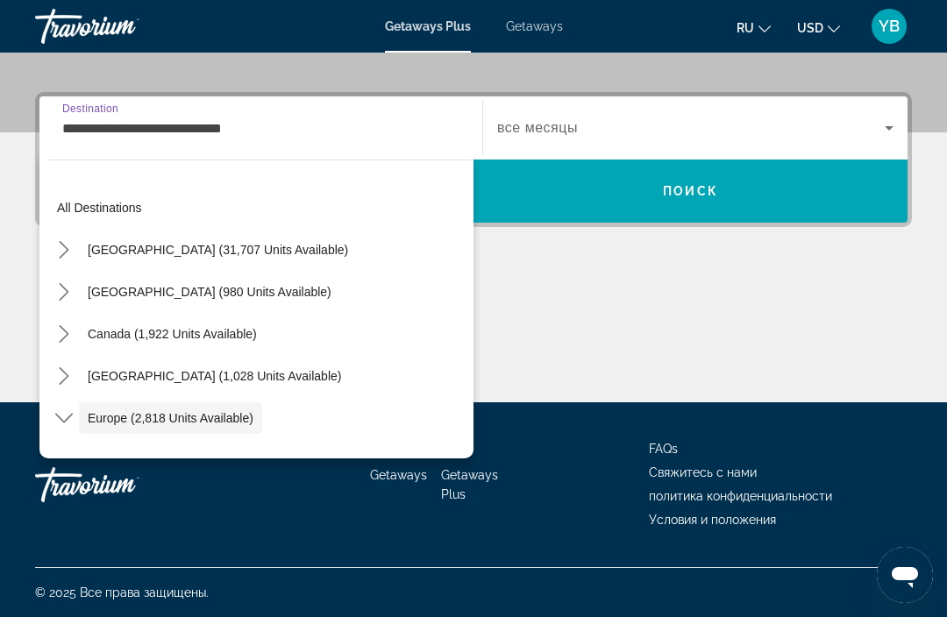
scroll to position [104, 0]
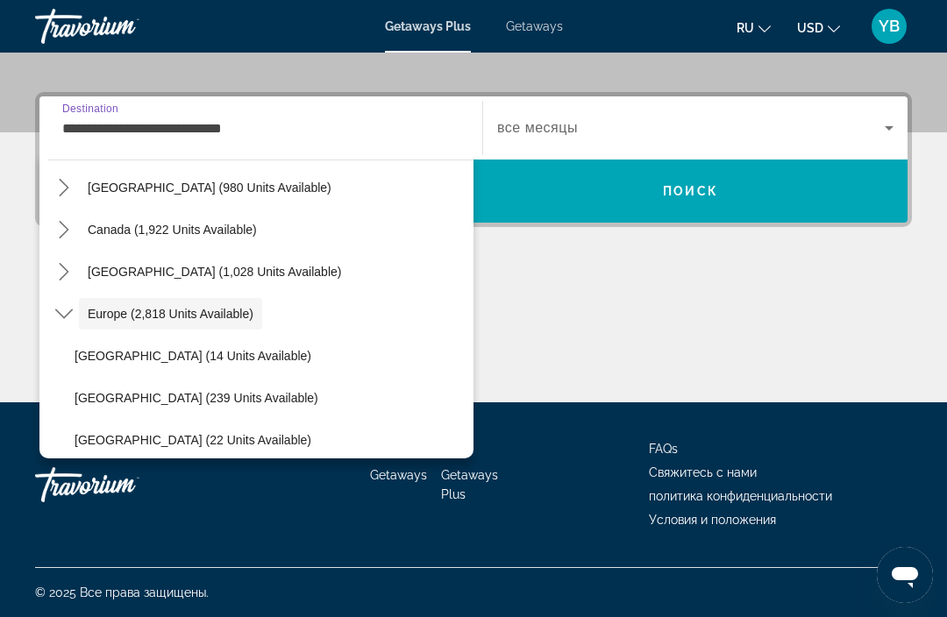
click at [59, 310] on icon "Toggle Europe (2,818 units available) submenu" at bounding box center [64, 314] width 18 height 18
click at [56, 312] on icon "Toggle Europe (2,818 units available) submenu" at bounding box center [64, 314] width 18 height 18
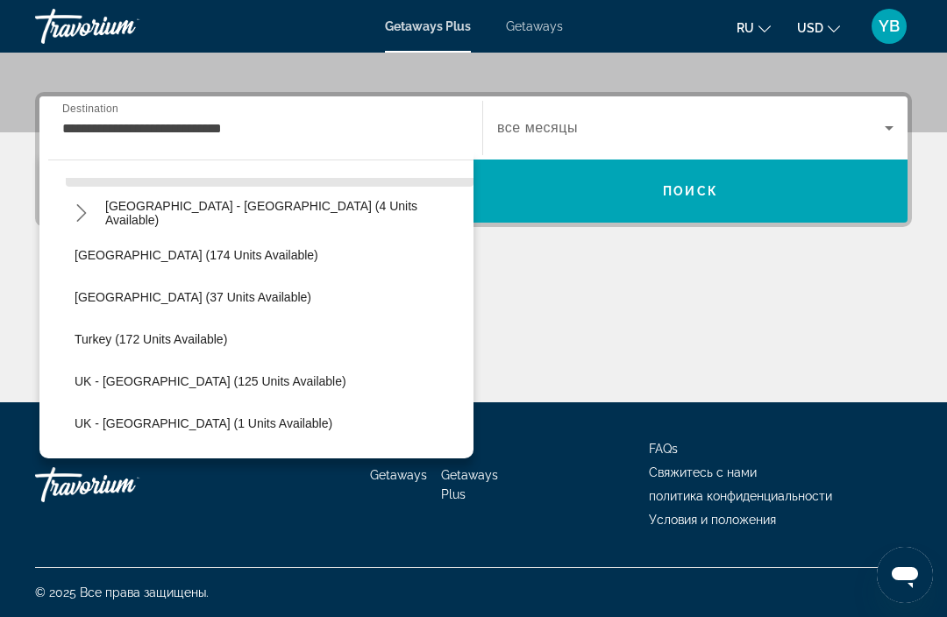
scroll to position [837, 0]
click at [96, 340] on span "Turkey (172 units available)" at bounding box center [151, 338] width 153 height 14
type input "**********"
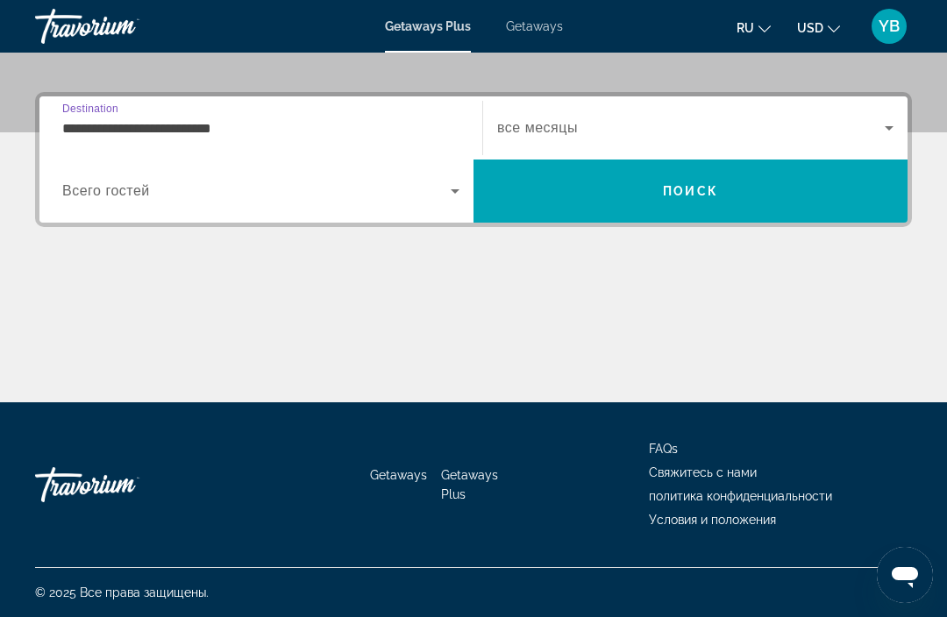
click at [197, 190] on span "Search widget" at bounding box center [256, 191] width 388 height 21
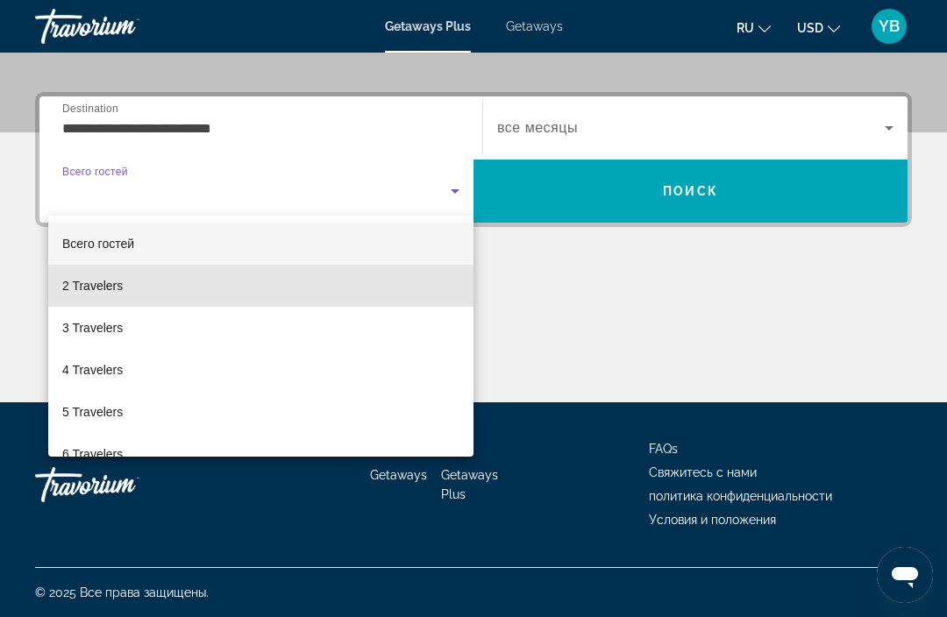
click at [80, 283] on span "2 Travelers" at bounding box center [92, 285] width 60 height 21
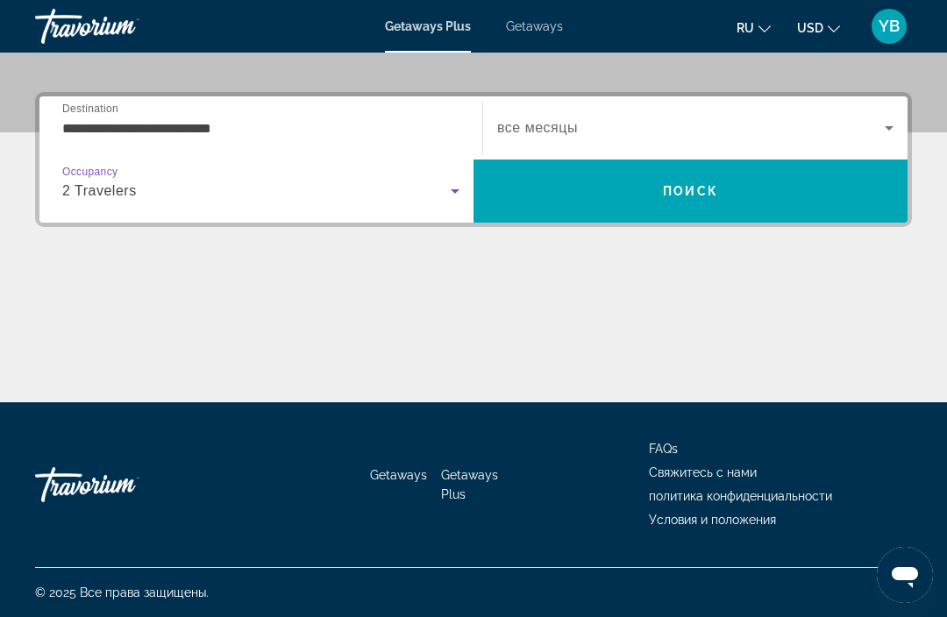
click at [582, 125] on span "Search widget" at bounding box center [691, 127] width 388 height 21
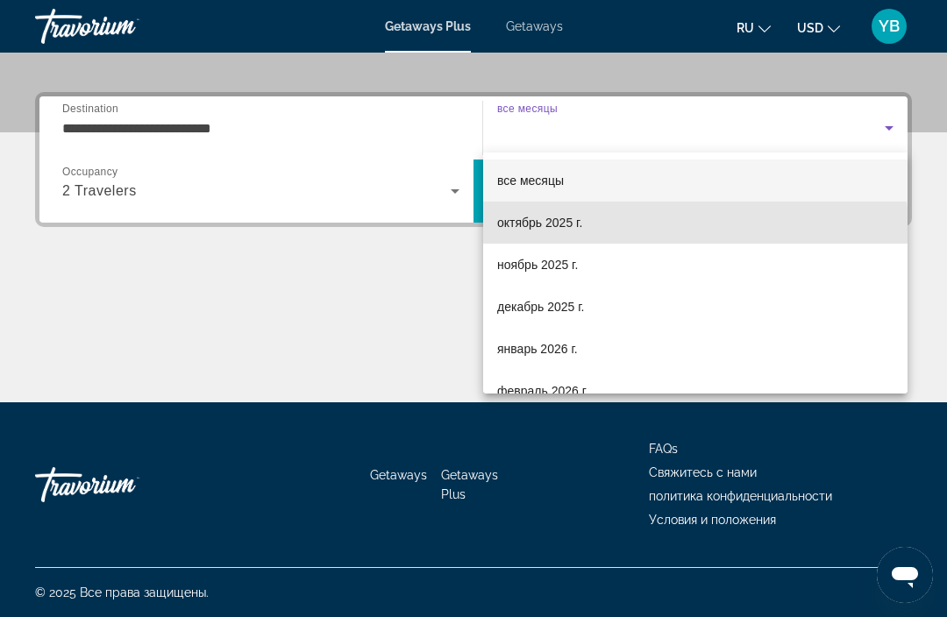
click at [505, 234] on mat-option "октябрь 2025 г." at bounding box center [695, 223] width 424 height 42
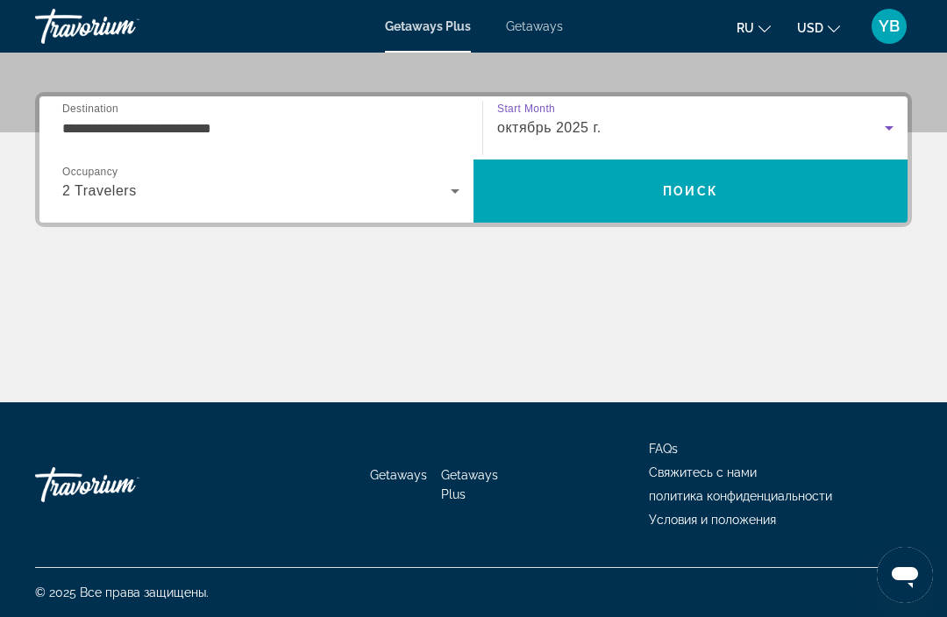
click at [558, 196] on span "Search" at bounding box center [690, 191] width 434 height 42
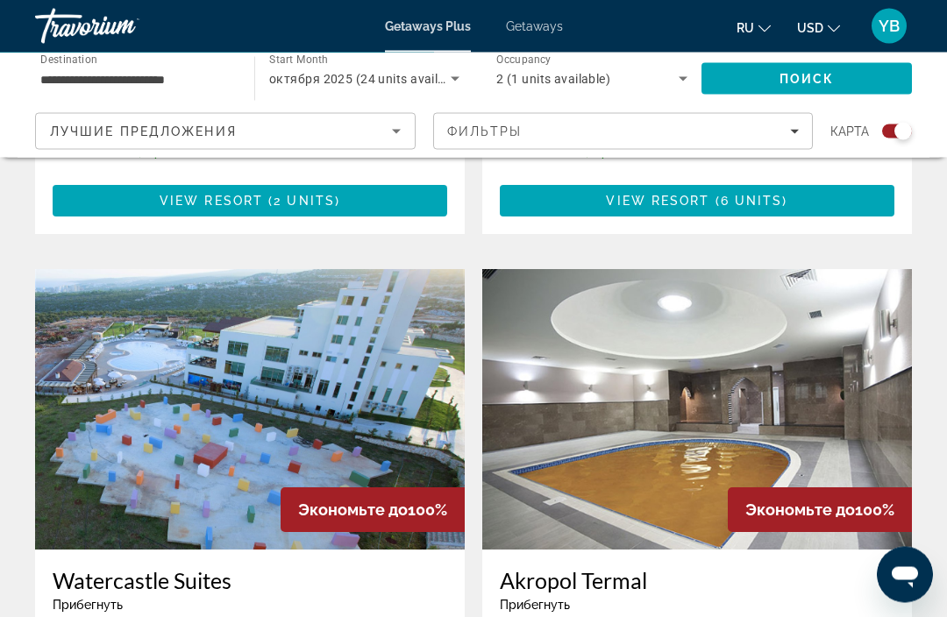
scroll to position [1686, 0]
click at [526, 22] on span "Getaways" at bounding box center [534, 26] width 57 height 14
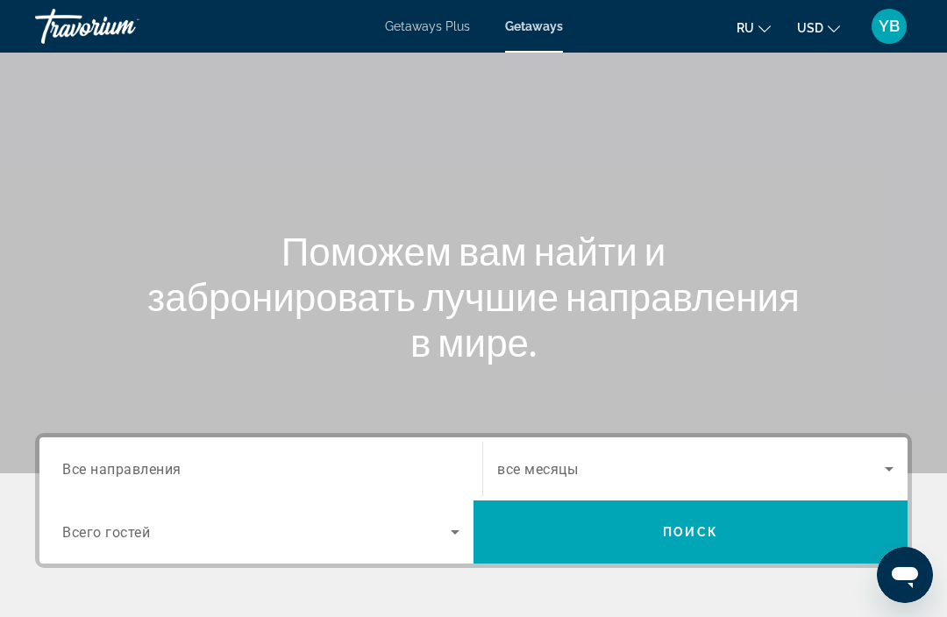
scroll to position [168, 0]
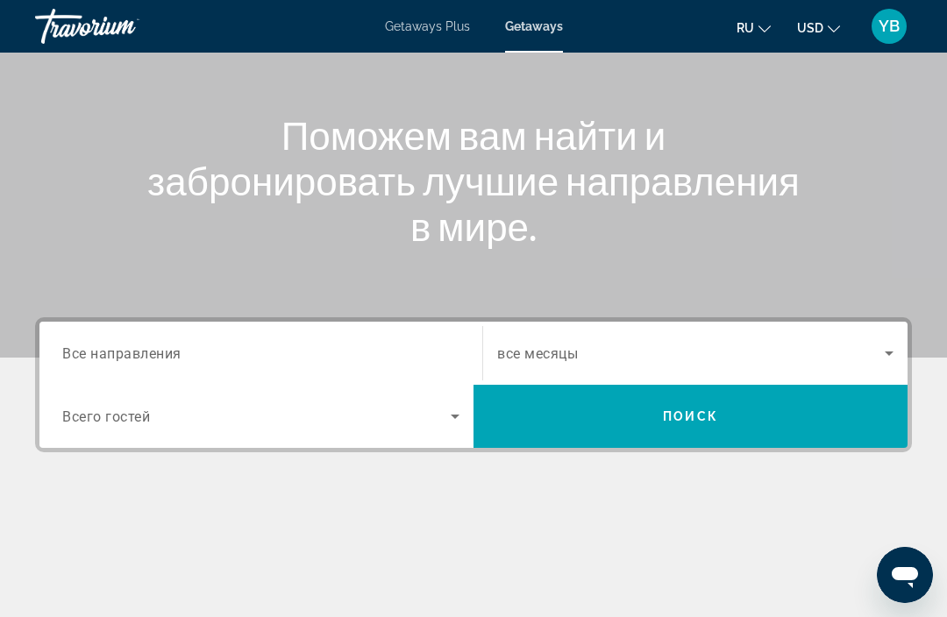
click at [77, 344] on input "Destination Все направления" at bounding box center [260, 354] width 397 height 21
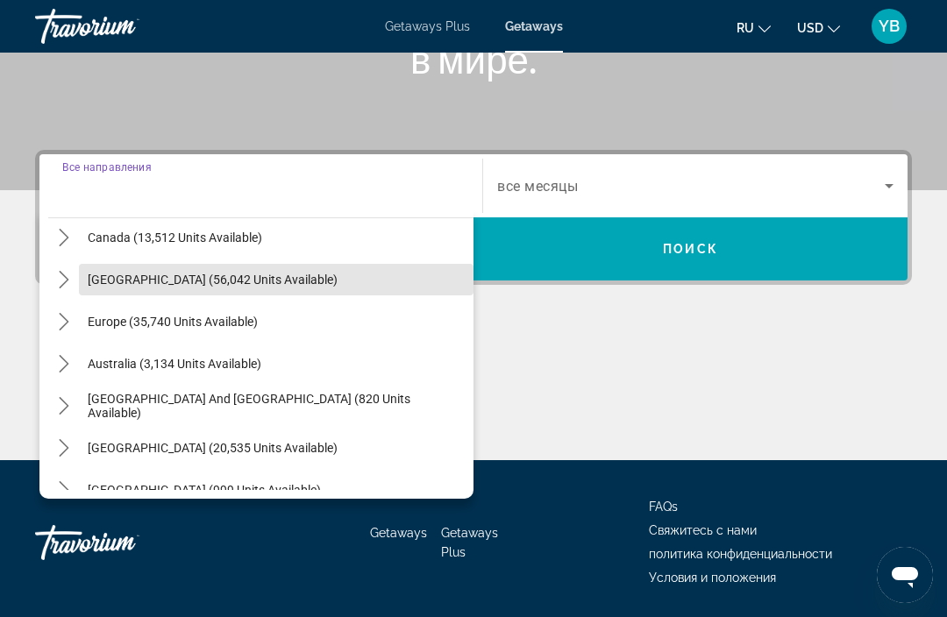
scroll to position [140, 0]
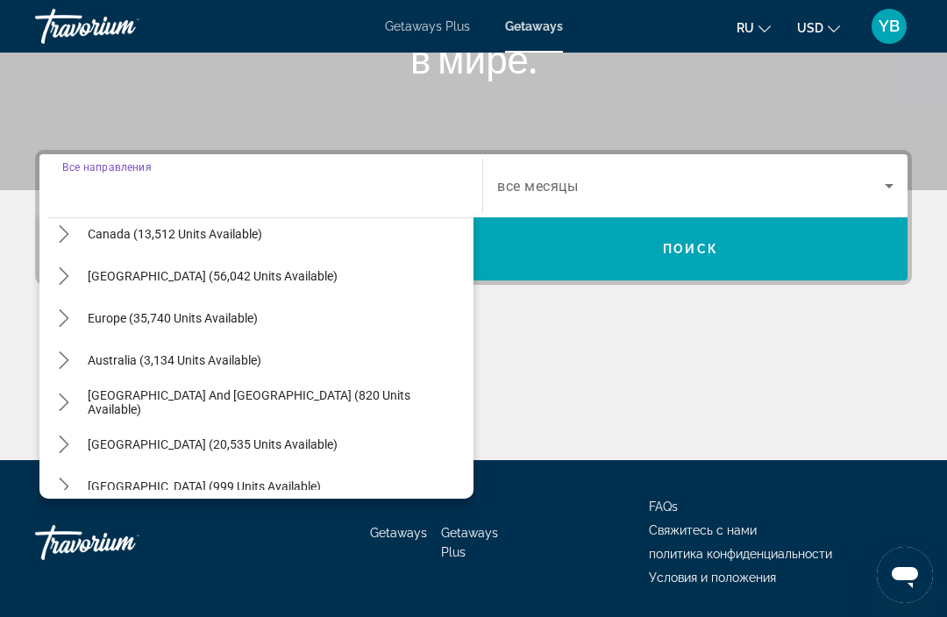
click at [48, 320] on mat-icon "Toggle Europe (35,740 units available) submenu" at bounding box center [63, 318] width 31 height 31
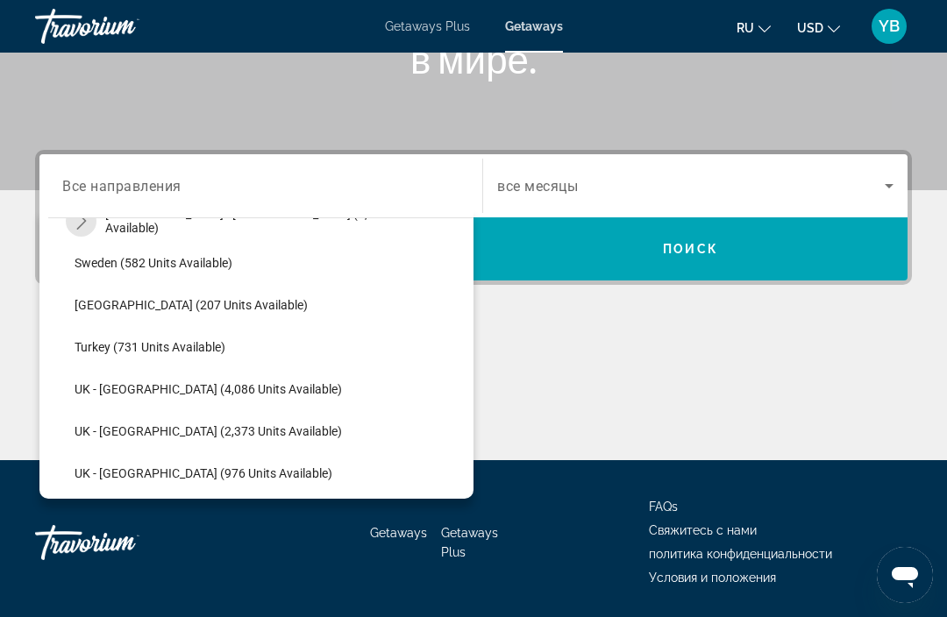
scroll to position [996, 0]
click at [73, 336] on span "Select destination: Turkey (731 units available)" at bounding box center [270, 346] width 408 height 42
type input "**********"
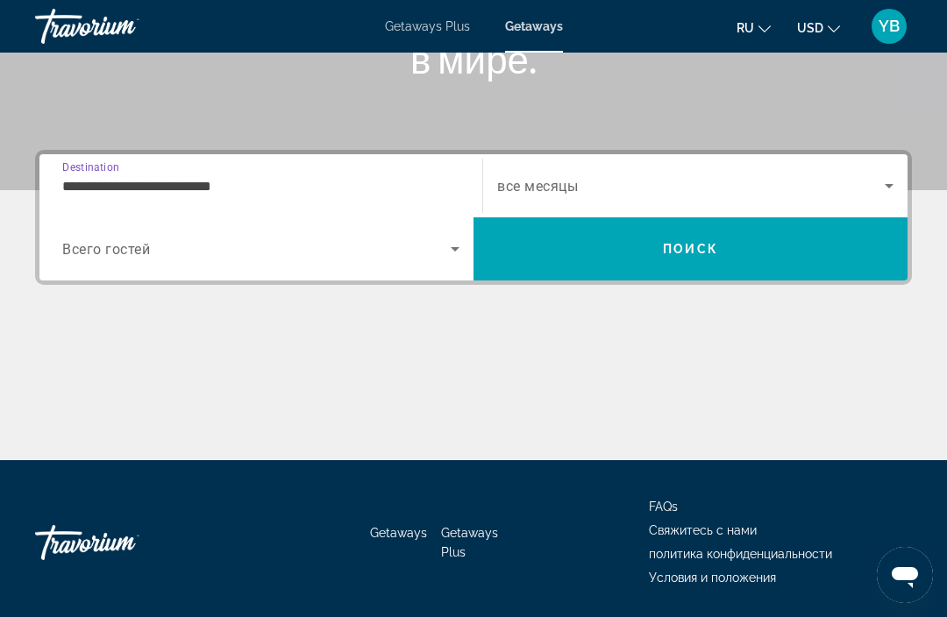
click at [378, 239] on span "Search widget" at bounding box center [256, 248] width 388 height 21
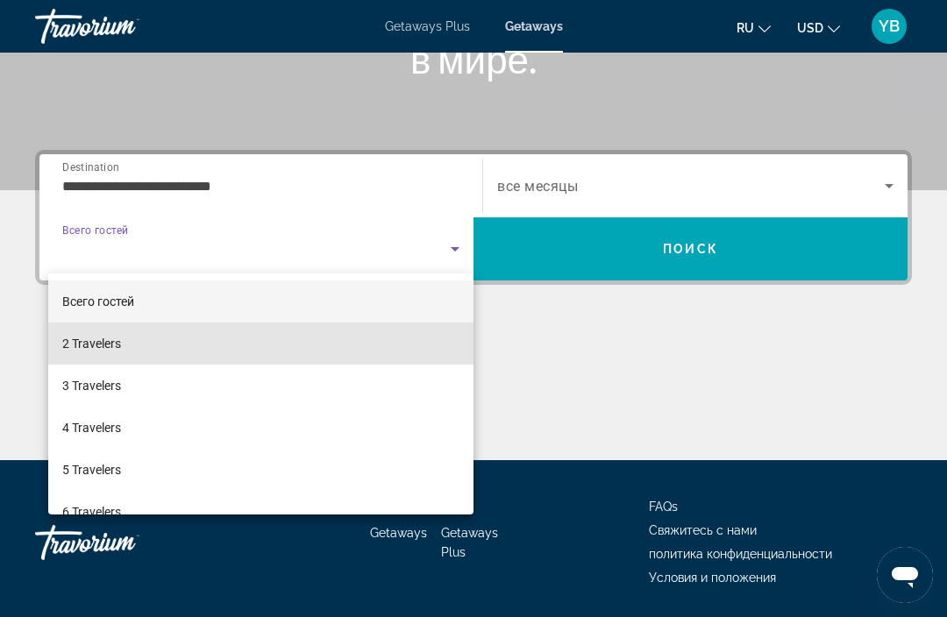
click at [122, 355] on mat-option "2 Travelers" at bounding box center [260, 344] width 425 height 42
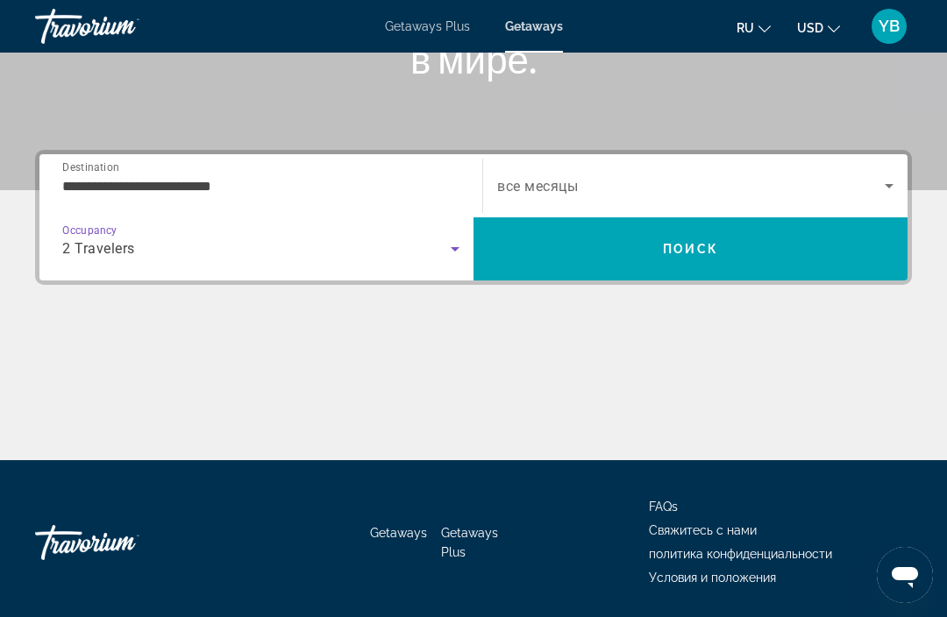
click at [525, 181] on span "все месяцы" at bounding box center [537, 186] width 81 height 17
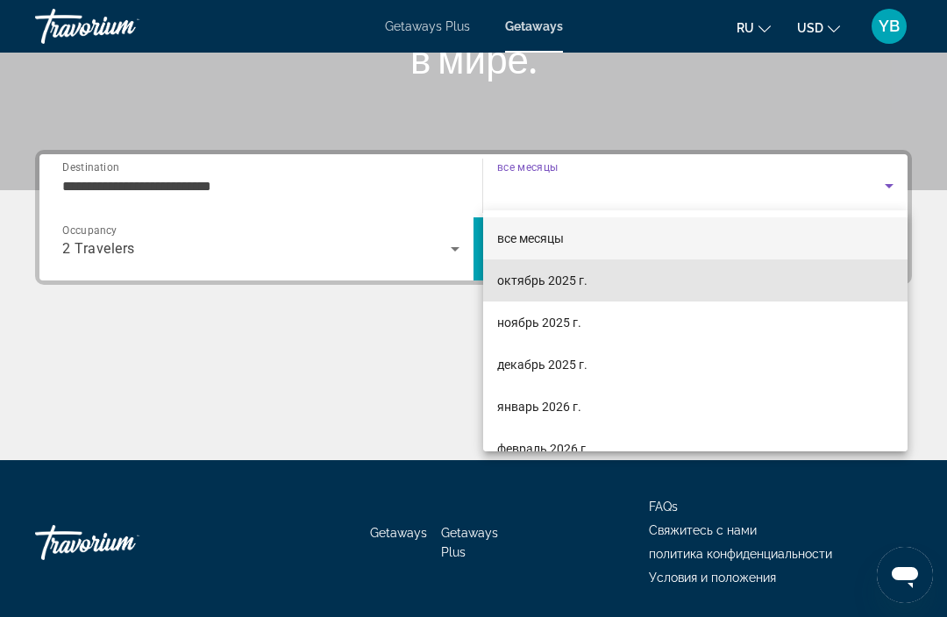
click at [515, 285] on span "октябрь 2025 г." at bounding box center [542, 280] width 90 height 21
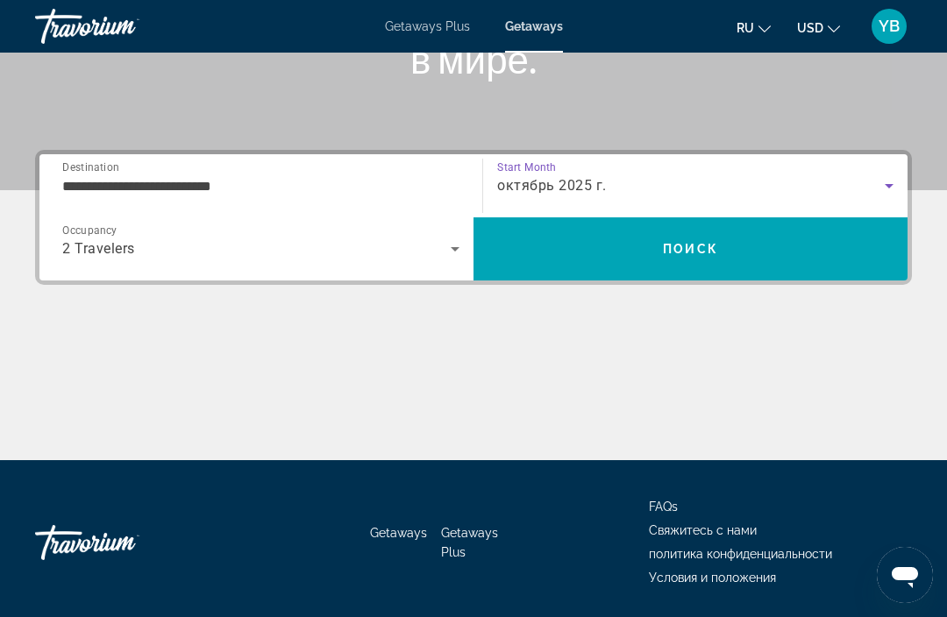
click at [554, 253] on span "Search" at bounding box center [690, 249] width 434 height 42
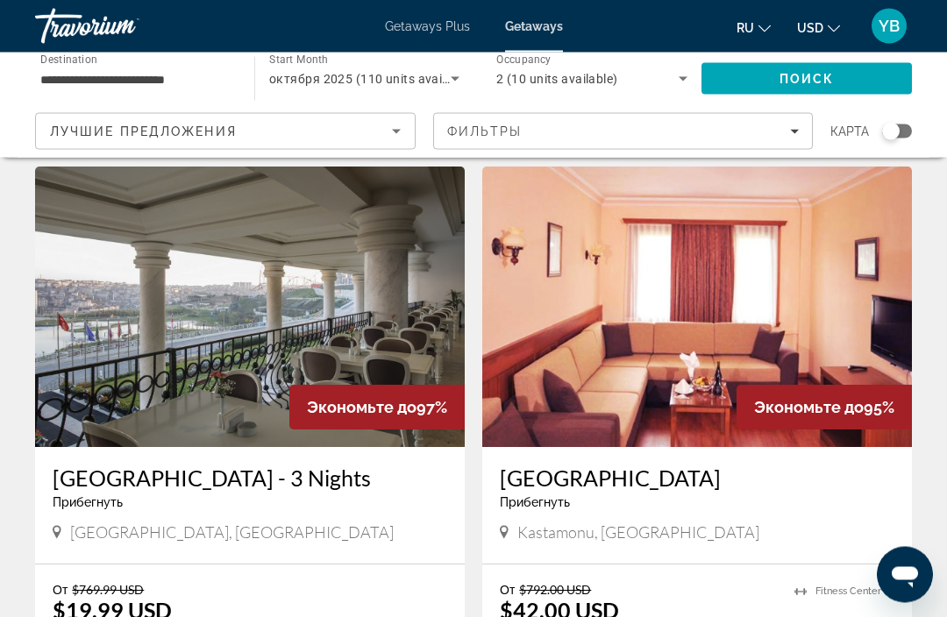
scroll to position [60, 0]
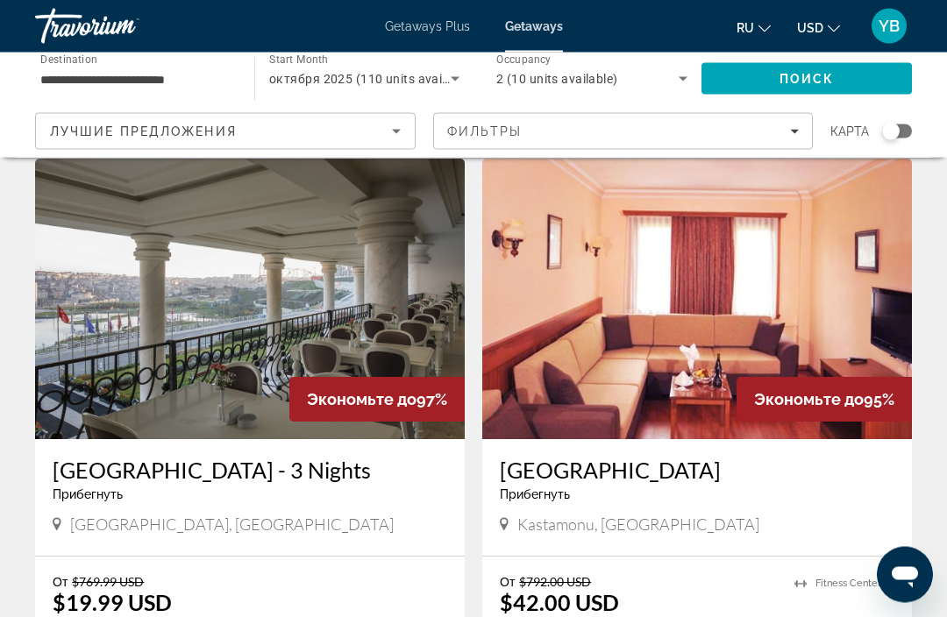
click at [75, 329] on img "Main content" at bounding box center [250, 300] width 430 height 281
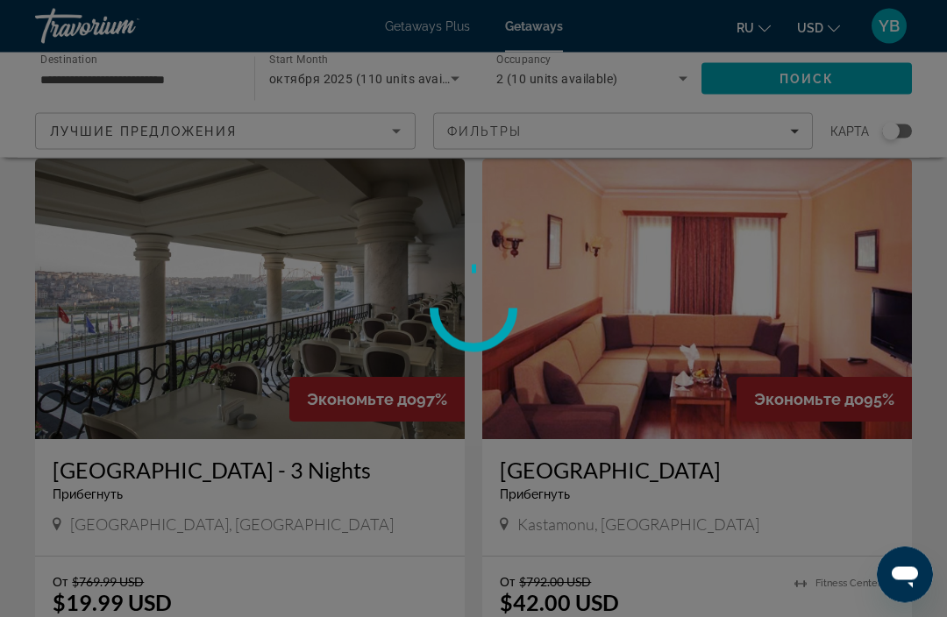
scroll to position [60, 0]
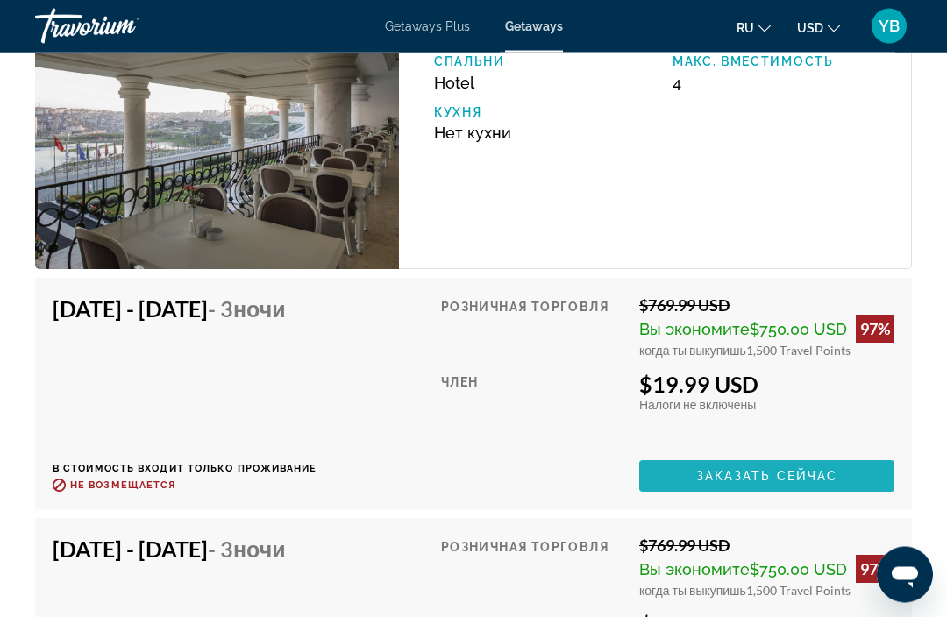
scroll to position [3015, 0]
click at [710, 463] on span "Main content" at bounding box center [766, 476] width 255 height 42
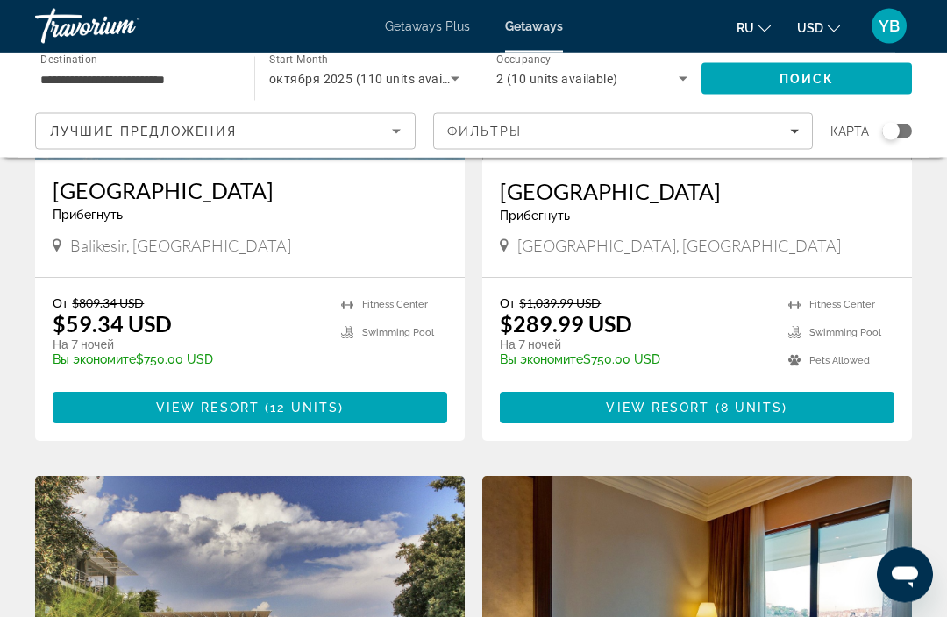
scroll to position [2124, 0]
